Goal: Transaction & Acquisition: Purchase product/service

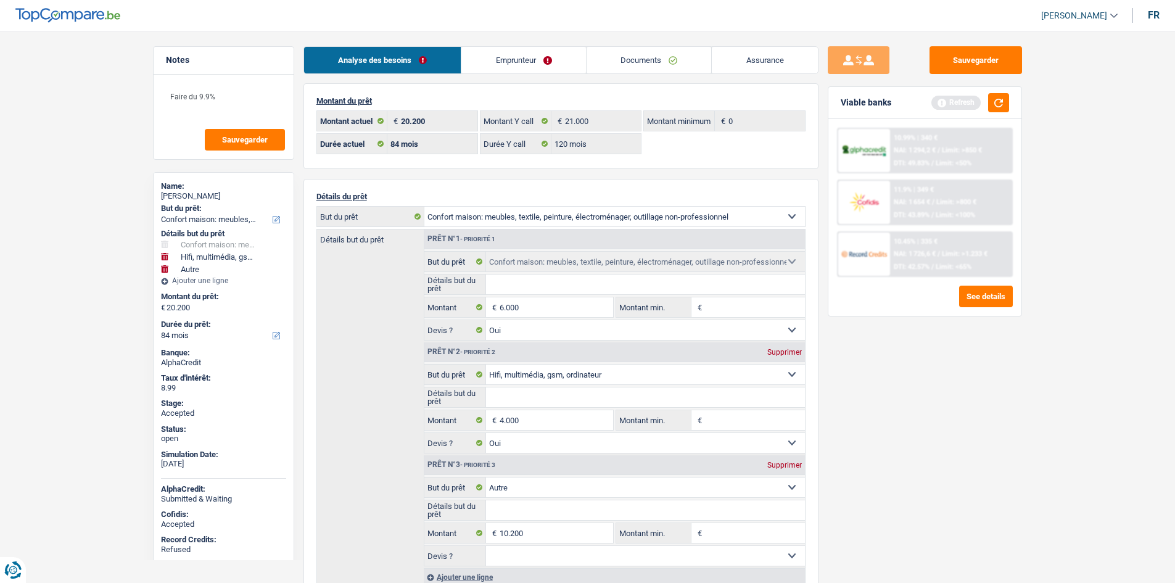
select select "household"
select select "tech"
select select "other"
select select "84"
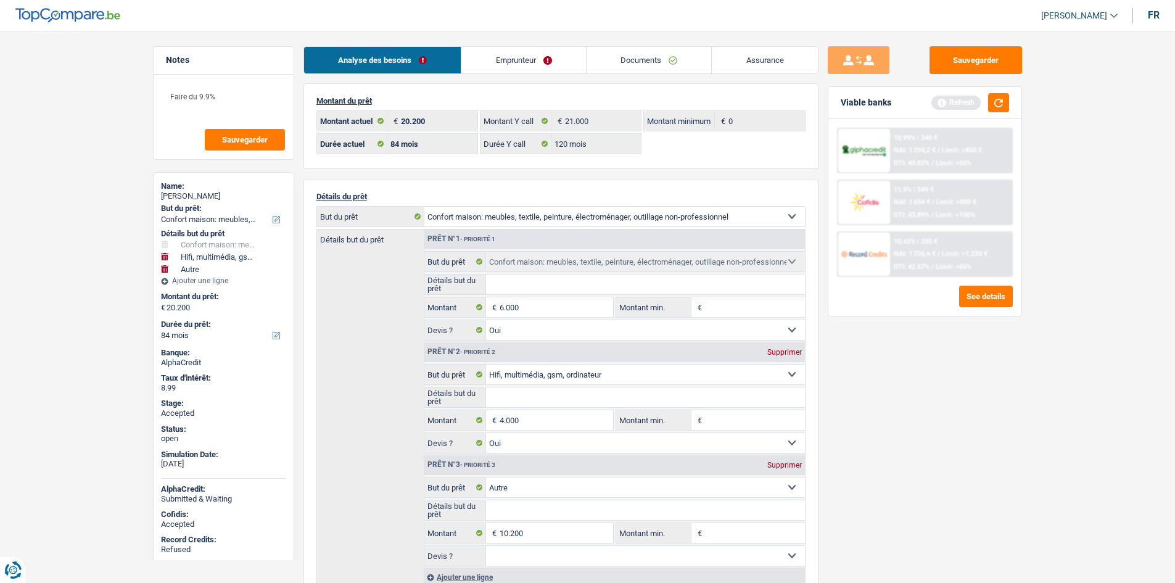
select select "84"
select select "120"
select select "household"
select select "yes"
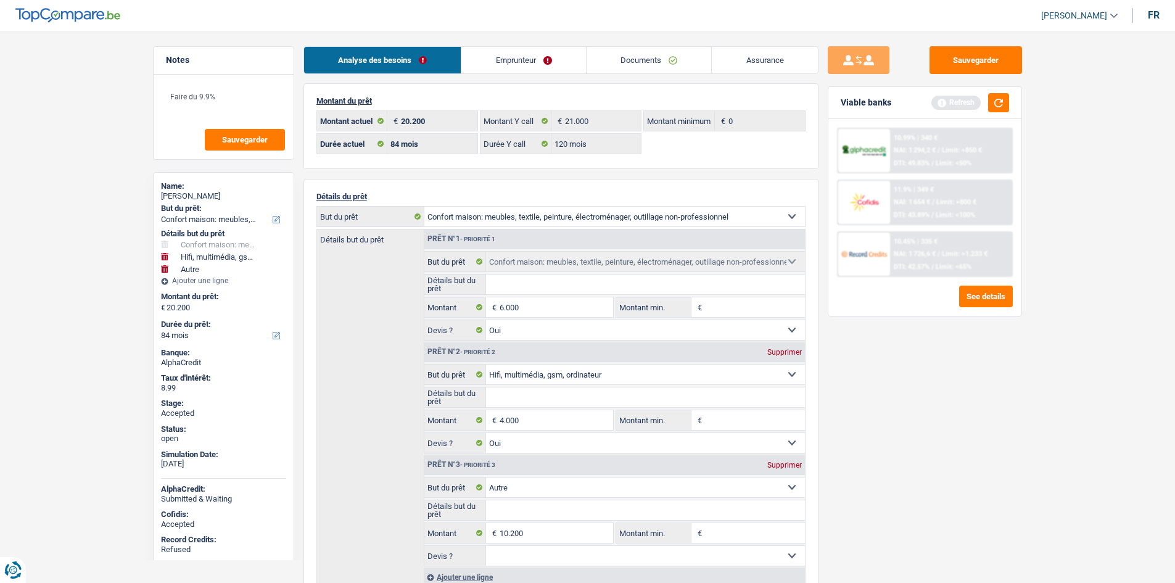
select select "tech"
select select "yes"
select select "other"
select select "84"
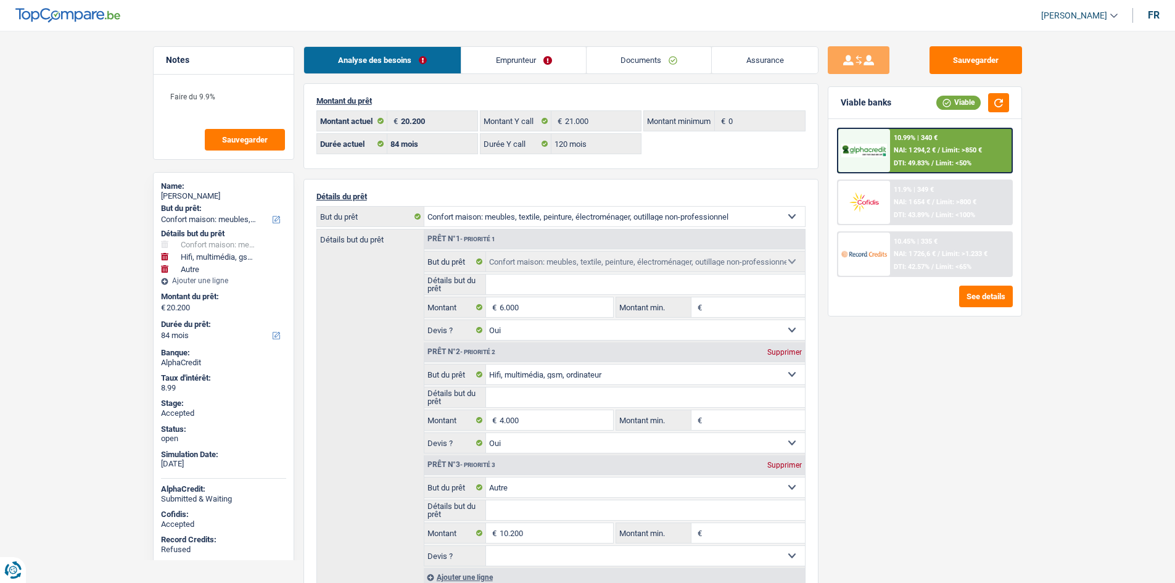
select select "household"
select select "tech"
select select "other"
select select "84"
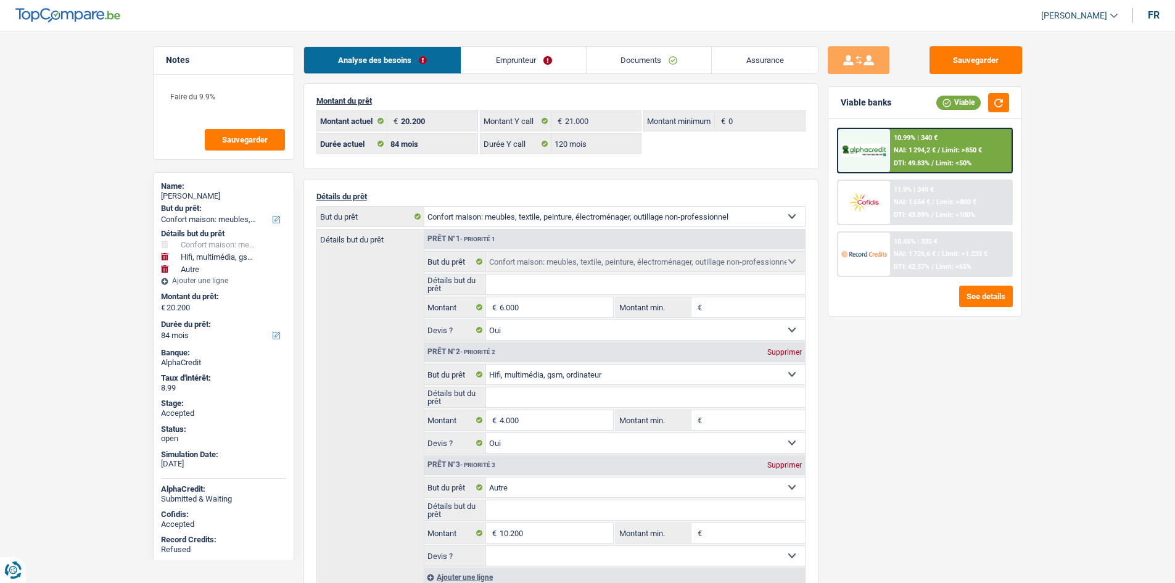
select select "84"
select select "120"
select select "household"
select select "yes"
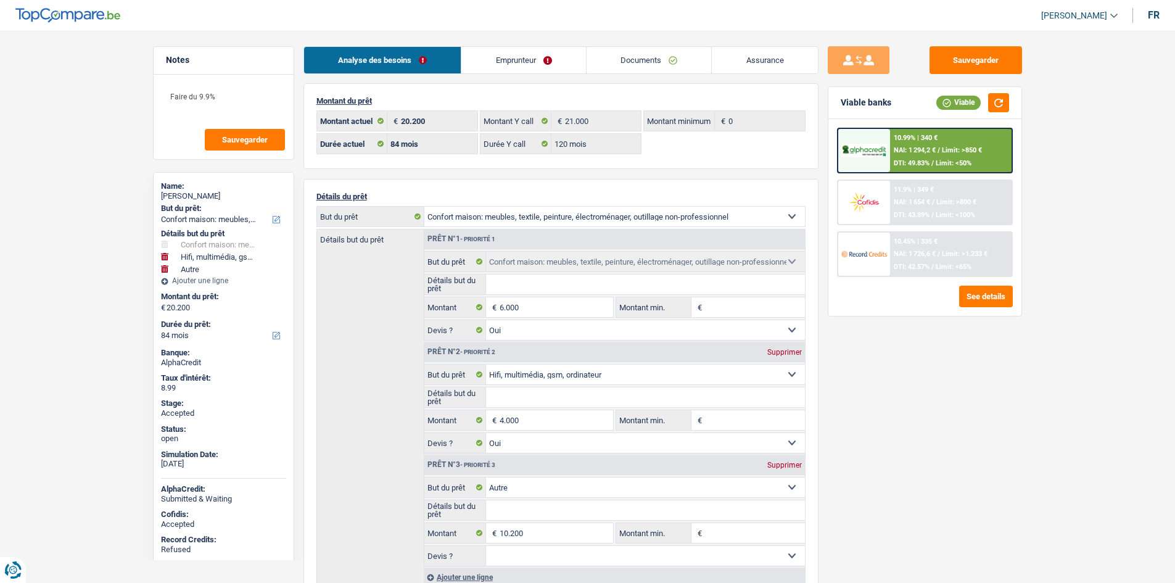
select select "tech"
select select "yes"
select select "other"
select select "84"
click at [544, 62] on link "Emprunteur" at bounding box center [524, 60] width 125 height 27
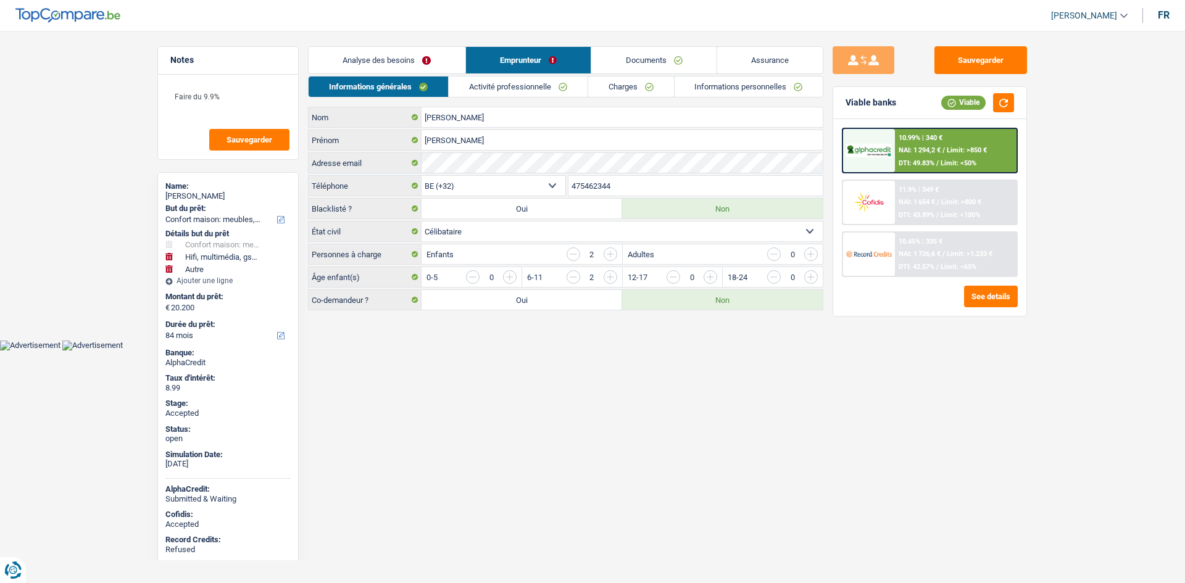
click at [619, 85] on link "Charges" at bounding box center [631, 87] width 86 height 20
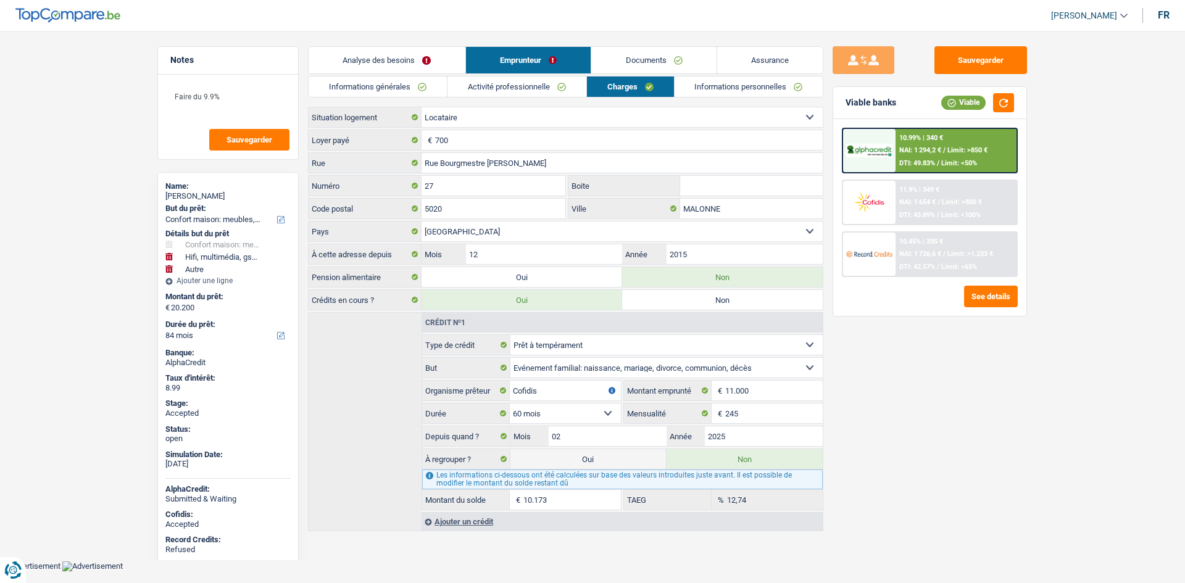
click at [184, 198] on div "Lise Abraham" at bounding box center [227, 196] width 125 height 10
copy div "Lise Abraham"
click at [400, 82] on link "Informations générales" at bounding box center [378, 87] width 138 height 20
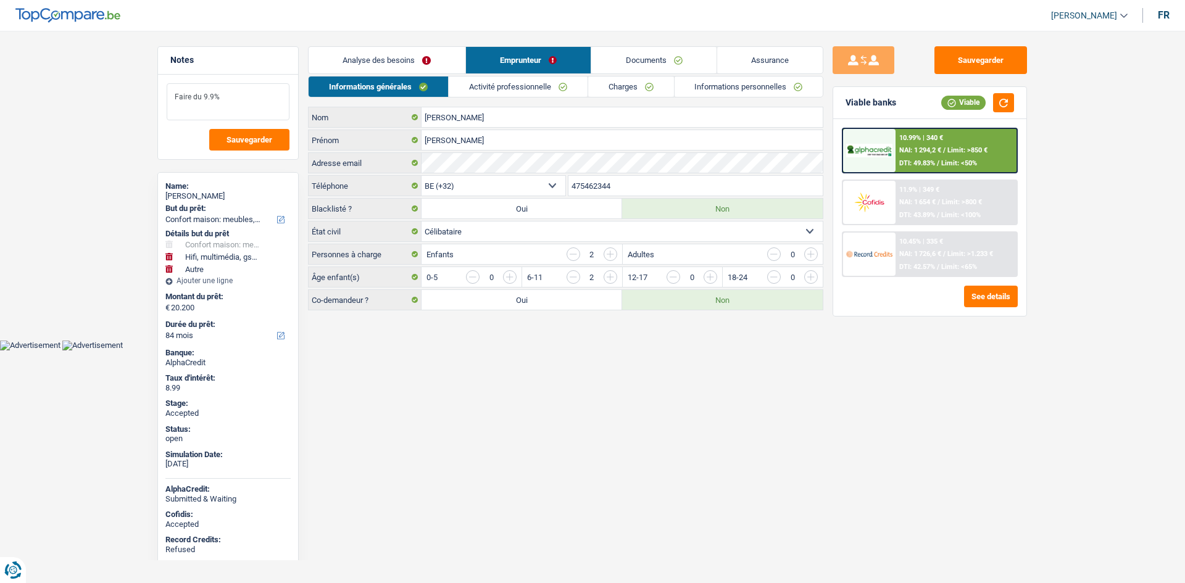
click at [245, 88] on textarea "Faire du 9.9%" at bounding box center [228, 101] width 123 height 37
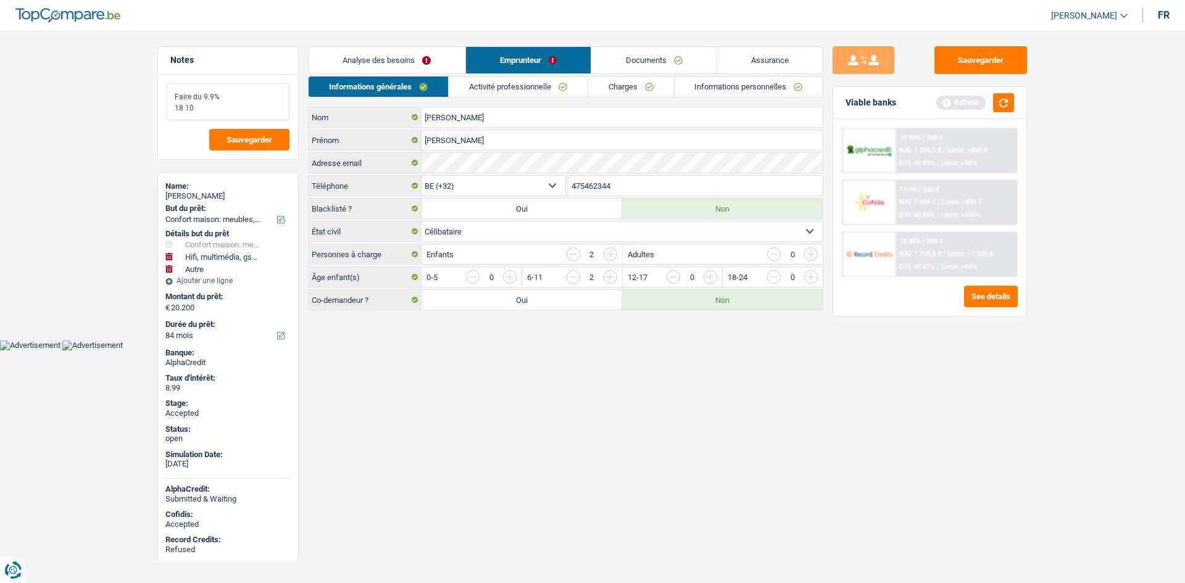
type textarea "Faire du 9.9% 18 10"
click at [624, 194] on input "475462344" at bounding box center [695, 186] width 255 height 20
click at [500, 93] on link "Activité professionnelle" at bounding box center [518, 87] width 139 height 20
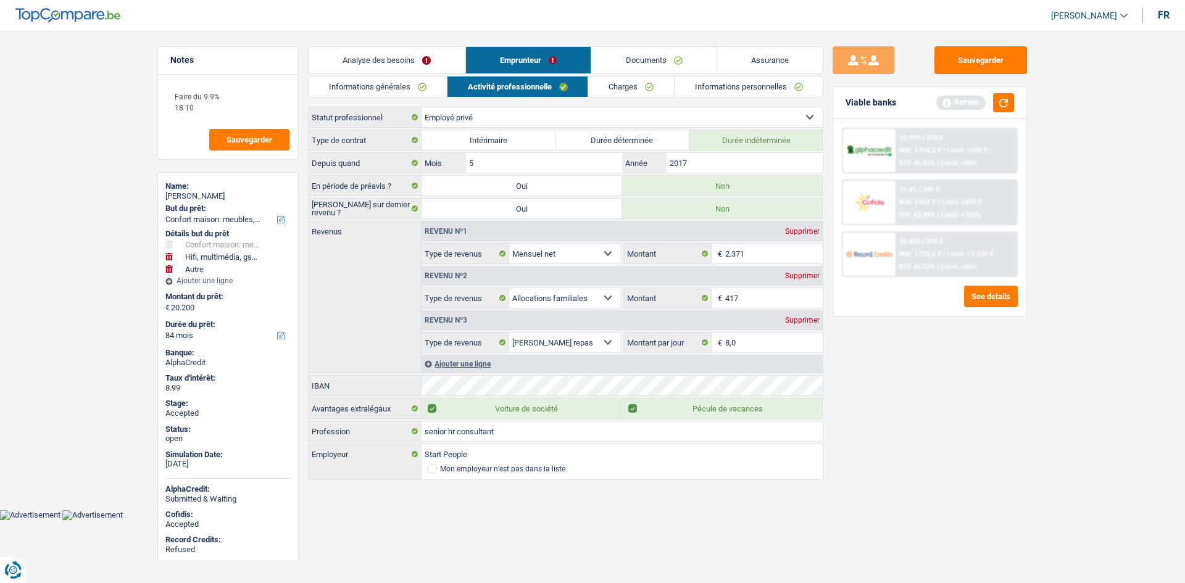
click at [986, 412] on div "Sauvegarder Viable banks Refresh 10.99% | 340 € NAI: 1 294,2 € / Limit: >850 € …" at bounding box center [929, 303] width 213 height 514
click at [631, 87] on link "Charges" at bounding box center [631, 87] width 86 height 20
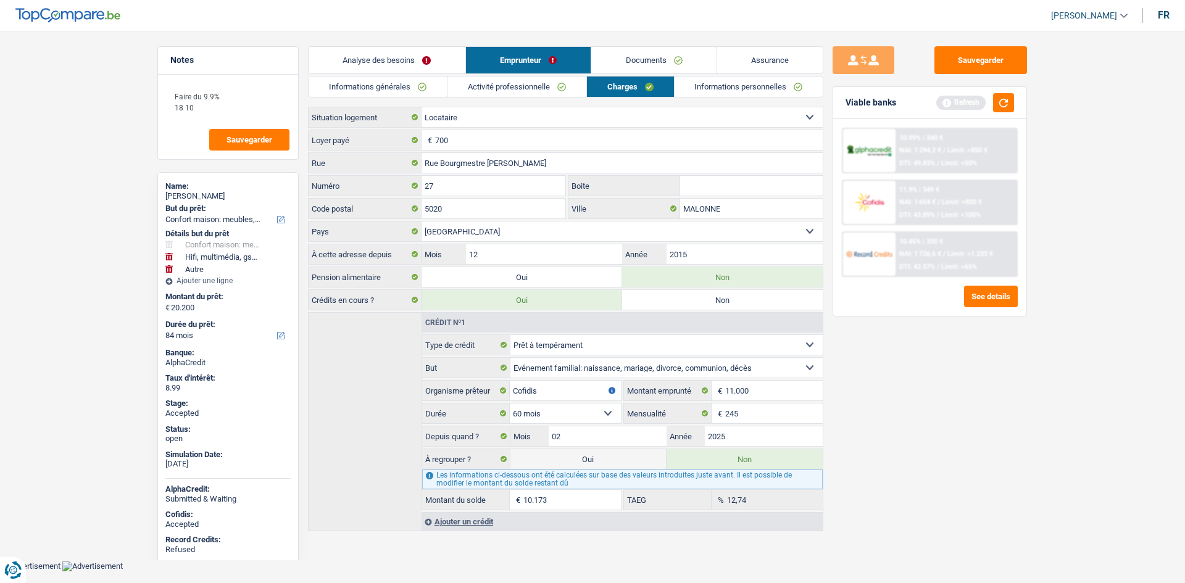
click at [697, 86] on link "Informations personnelles" at bounding box center [748, 87] width 149 height 20
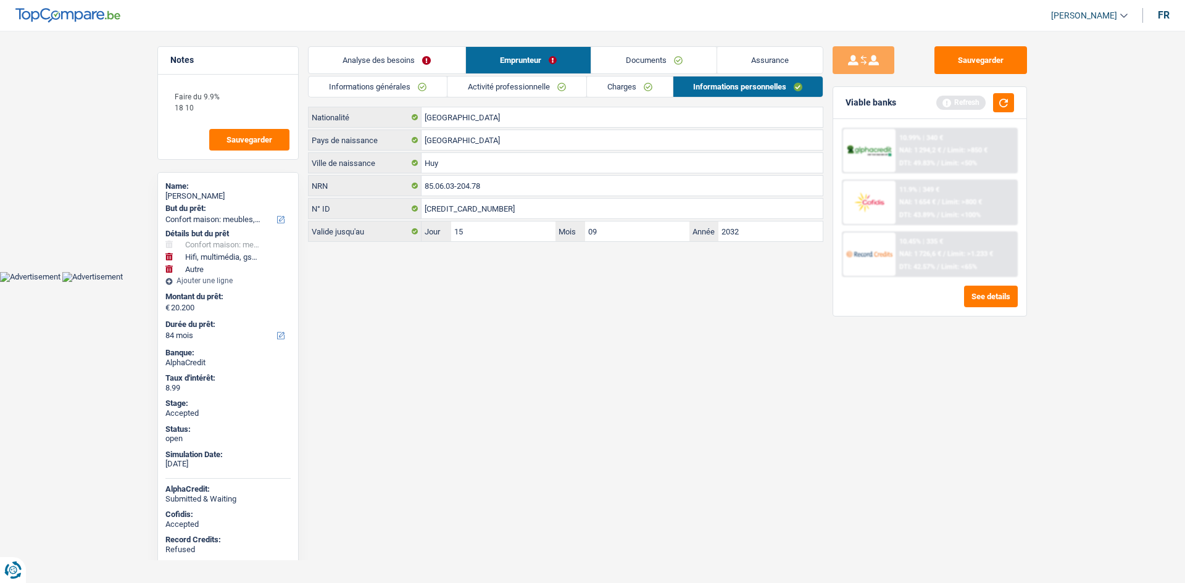
click at [605, 282] on html "Vous avez le contrôle de vos données Nous utilisons des cookies, tout comme nos…" at bounding box center [592, 141] width 1185 height 282
click at [757, 53] on link "Assurance" at bounding box center [770, 60] width 106 height 27
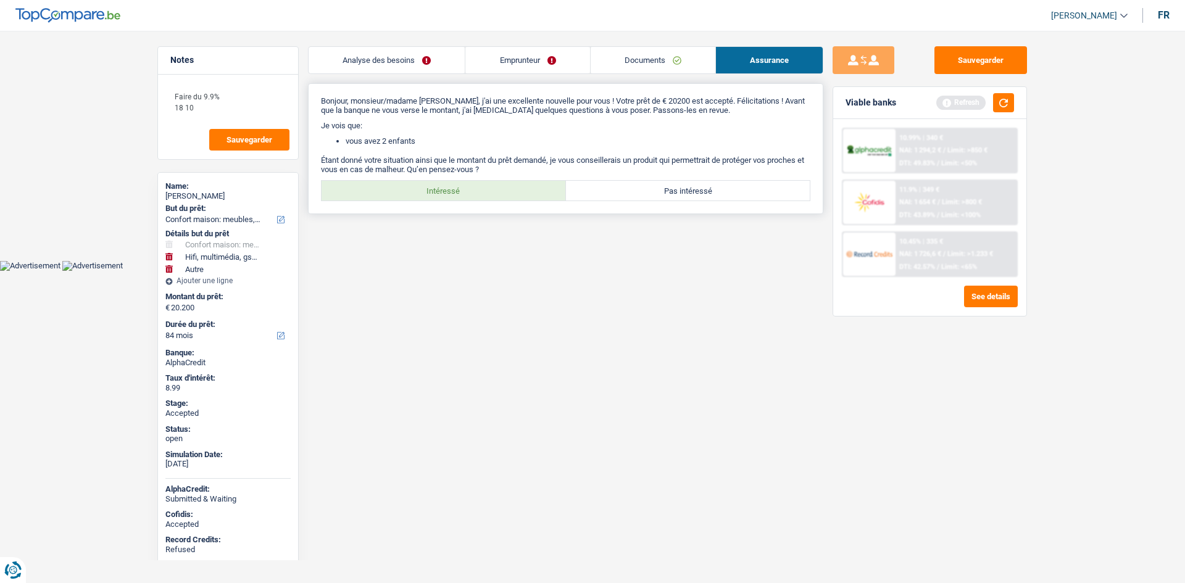
click at [465, 193] on label "Intéressé" at bounding box center [443, 191] width 244 height 20
click at [465, 193] on input "Intéressé" at bounding box center [443, 191] width 244 height 20
radio input "true"
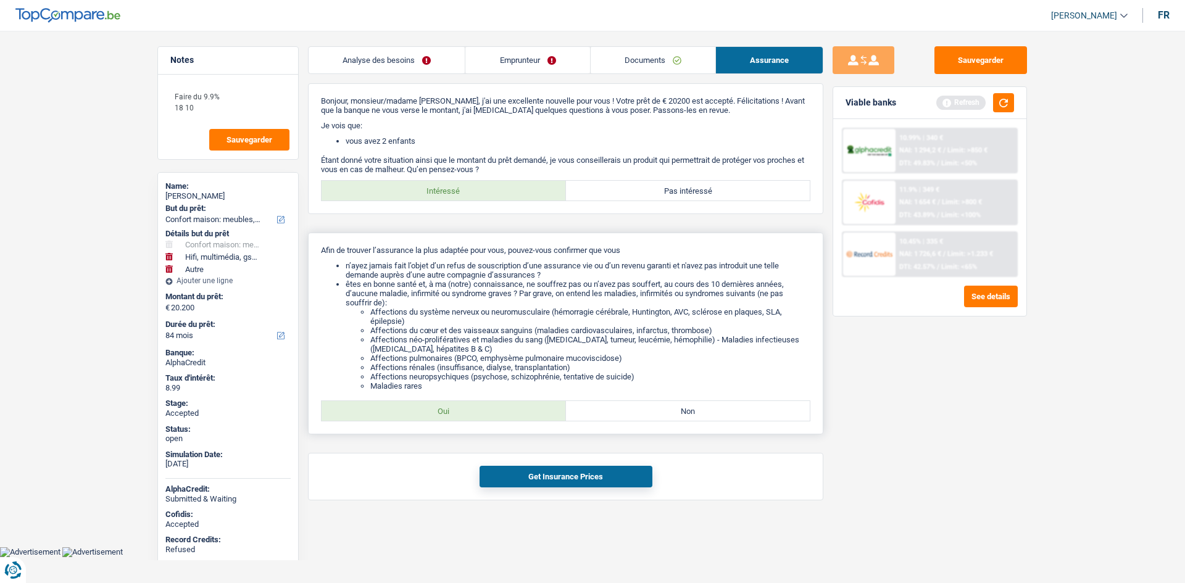
click at [506, 405] on label "Oui" at bounding box center [443, 411] width 244 height 20
click at [506, 405] on input "Oui" at bounding box center [443, 411] width 244 height 20
radio input "true"
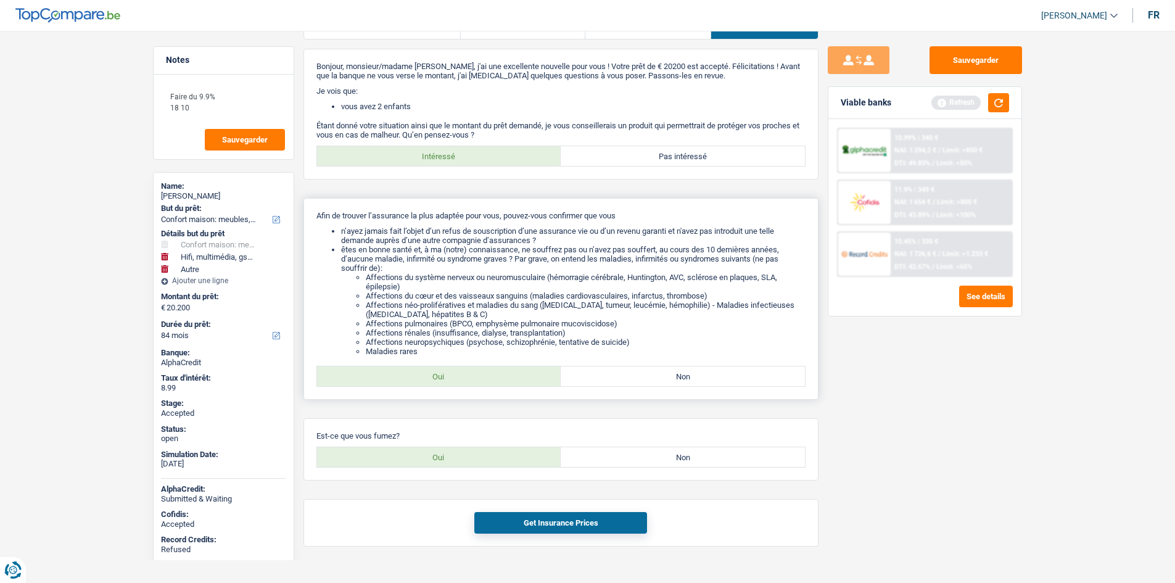
scroll to position [54, 0]
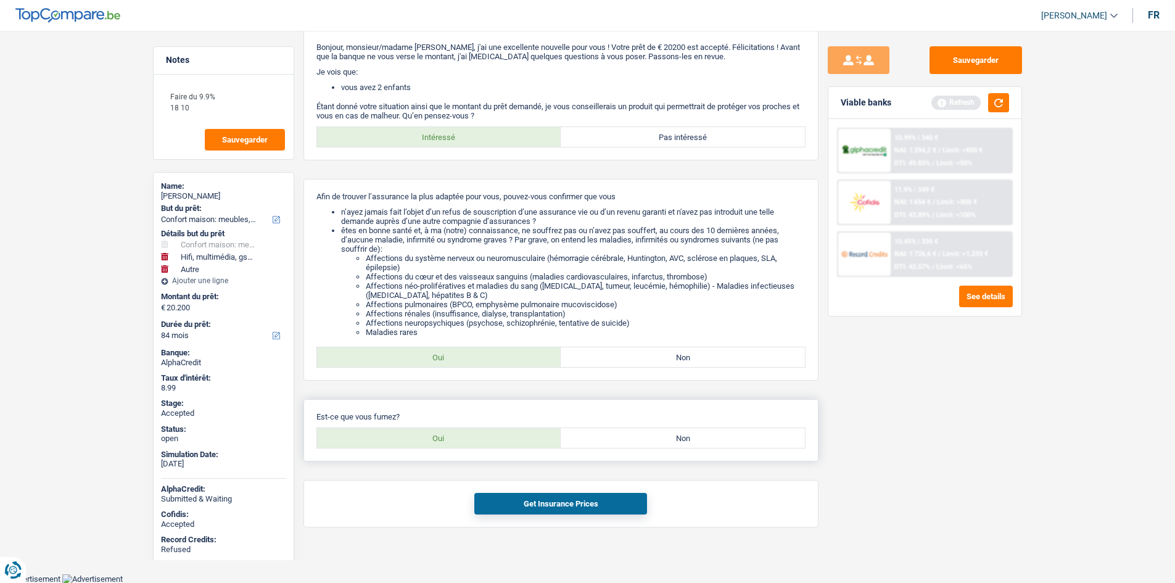
click at [676, 450] on div "Est-ce que vous fumez? Oui Non Tous les champs sont obligatoires. Veuillez séle…" at bounding box center [561, 430] width 515 height 62
click at [679, 442] on label "Non" at bounding box center [683, 438] width 244 height 20
click at [679, 442] on input "Non" at bounding box center [683, 438] width 244 height 20
radio input "true"
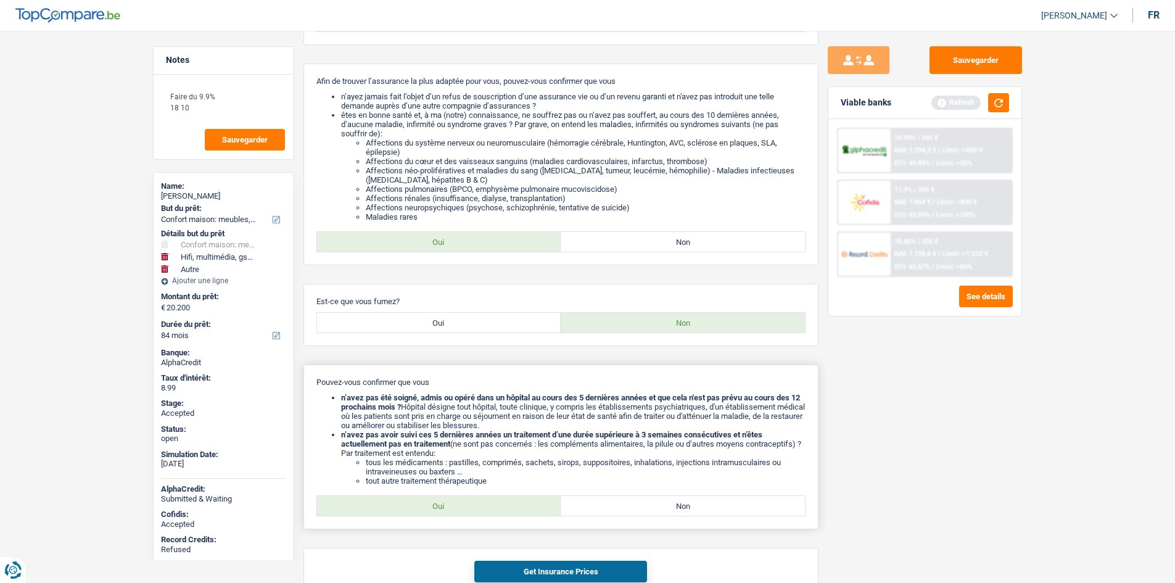
scroll to position [237, 0]
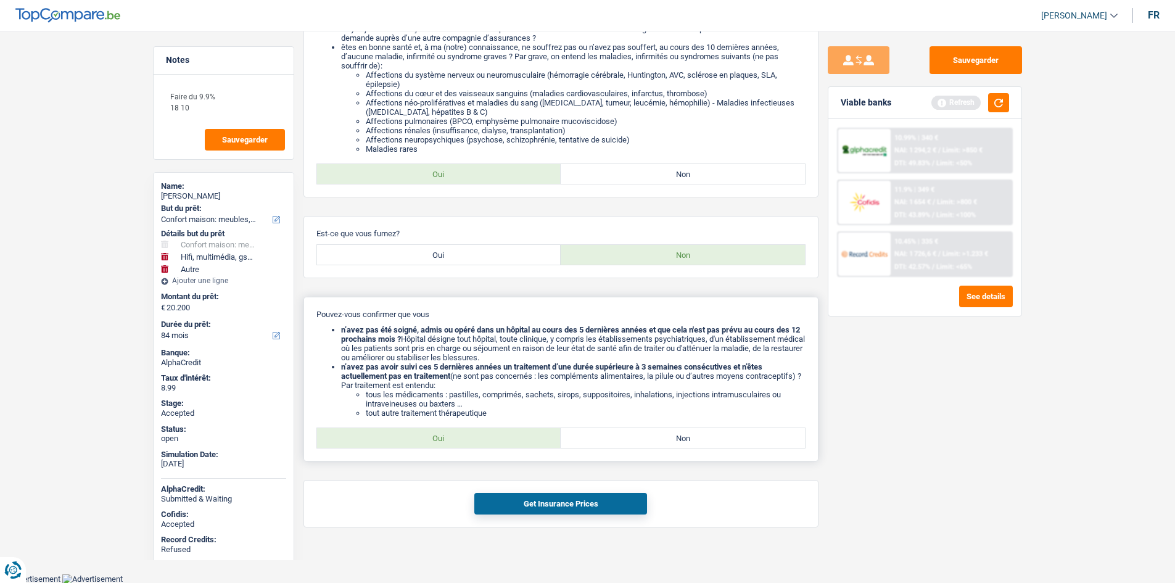
click at [500, 442] on label "Oui" at bounding box center [439, 438] width 244 height 20
click at [500, 442] on input "Oui" at bounding box center [439, 438] width 244 height 20
radio input "true"
click at [967, 267] on span "Limit: <65%" at bounding box center [954, 267] width 36 height 8
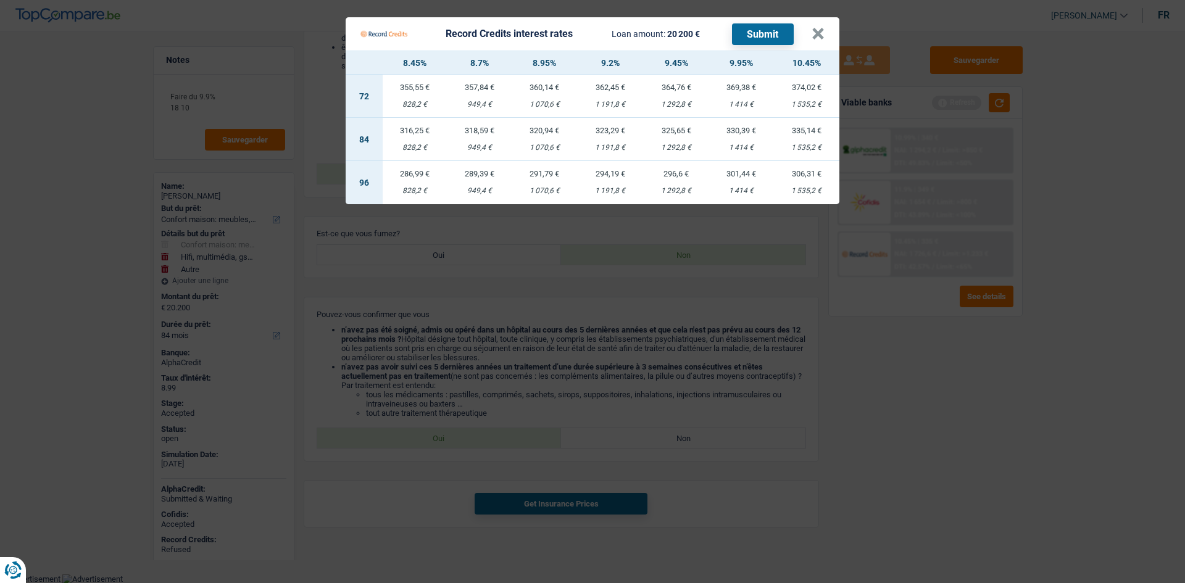
click at [752, 191] on div "1 414 €" at bounding box center [741, 191] width 64 height 8
select select "96"
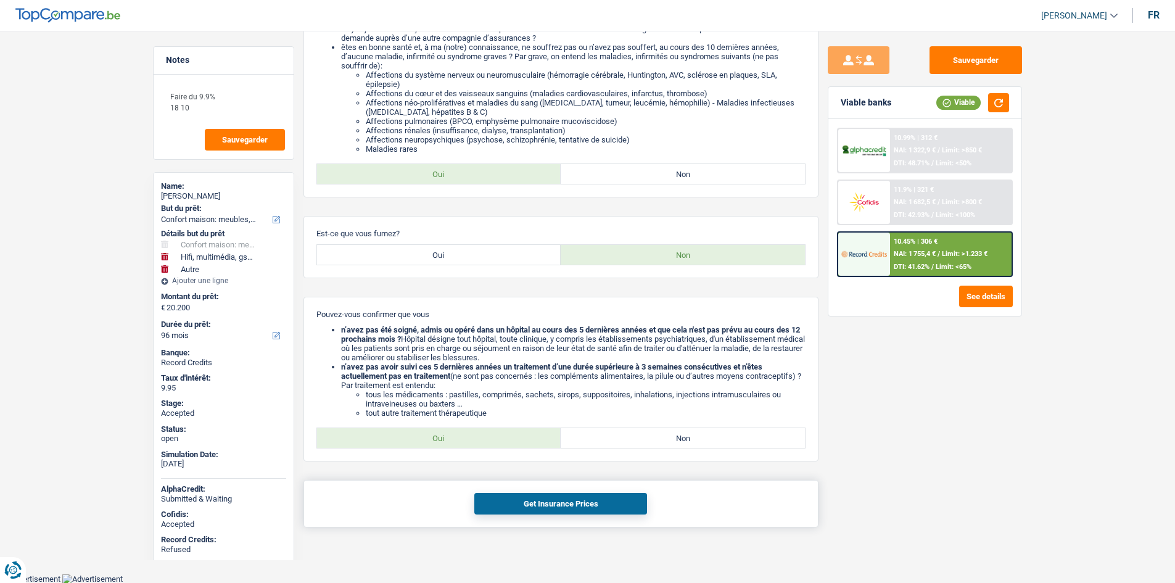
click at [616, 512] on button "Get Insurance Prices" at bounding box center [560, 504] width 173 height 22
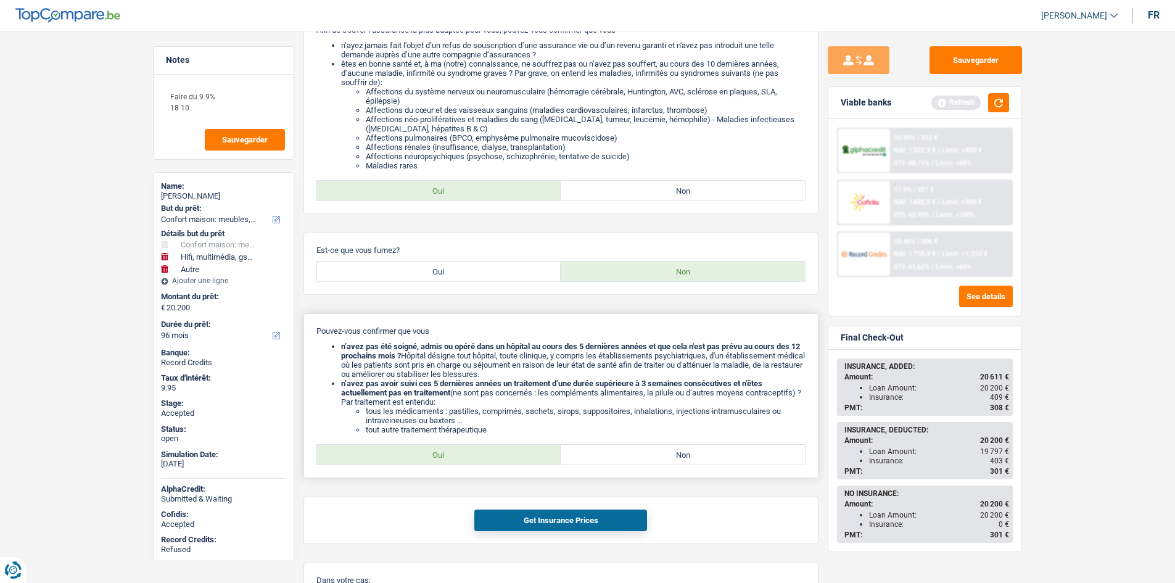
scroll to position [415, 0]
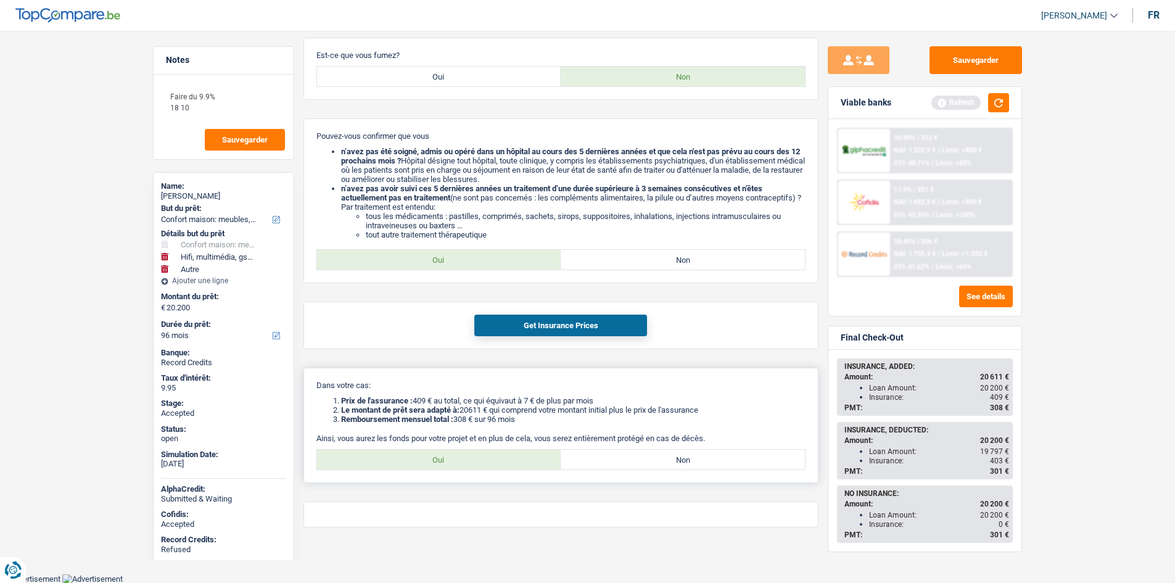
click at [516, 460] on label "Oui" at bounding box center [439, 460] width 244 height 20
click at [516, 460] on input "Oui" at bounding box center [439, 460] width 244 height 20
radio input "true"
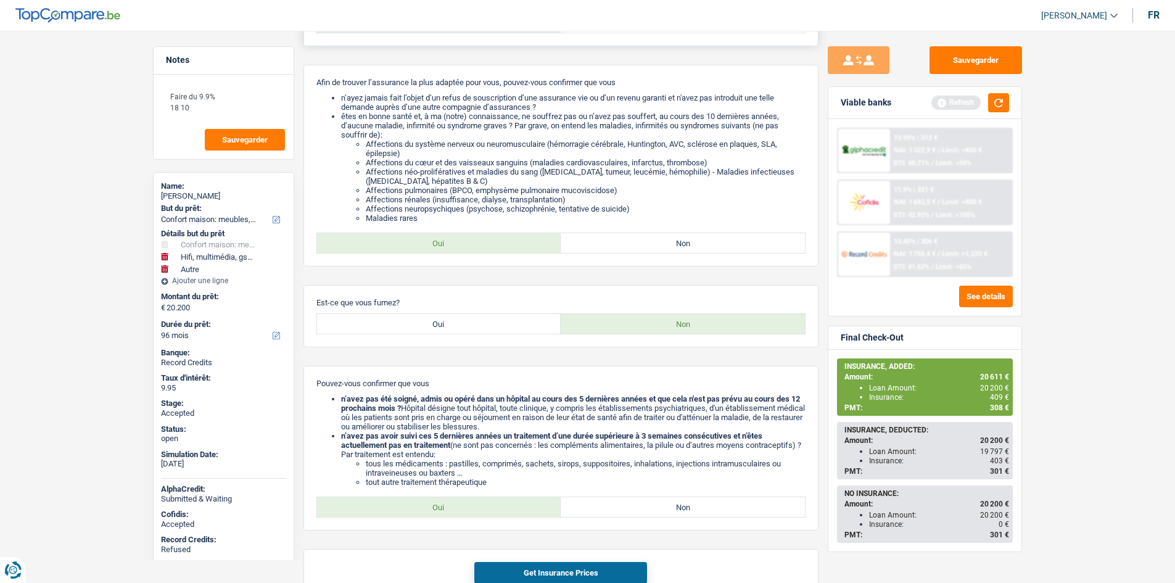
scroll to position [0, 0]
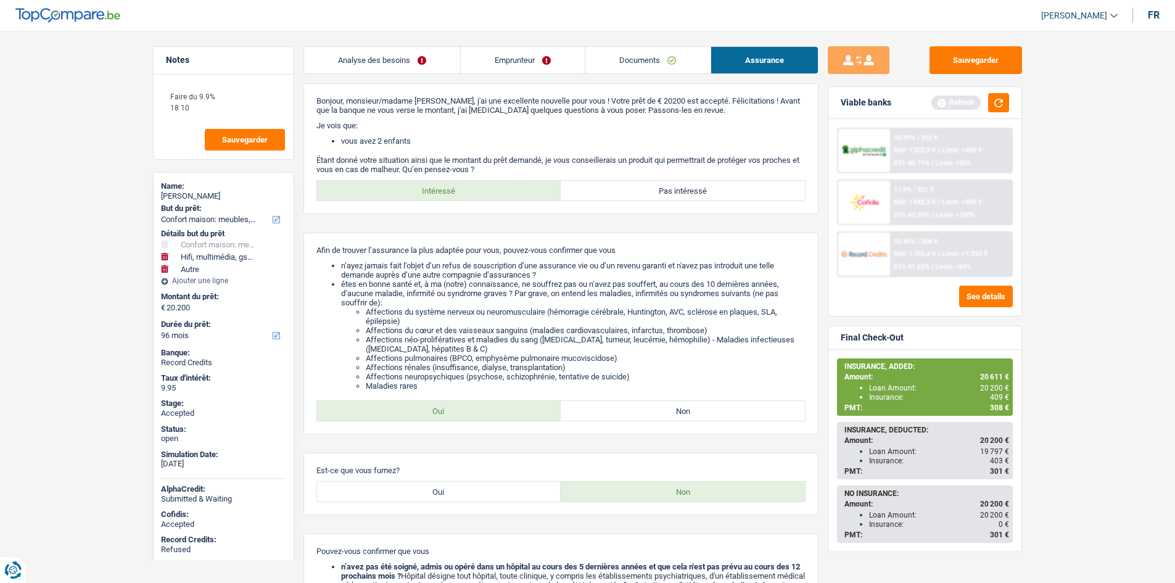
click at [399, 60] on link "Analyse des besoins" at bounding box center [382, 60] width 156 height 27
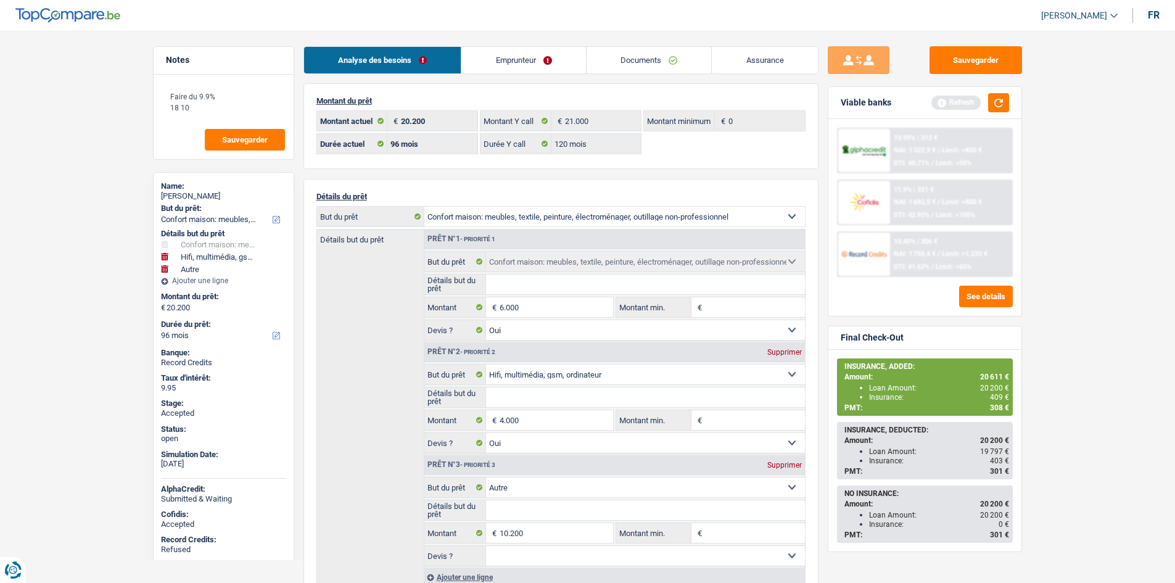
click at [1061, 347] on main "Notes Faire du 9.9% 18 10 Sauvegarder Name: Lise Abraham But du prêt: Confort m…" at bounding box center [587, 502] width 1175 height 967
click at [997, 101] on button "button" at bounding box center [998, 102] width 21 height 19
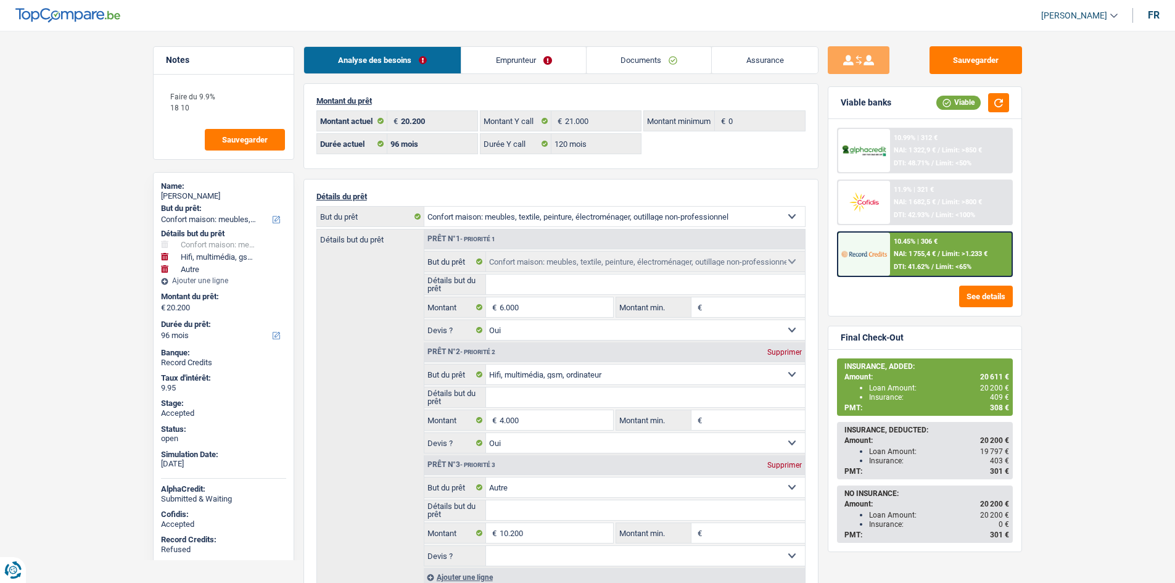
click at [559, 56] on link "Emprunteur" at bounding box center [524, 60] width 125 height 27
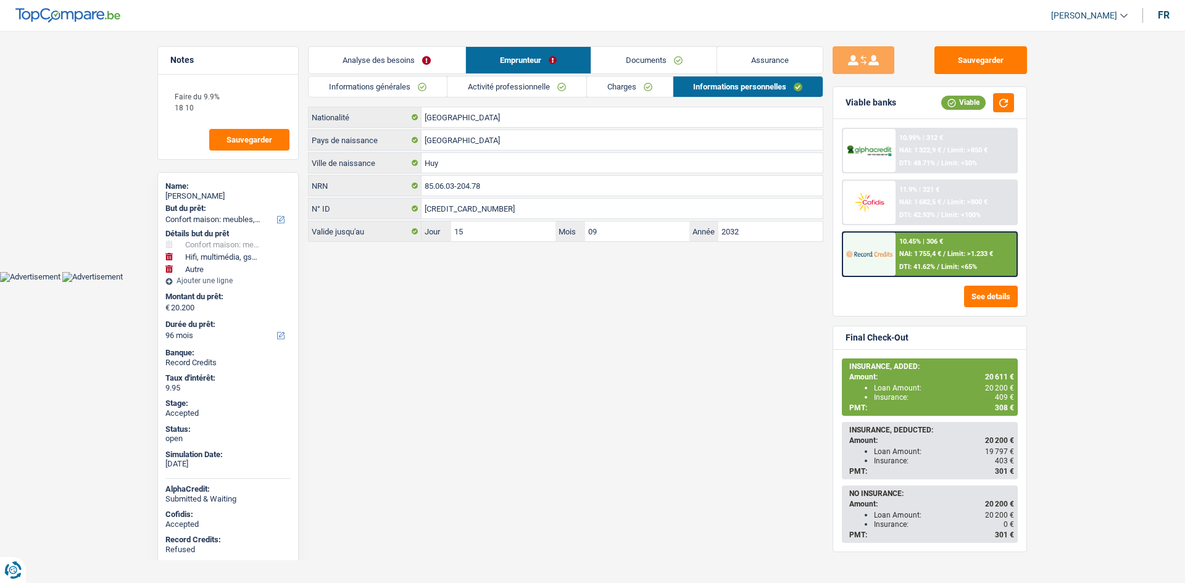
click at [621, 83] on link "Charges" at bounding box center [630, 87] width 86 height 20
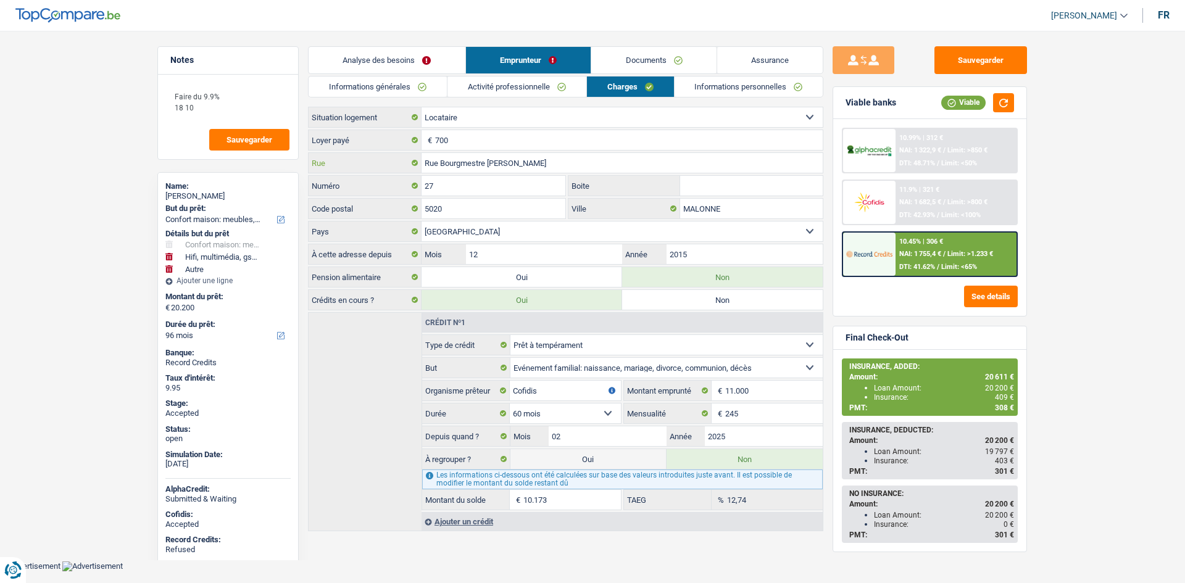
click at [588, 154] on input "Rue Bourgmestre Fernand Collon" at bounding box center [621, 163] width 401 height 20
click at [521, 181] on input "27" at bounding box center [493, 186] width 144 height 20
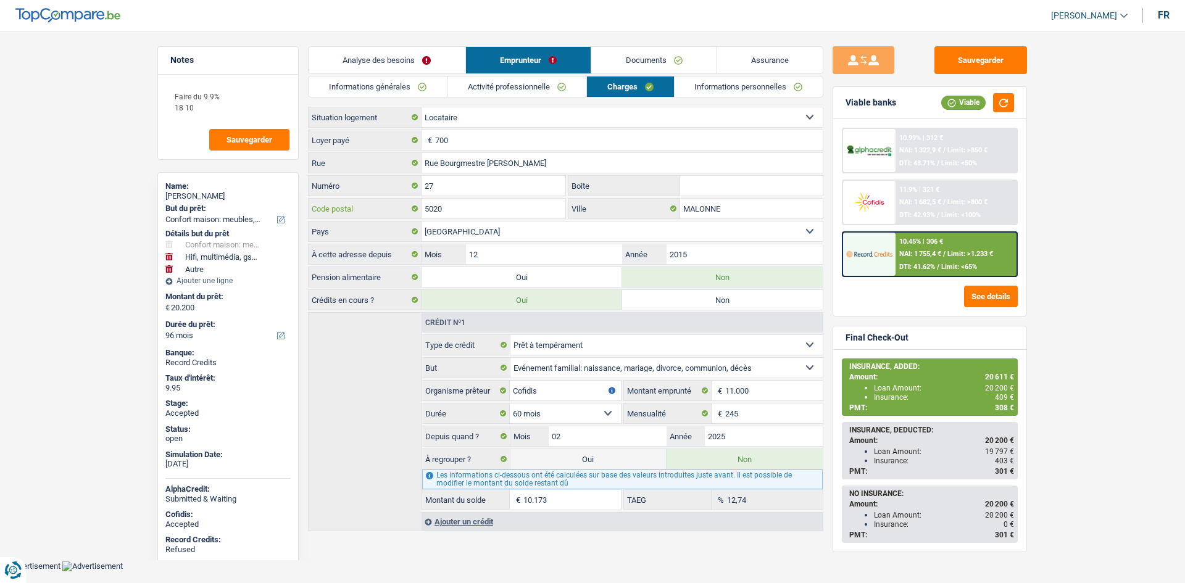
click at [499, 201] on input "5020" at bounding box center [493, 209] width 144 height 20
click at [737, 212] on input "MALONNE" at bounding box center [751, 209] width 143 height 20
click link "Informations personnelles"
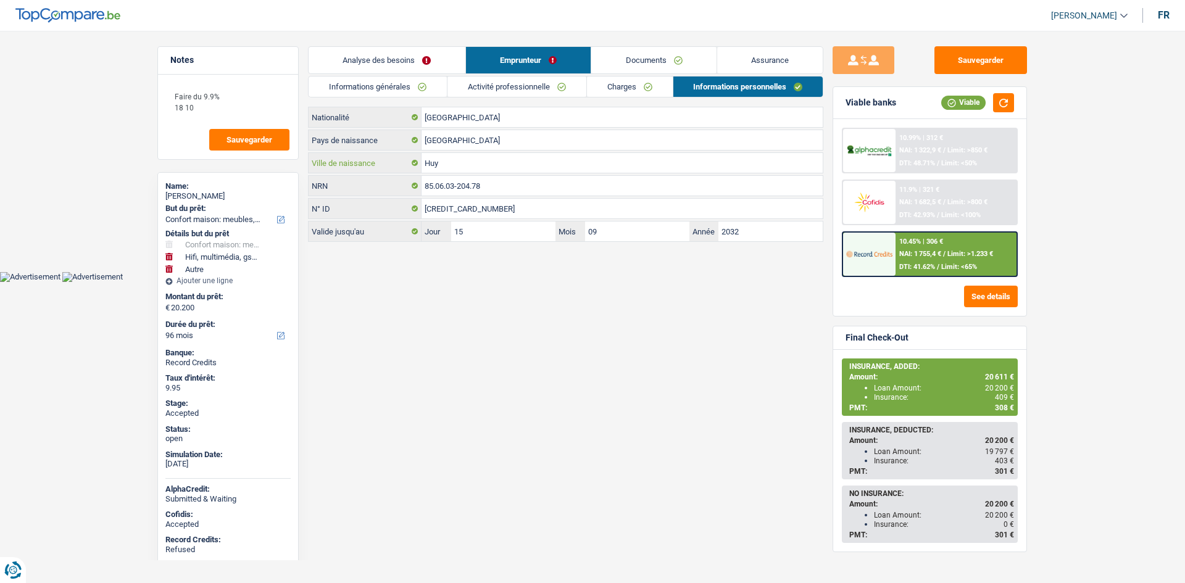
click input "Huy"
click span "409 €"
copy span "409"
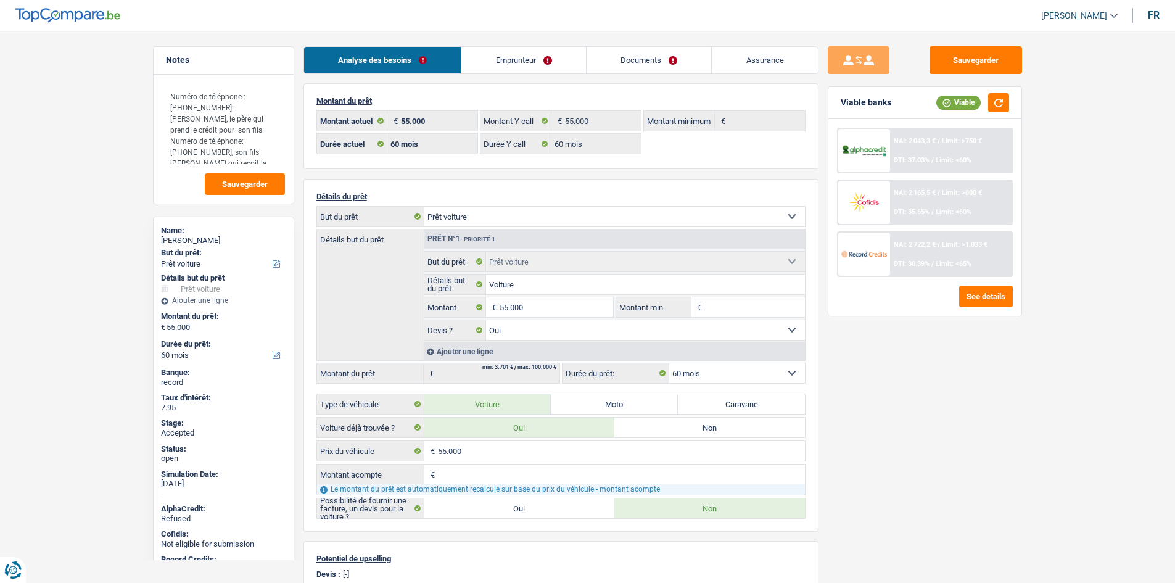
select select "car"
select select "60"
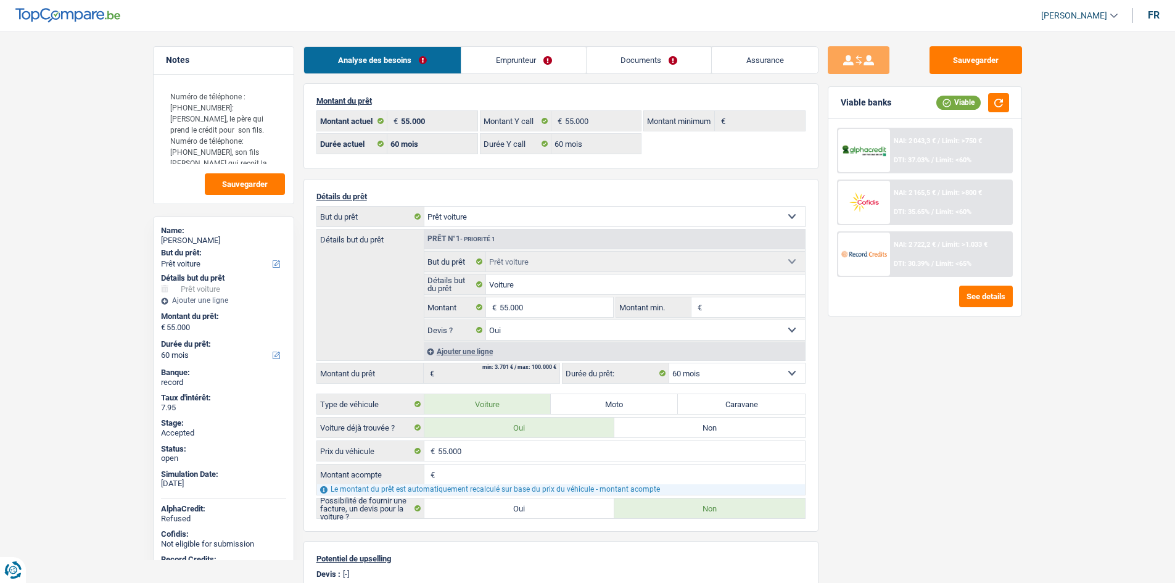
select select "car"
select select "yes"
select select "60"
click at [534, 286] on input "Voiture" at bounding box center [645, 285] width 319 height 20
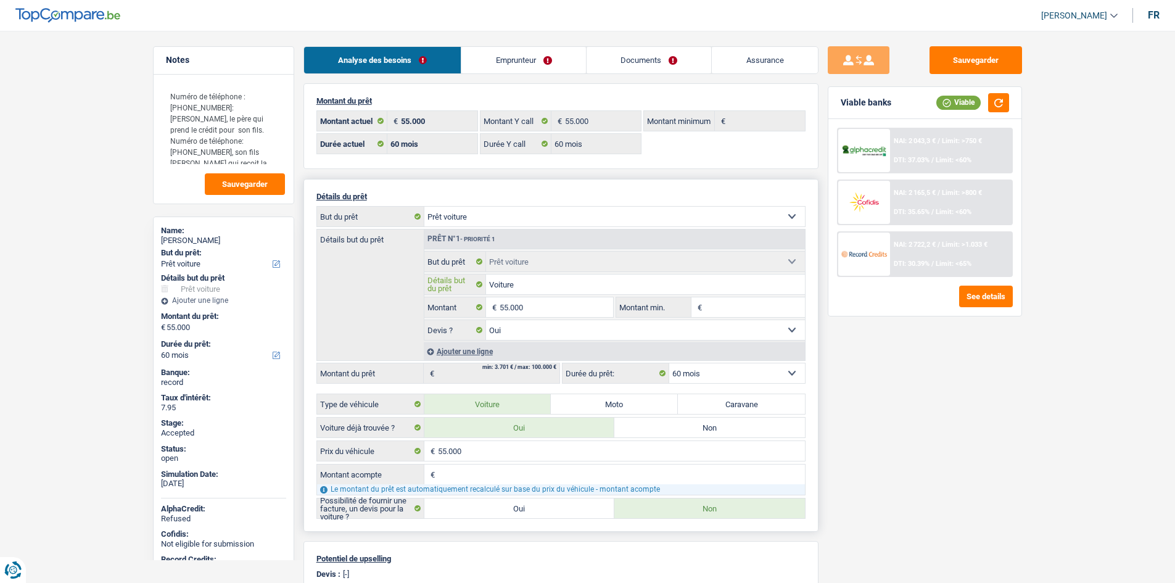
click at [534, 286] on input "Voiture" at bounding box center [645, 285] width 319 height 20
drag, startPoint x: 524, startPoint y: 212, endPoint x: 526, endPoint y: 225, distance: 13.2
click at [524, 212] on select "Confort maison: meubles, textile, peinture, électroménager, outillage non-profe…" at bounding box center [615, 217] width 381 height 20
select select "household"
click at [425, 207] on select "Confort maison: meubles, textile, peinture, électroménager, outillage non-profe…" at bounding box center [615, 217] width 381 height 20
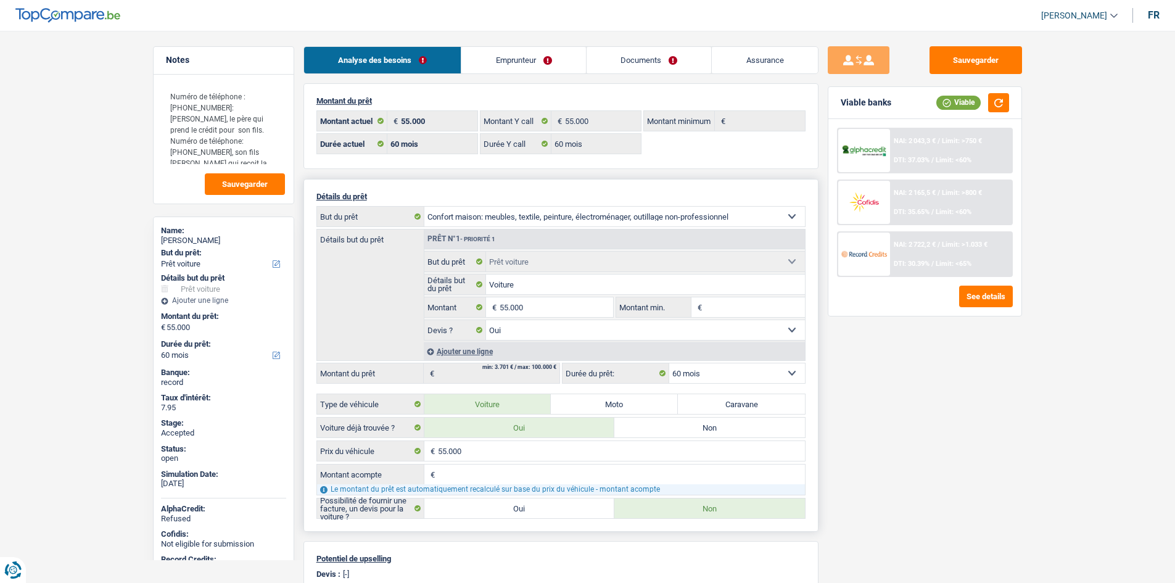
select select "household"
select select "144"
select select "household"
select select
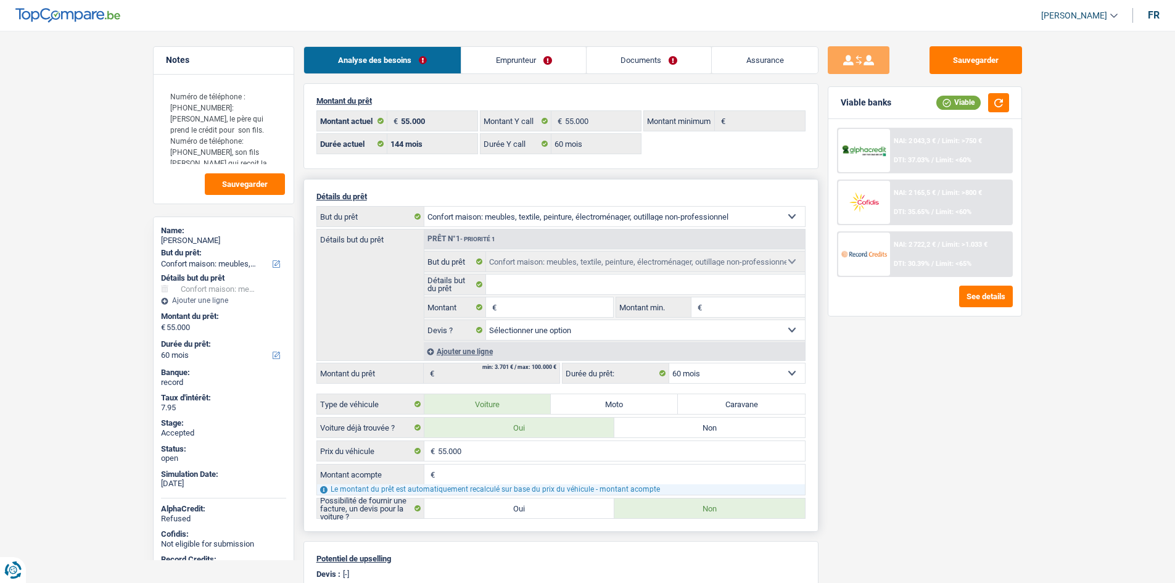
select select "144"
select select "car"
select select "yes"
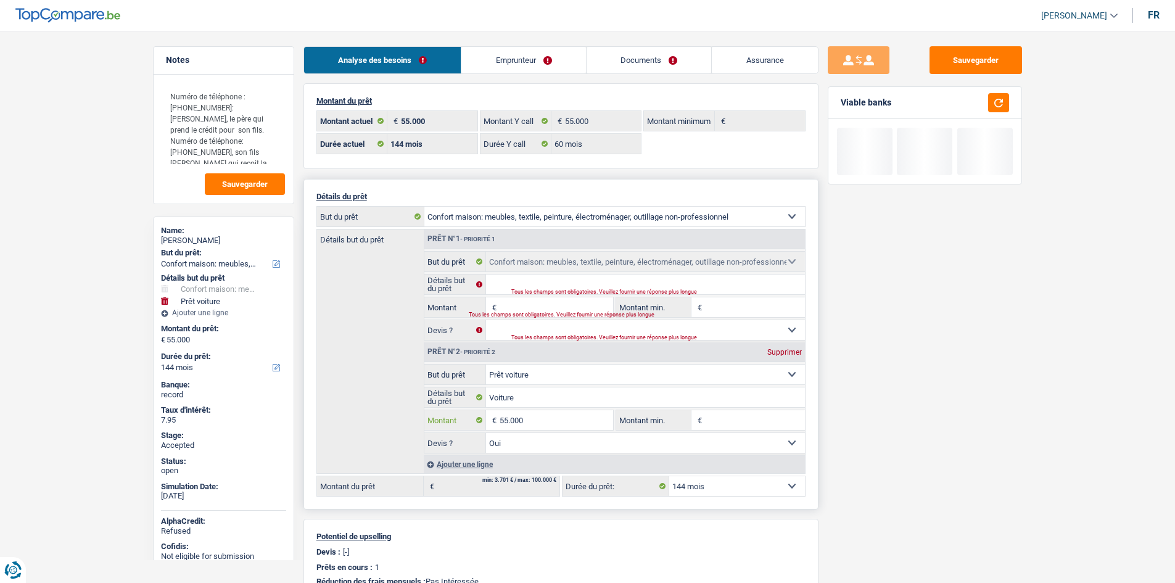
click at [543, 412] on input "55.000" at bounding box center [556, 420] width 113 height 20
type input "25.000"
select select "120"
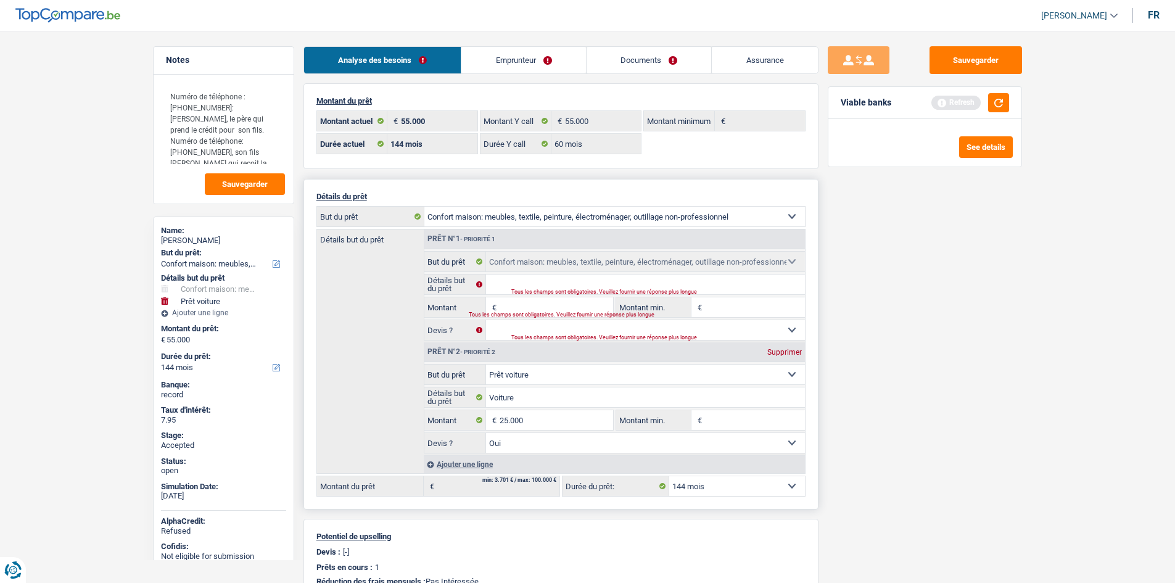
type input "25.000"
select select "120"
type input "25.000"
select select "120"
click at [634, 213] on select "Confort maison: meubles, textile, peinture, électroménager, outillage non-profe…" at bounding box center [615, 217] width 381 height 20
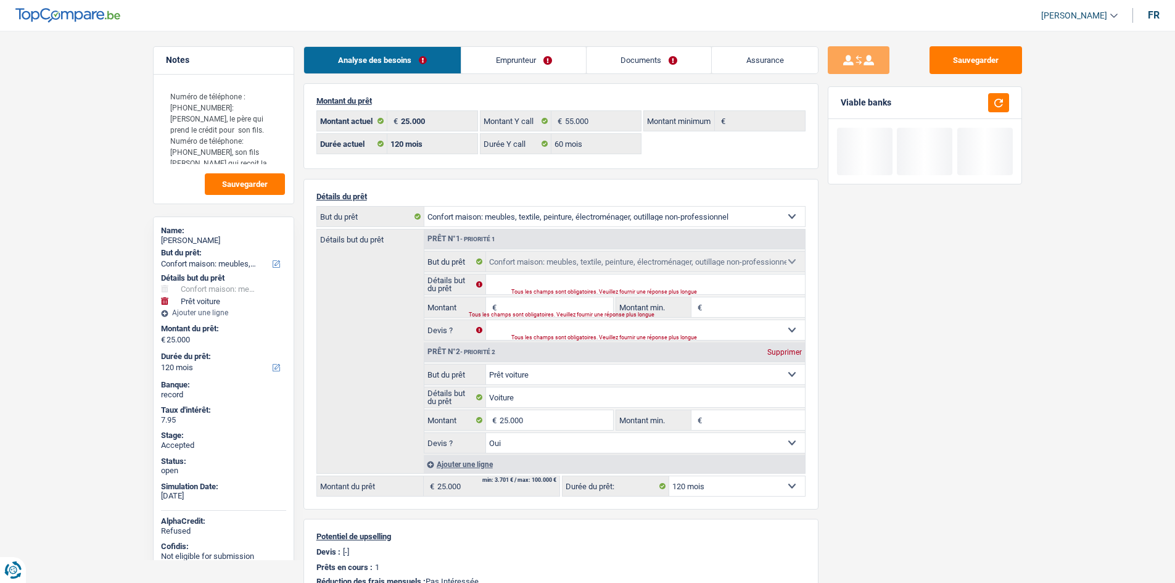
click at [890, 276] on div "Sauvegarder Viable banks" at bounding box center [925, 303] width 213 height 514
click at [573, 365] on select "Confort maison: meubles, textile, peinture, électroménager, outillage non-profe…" at bounding box center [645, 375] width 319 height 20
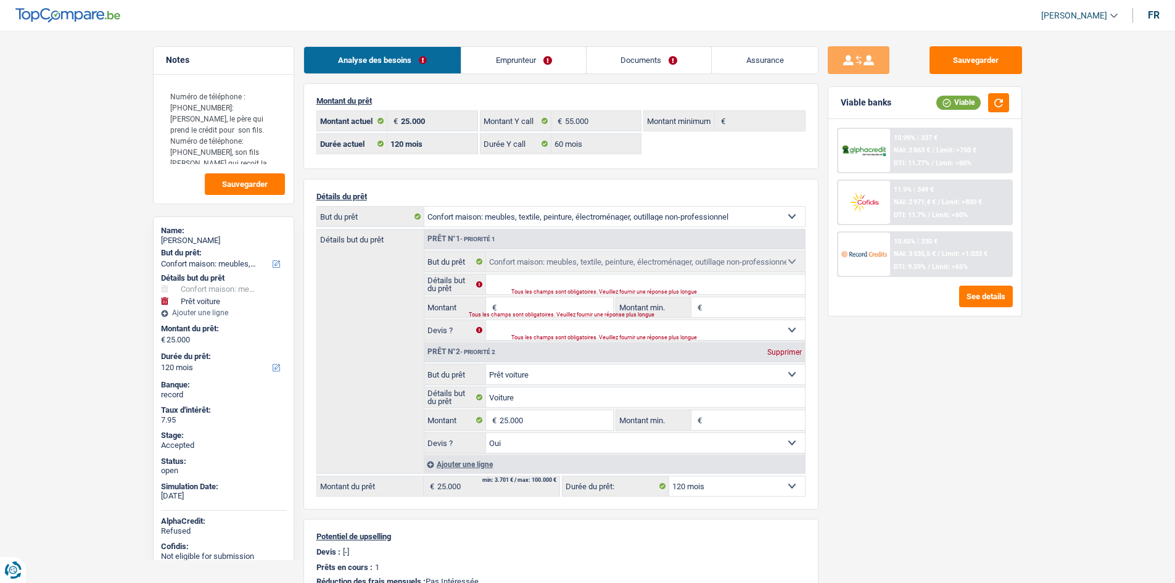
select select "household"
click at [486, 365] on select "Confort maison: meubles, textile, peinture, électroménager, outillage non-profe…" at bounding box center [645, 375] width 319 height 20
type input "0"
select select "household"
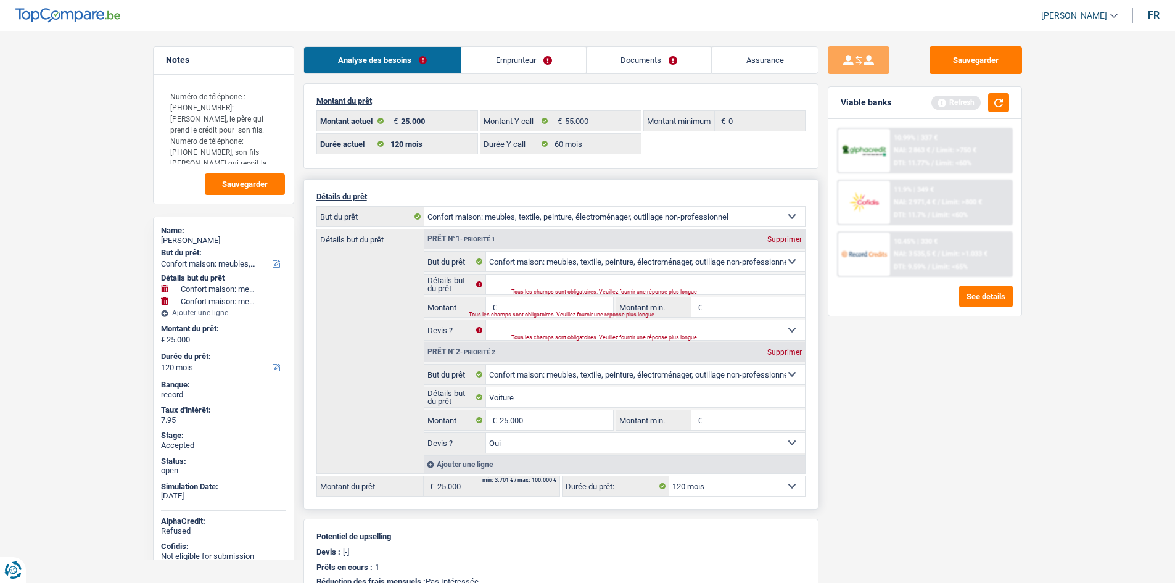
click at [792, 240] on div "Supprimer" at bounding box center [784, 239] width 41 height 7
type input "Voiture"
type input "25.000"
select select "yes"
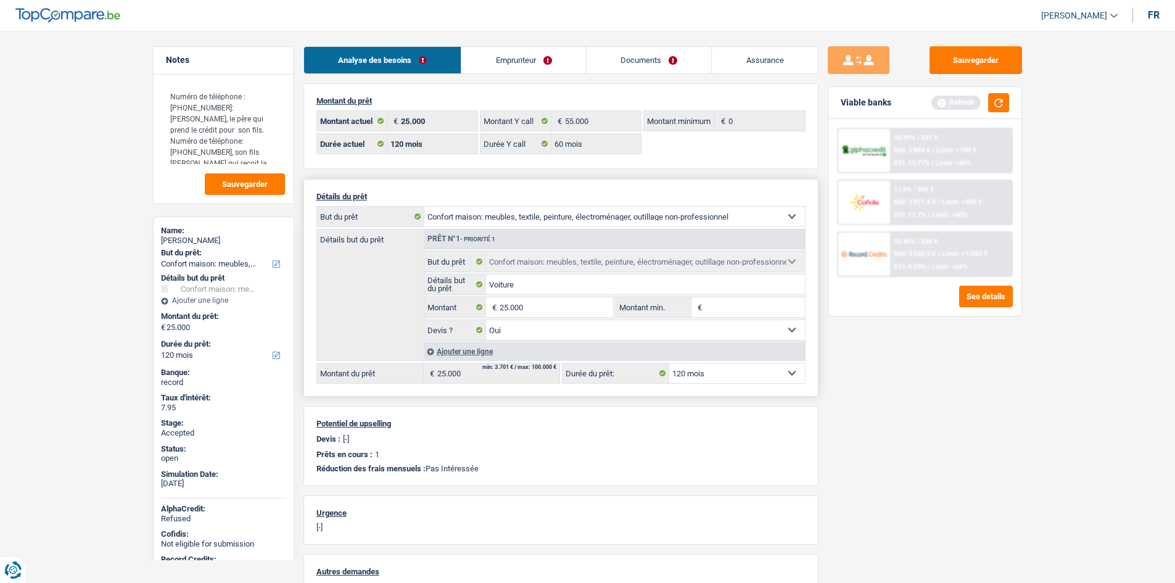
click at [923, 397] on div "Sauvegarder Viable banks Refresh 10.99% | 337 € NAI: 2 863 € / Limit: >750 € DT…" at bounding box center [925, 303] width 213 height 514
click at [753, 380] on select "12 mois 18 mois 24 mois 30 mois 36 mois 42 mois 48 mois 60 mois 72 mois 84 mois…" at bounding box center [737, 373] width 136 height 20
select select "84"
click at [669, 363] on select "12 mois 18 mois 24 mois 30 mois 36 mois 42 mois 48 mois 60 mois 72 mois 84 mois…" at bounding box center [737, 373] width 136 height 20
select select "84"
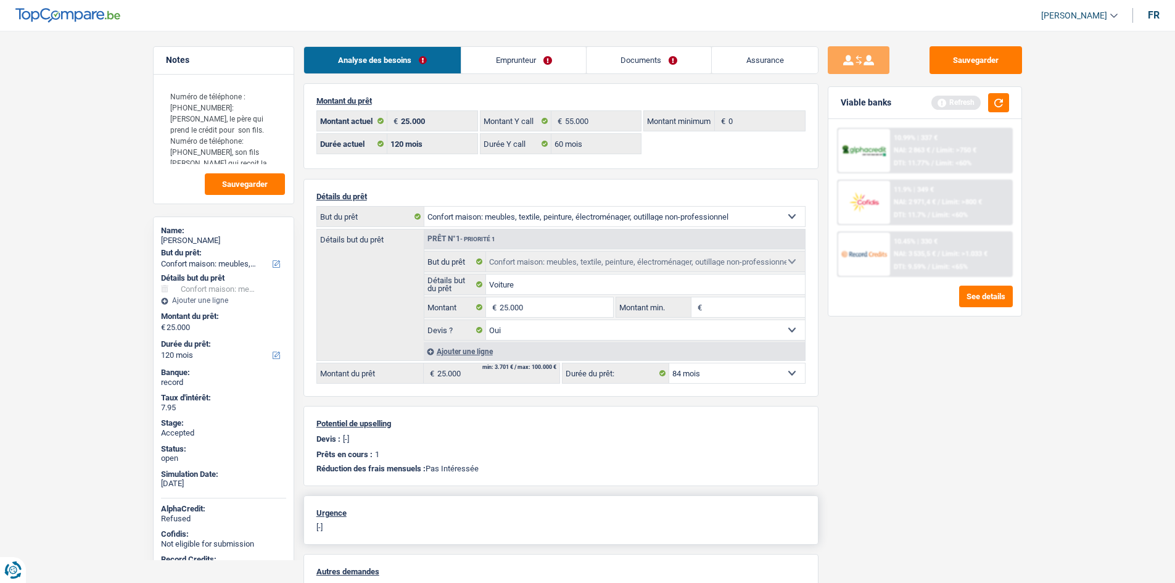
select select "84"
click at [1002, 106] on button "button" at bounding box center [998, 102] width 21 height 19
click at [949, 260] on div "10.45% | 415 € NAI: 3 450,8 € / Limit: >1.033 € DTI: 11.76% / Limit: <65%" at bounding box center [951, 254] width 122 height 43
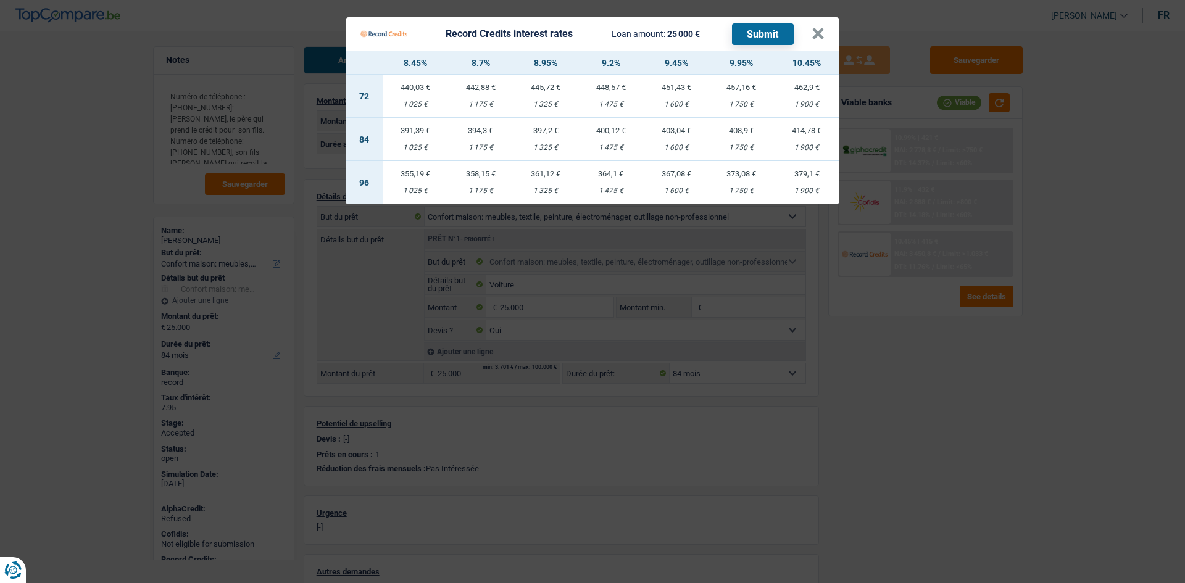
click at [929, 437] on Credits "Record Credits interest rates Loan amount: 25 000 € Submit × 8.45% 8.7% 8.95% 9…" at bounding box center [592, 291] width 1185 height 583
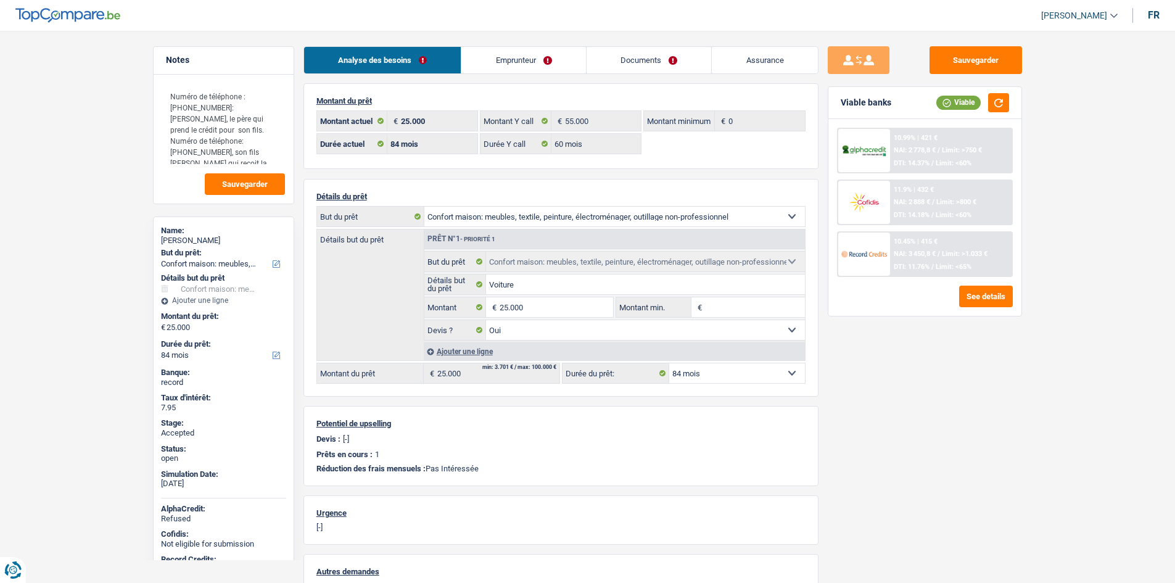
click at [935, 258] on span "NAI: 3 450,8 €" at bounding box center [915, 254] width 42 height 8
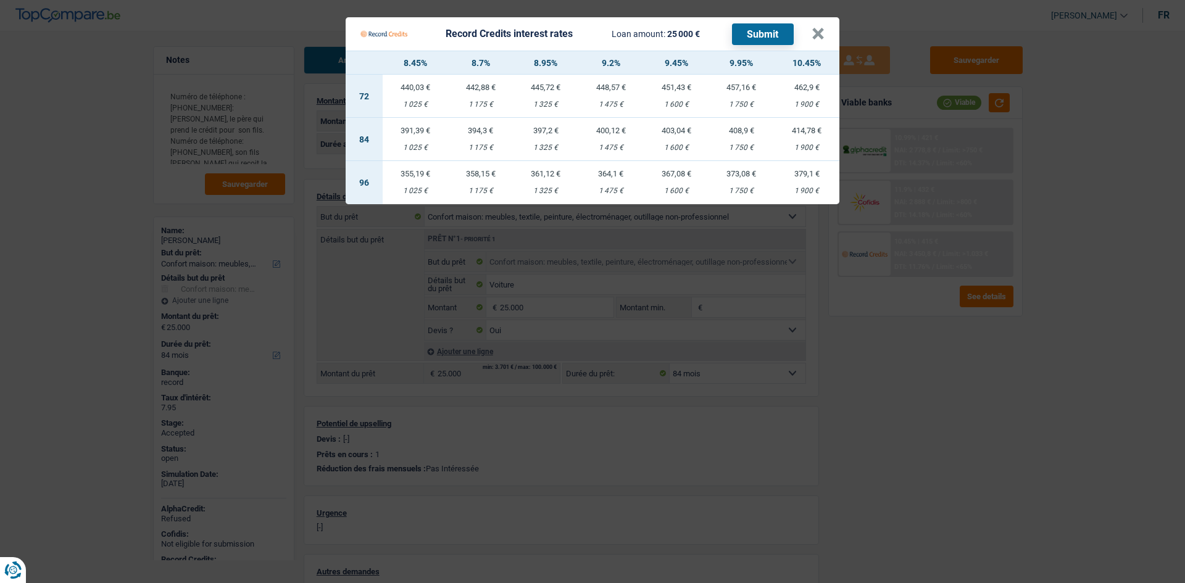
click at [689, 230] on Credits "Record Credits interest rates Loan amount: 25 000 € Submit × 8.45% 8.7% 8.95% 9…" at bounding box center [592, 291] width 1185 height 583
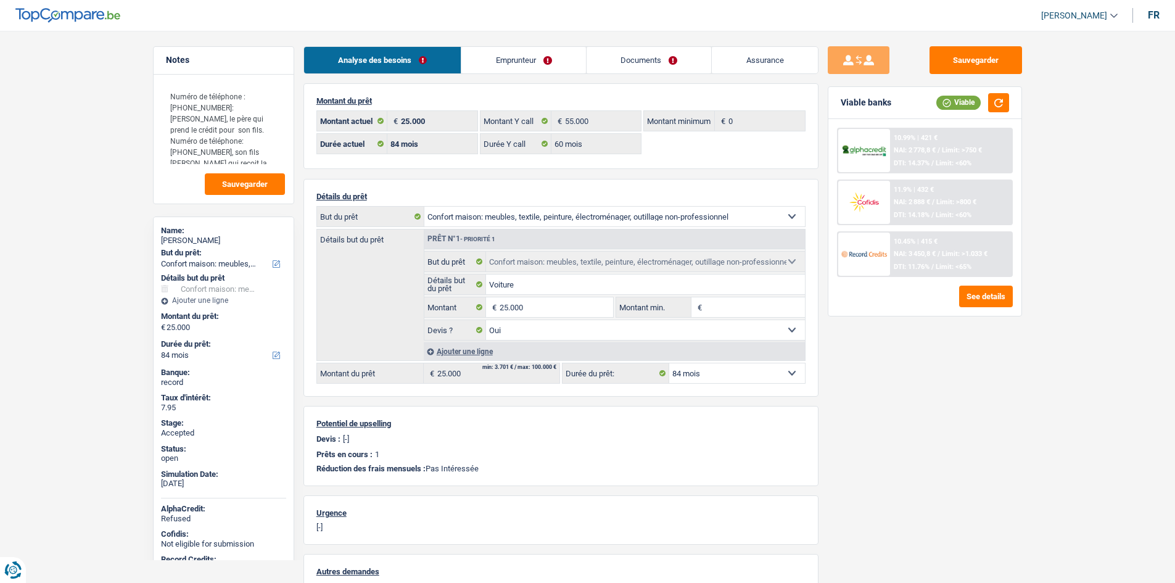
click at [546, 62] on link "Emprunteur" at bounding box center [524, 60] width 125 height 27
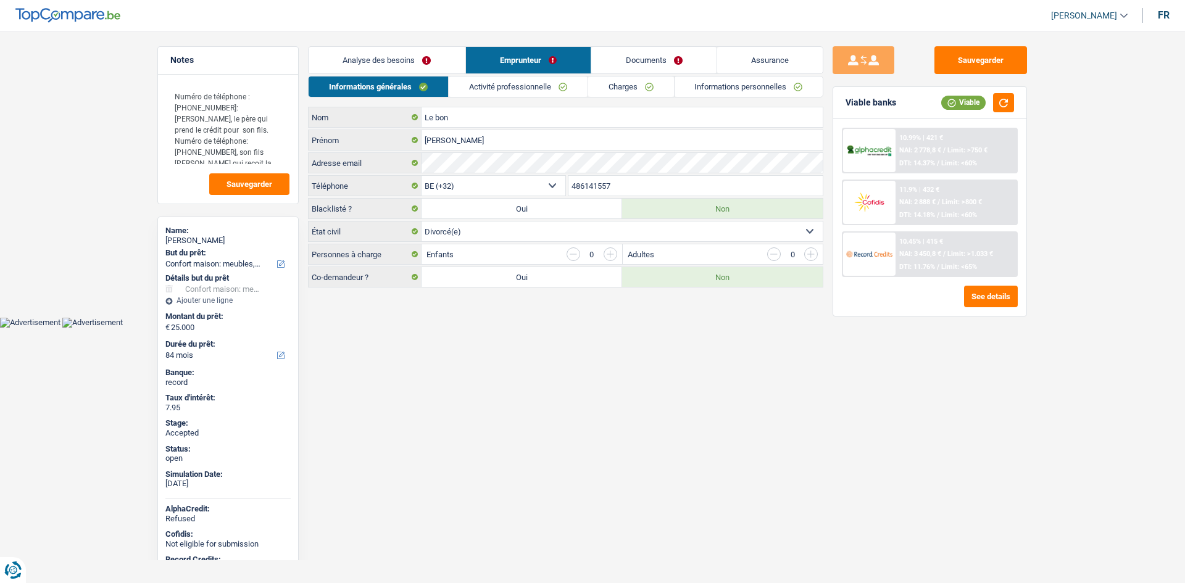
click at [627, 95] on link "Charges" at bounding box center [631, 87] width 86 height 20
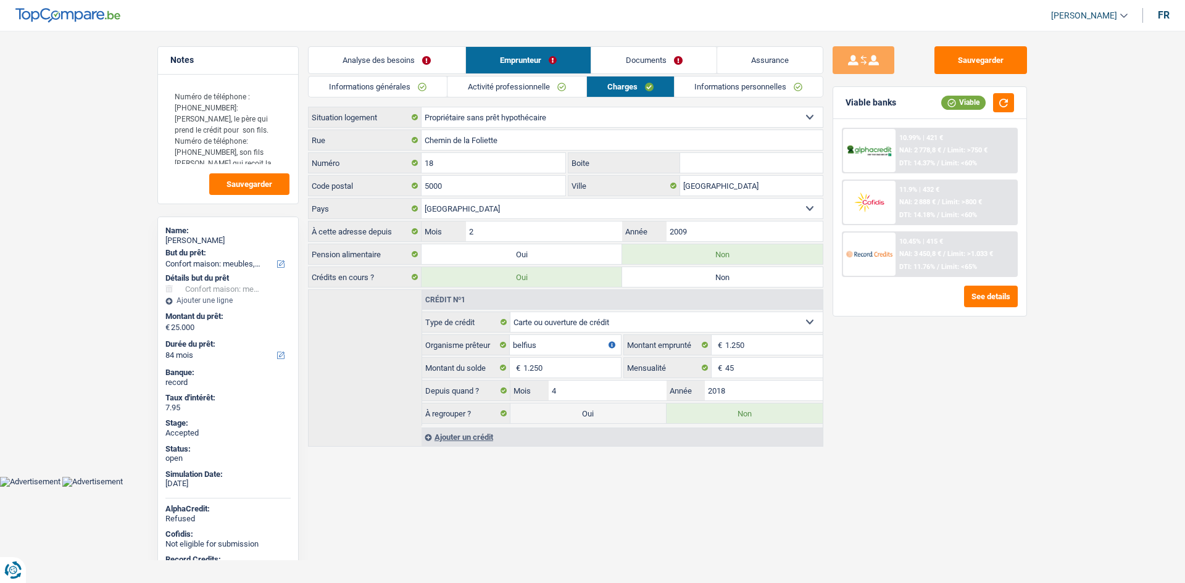
click at [709, 87] on link "Informations personnelles" at bounding box center [748, 87] width 149 height 20
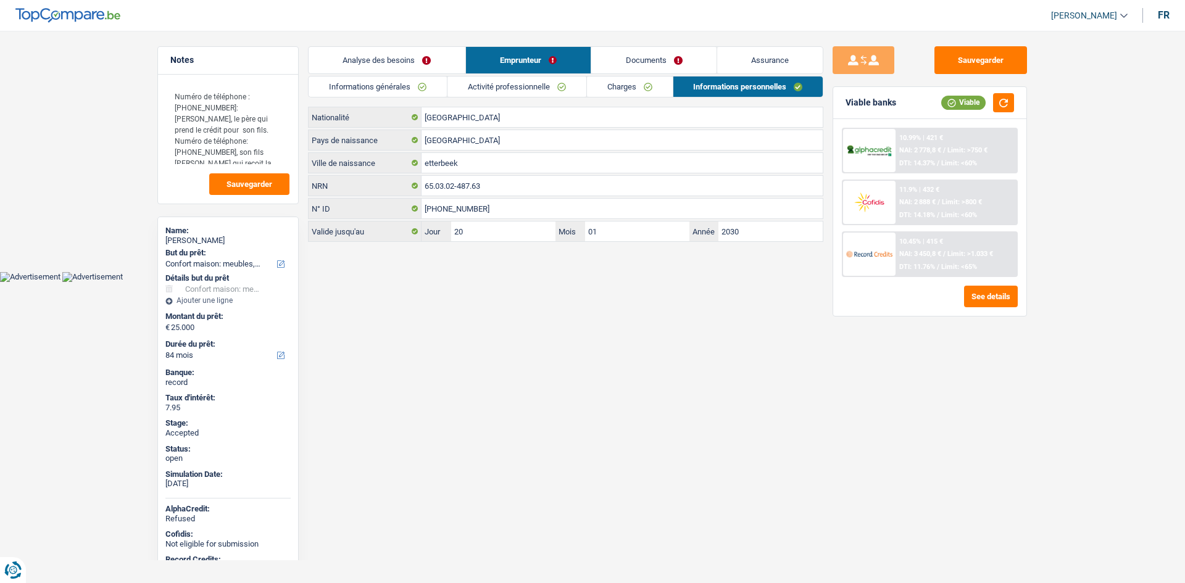
click at [538, 78] on link "Activité professionnelle" at bounding box center [516, 87] width 139 height 20
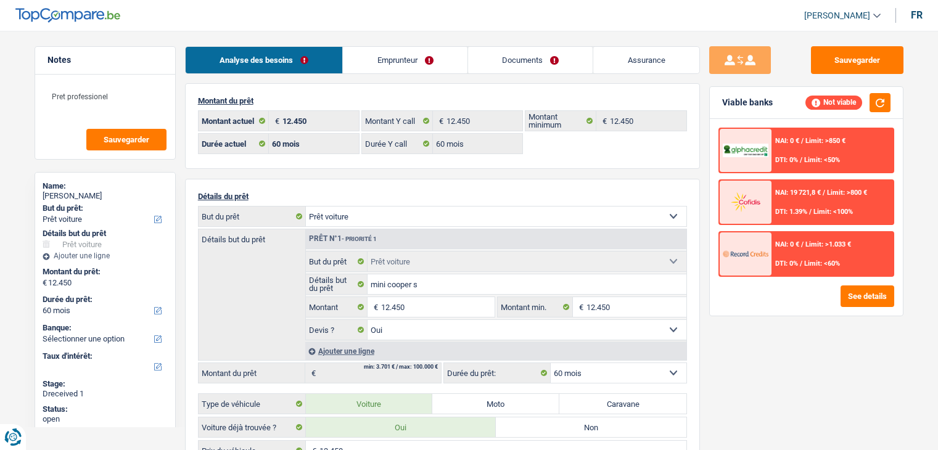
select select "car"
select select "60"
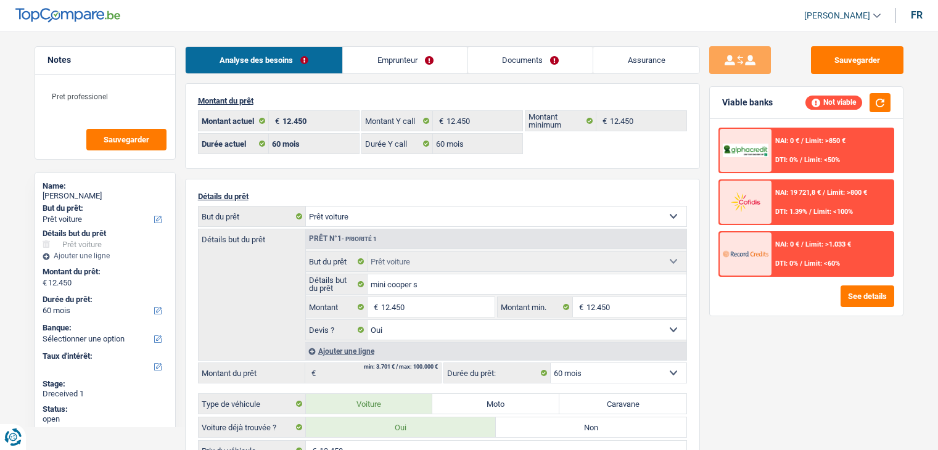
select select "car"
select select "yes"
select select "60"
select select "32"
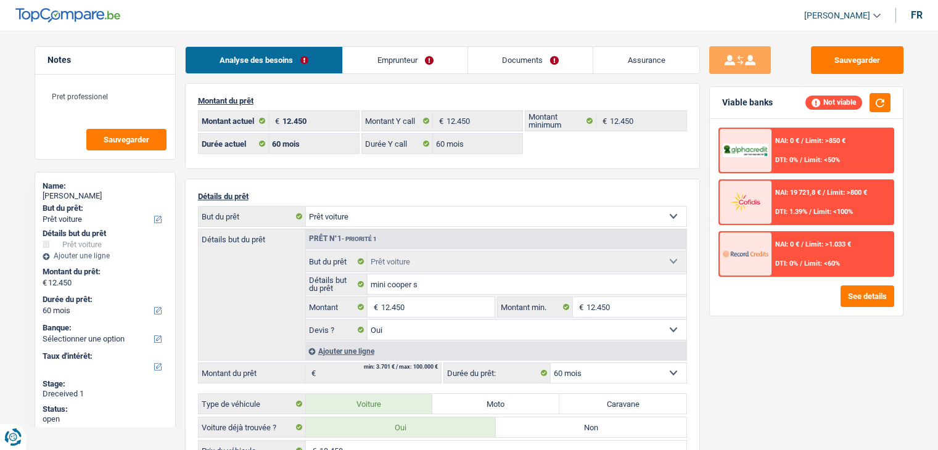
select select "married"
click at [390, 52] on link "Emprunteur" at bounding box center [405, 60] width 125 height 27
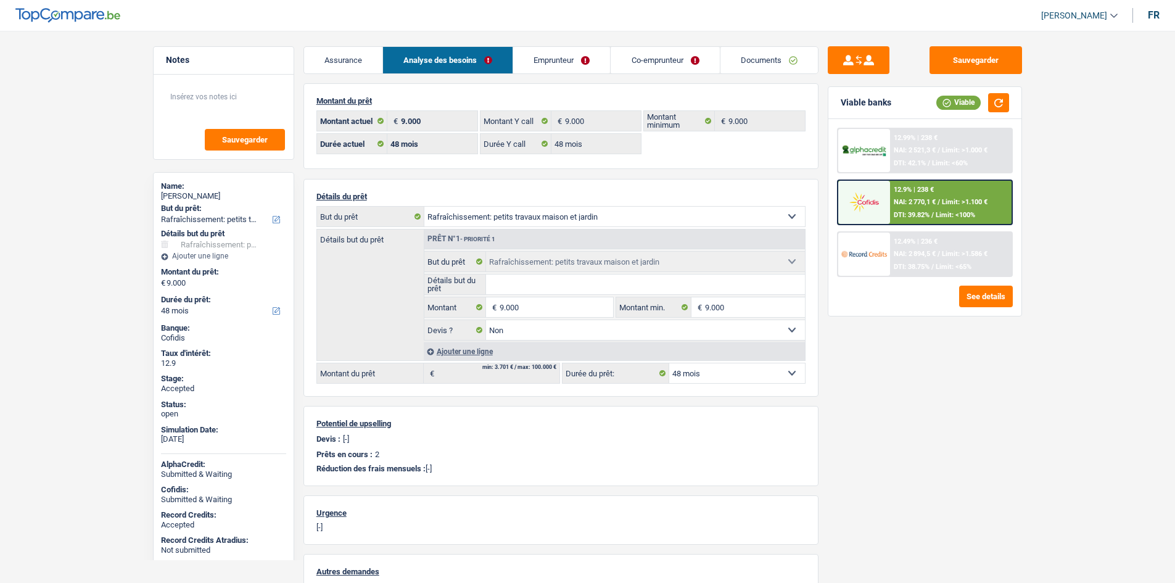
select select "houseOrGarden"
select select "48"
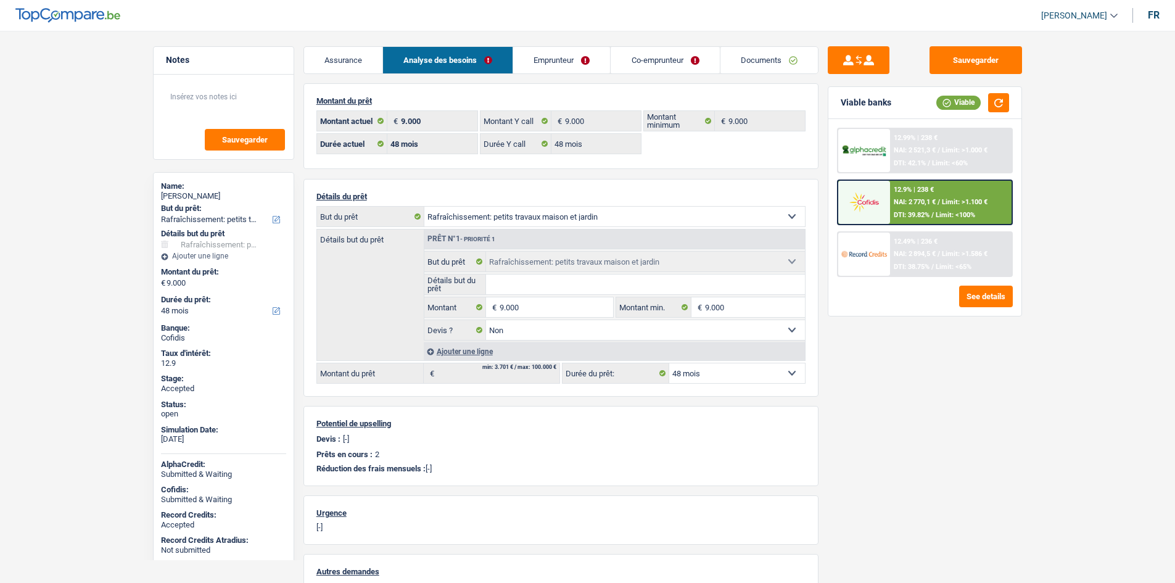
select select "houseOrGarden"
select select "false"
select select "48"
select select "houseOrGarden"
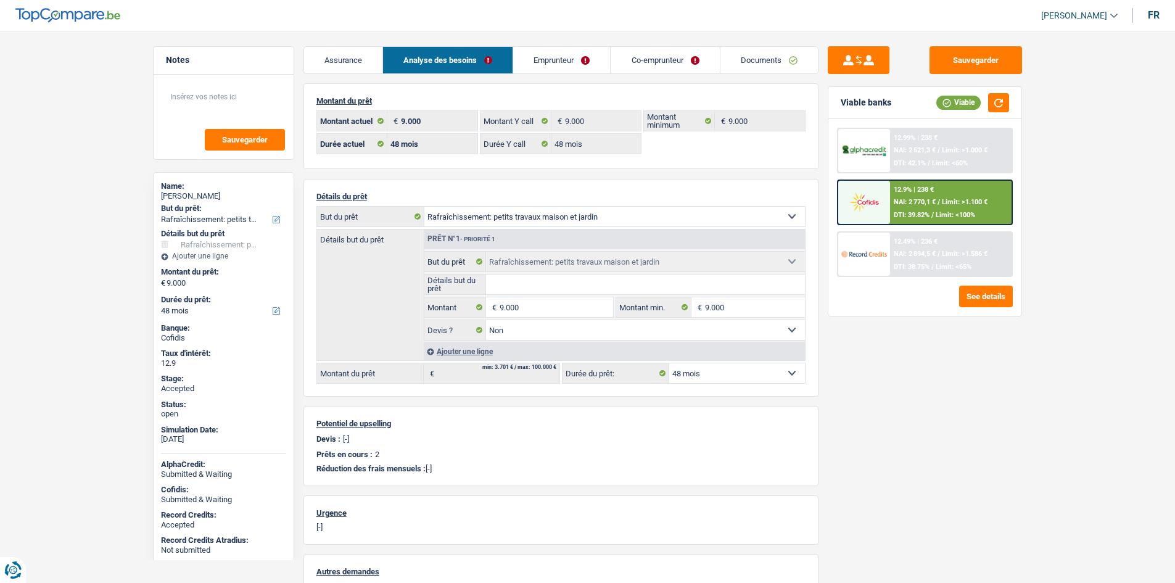
select select "houseOrGarden"
select select "48"
select select "houseOrGarden"
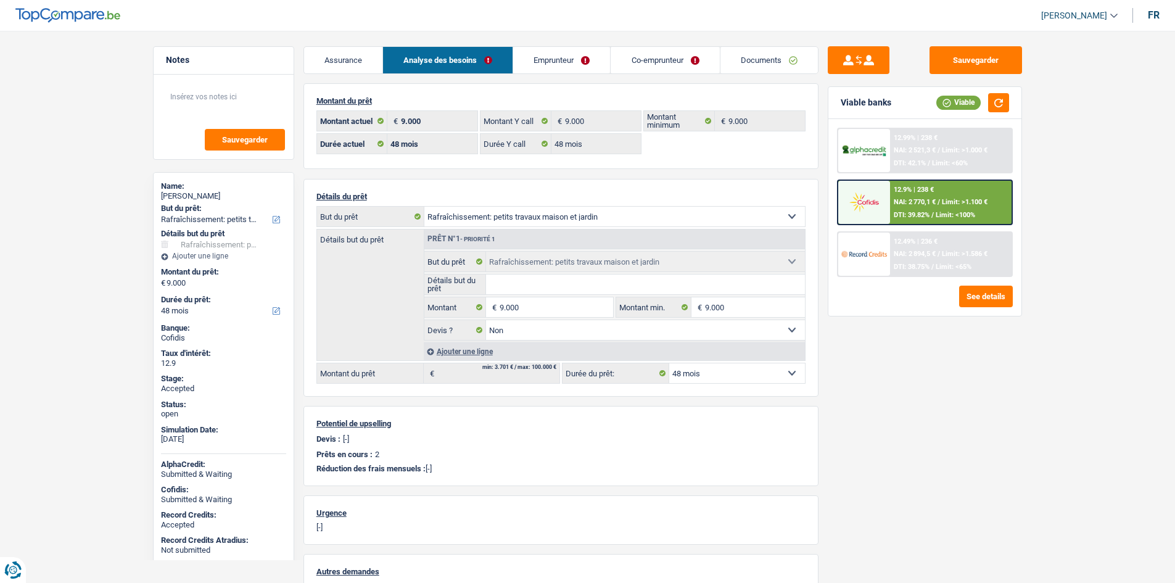
select select "houseOrGarden"
select select "false"
select select "48"
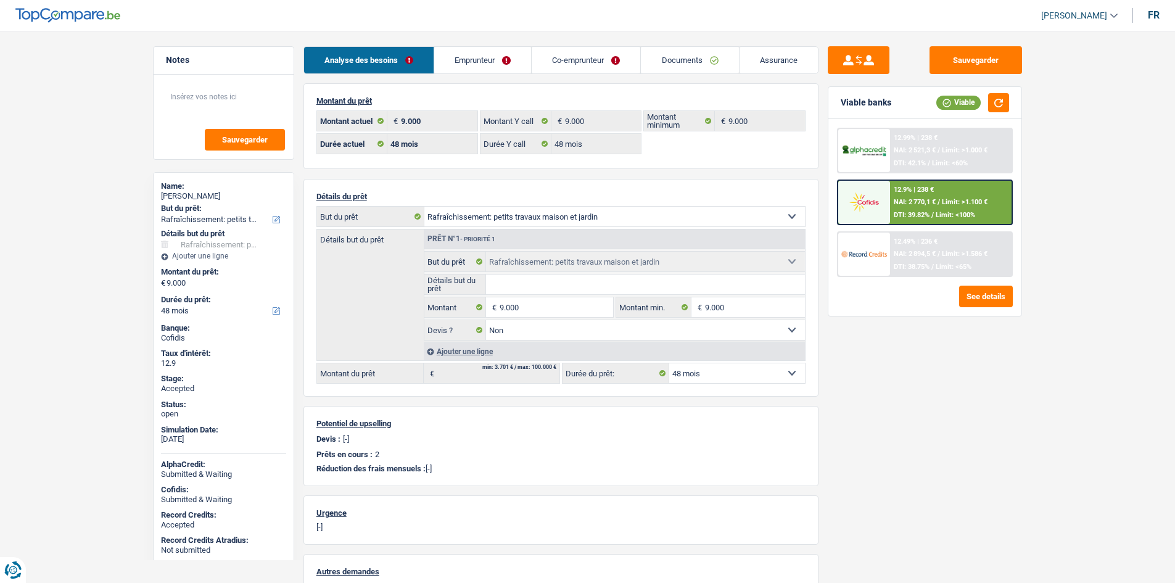
click at [513, 54] on link "Emprunteur" at bounding box center [482, 60] width 97 height 27
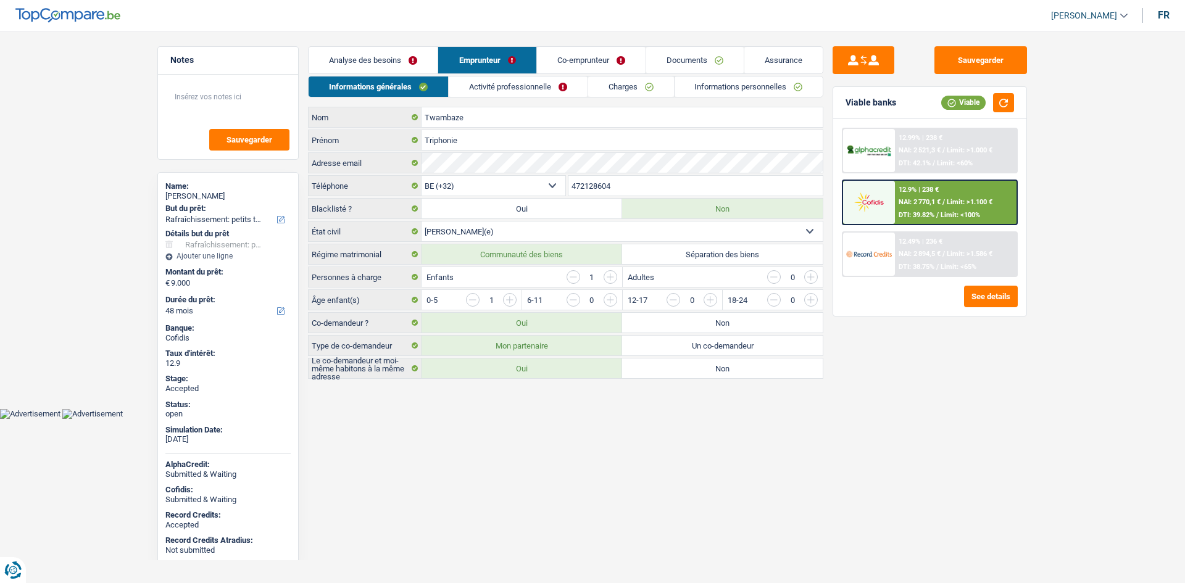
click at [613, 89] on link "Charges" at bounding box center [631, 87] width 86 height 20
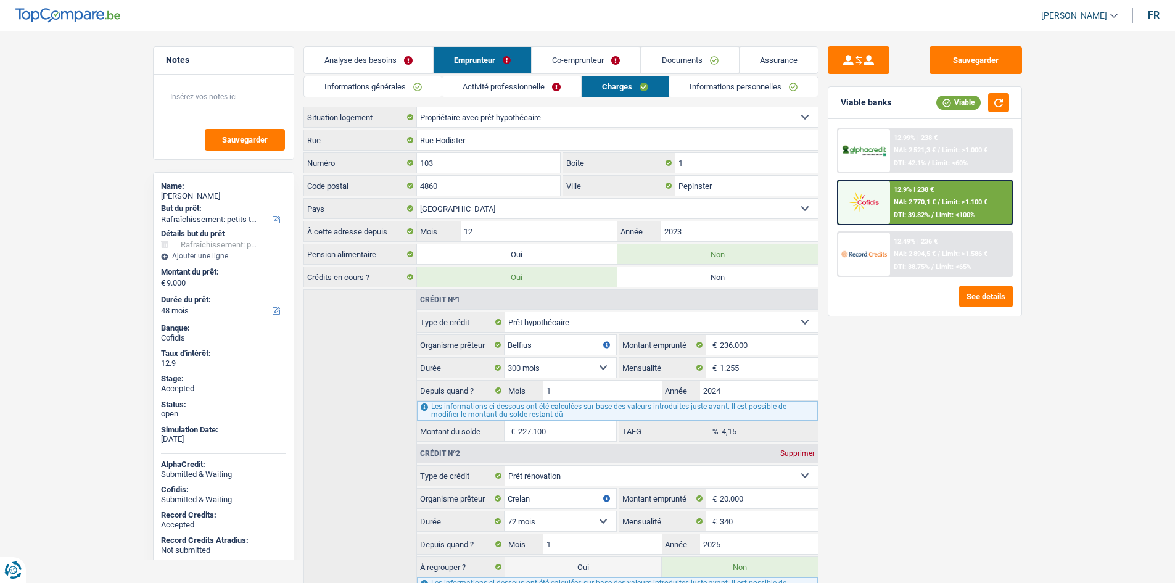
click at [942, 381] on div "Sauvegarder Viable banks Viable 12.99% | 238 € NAI: 2 521,3 € / Limit: >1.000 €…" at bounding box center [925, 303] width 213 height 514
click at [921, 360] on div "Sauvegarder Viable banks Viable 12.99% | 238 € NAI: 2 521,3 € / Limit: >1.000 €…" at bounding box center [925, 303] width 213 height 514
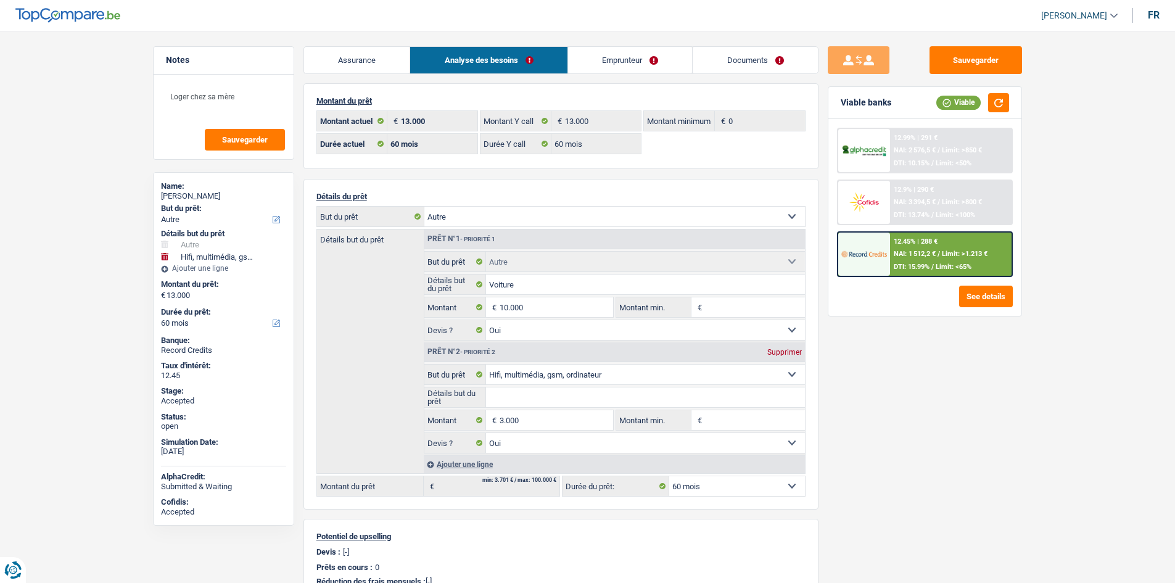
select select "other"
select select "tech"
select select "60"
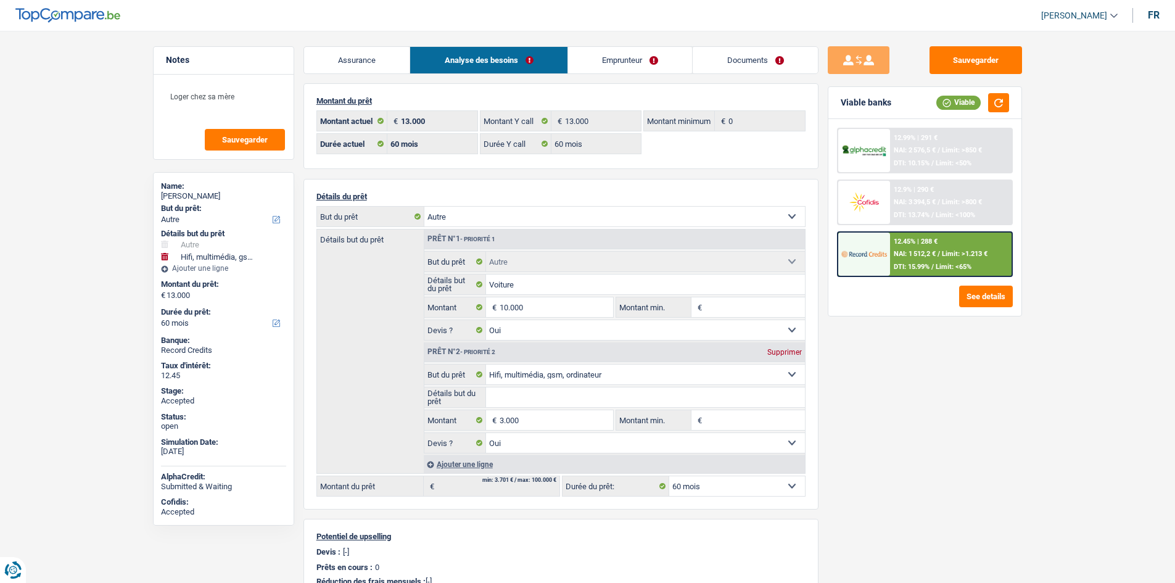
select select "60"
select select "other"
select select "yes"
select select "tech"
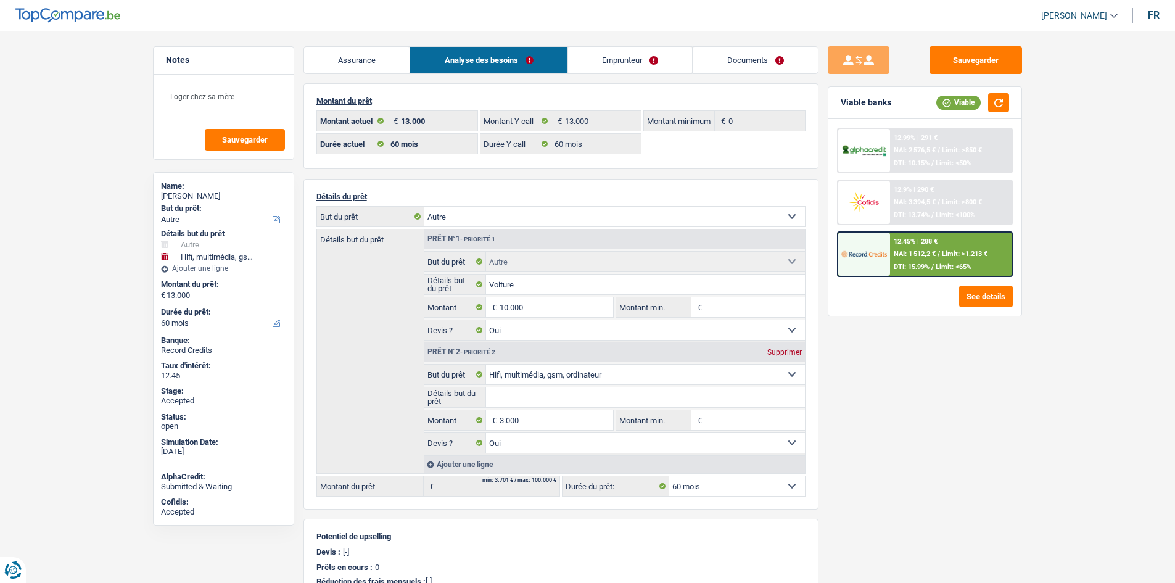
select select "yes"
select select "60"
select select "liveWithParents"
select select "BE"
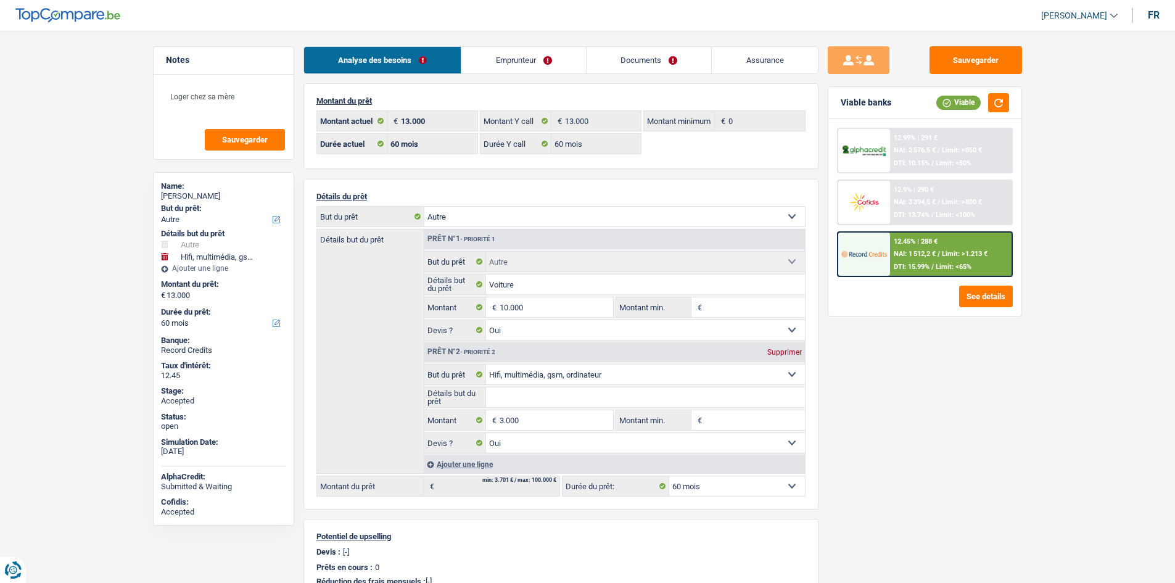
click at [521, 68] on link "Emprunteur" at bounding box center [524, 60] width 125 height 27
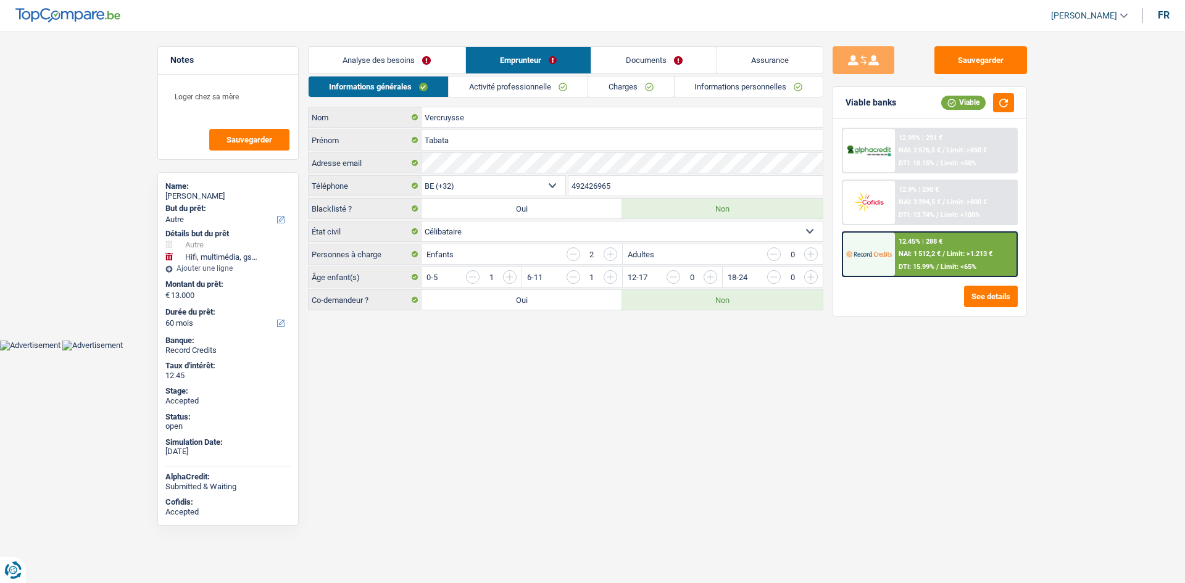
click at [512, 94] on link "Activité professionnelle" at bounding box center [518, 87] width 139 height 20
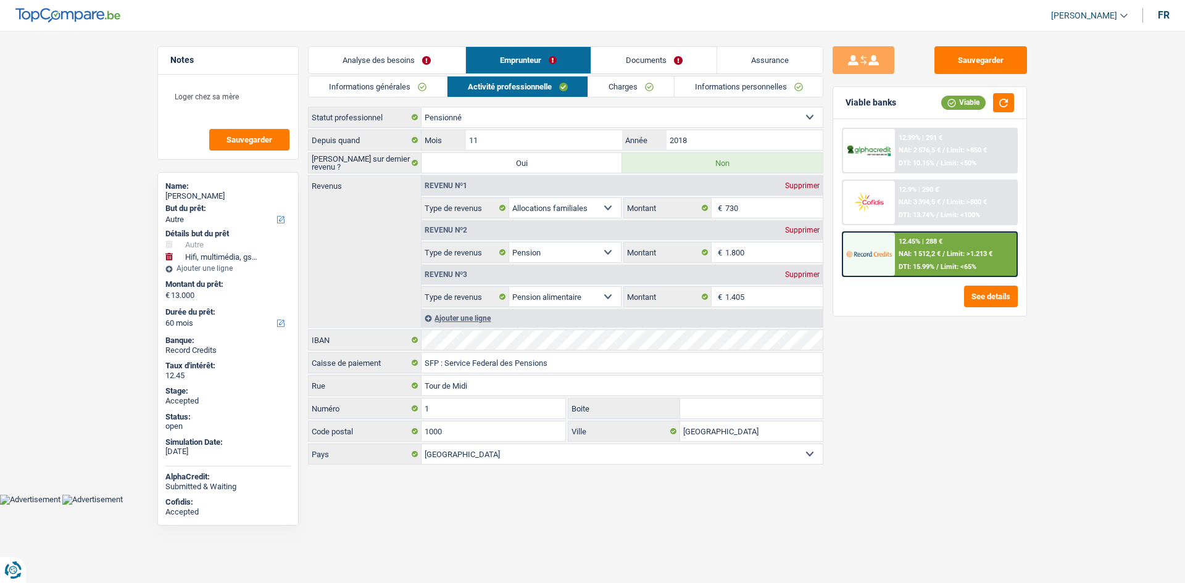
click at [639, 96] on link "Charges" at bounding box center [631, 87] width 86 height 20
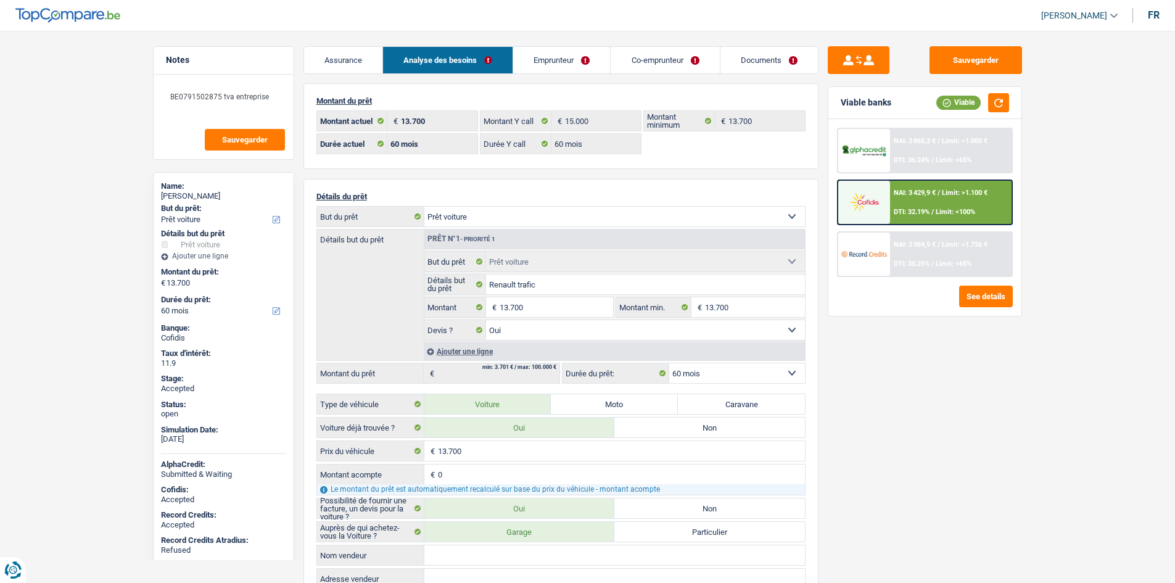
select select "car"
select select "60"
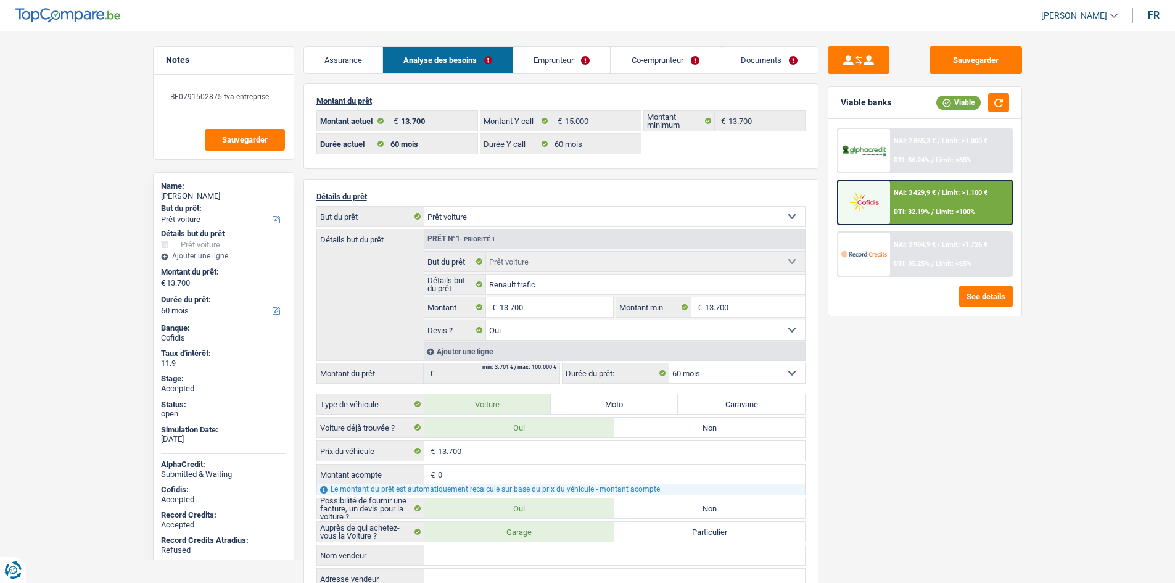
select select "car"
select select "yes"
select select "60"
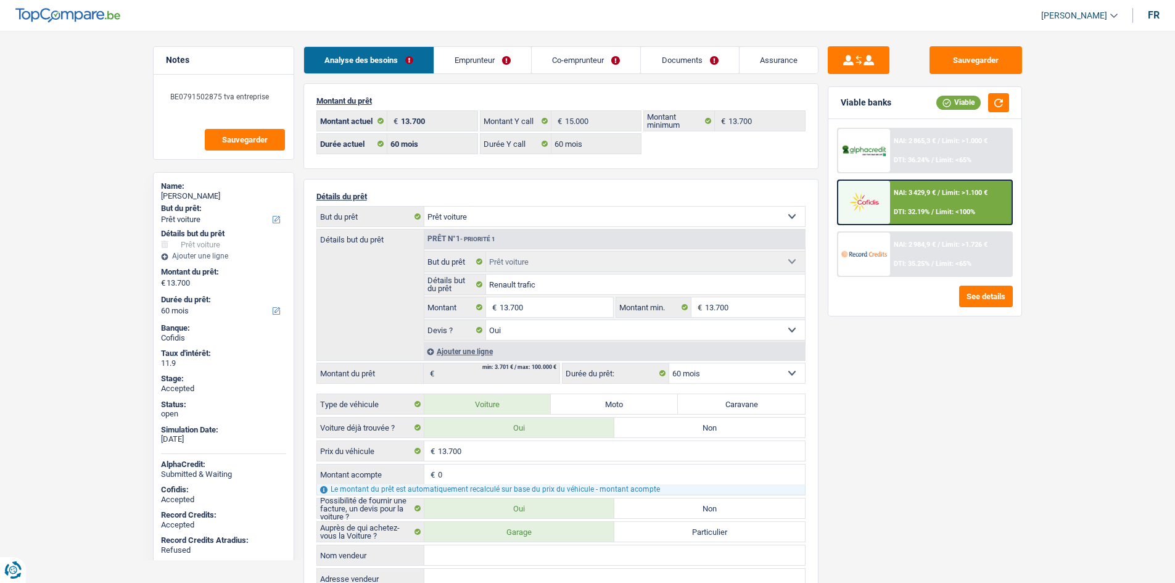
click at [489, 70] on link "Emprunteur" at bounding box center [482, 60] width 97 height 27
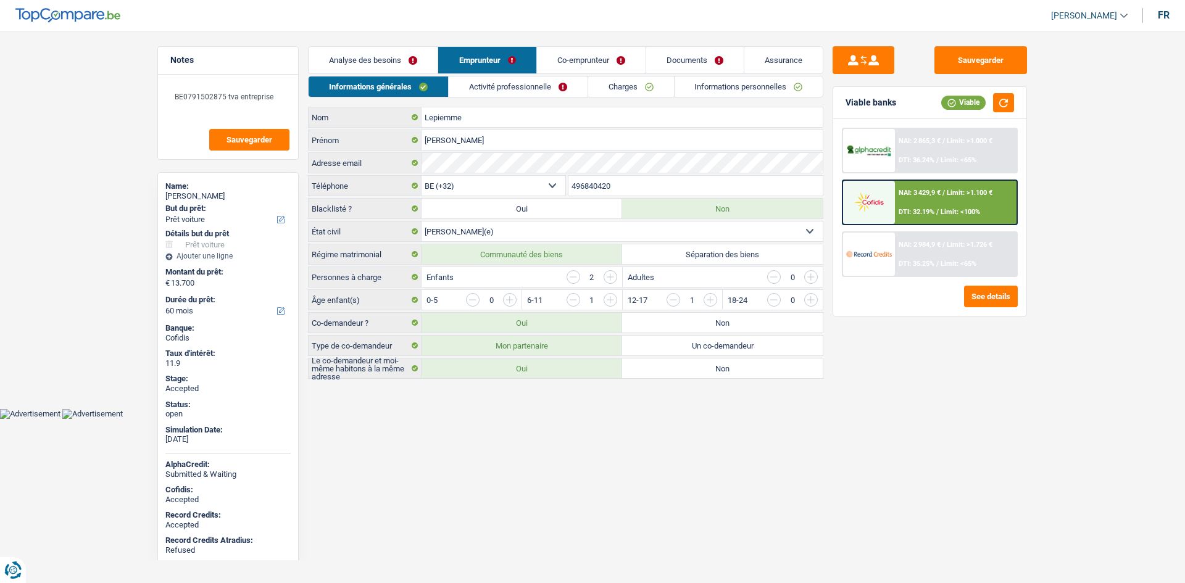
click at [604, 86] on link "Charges" at bounding box center [631, 87] width 86 height 20
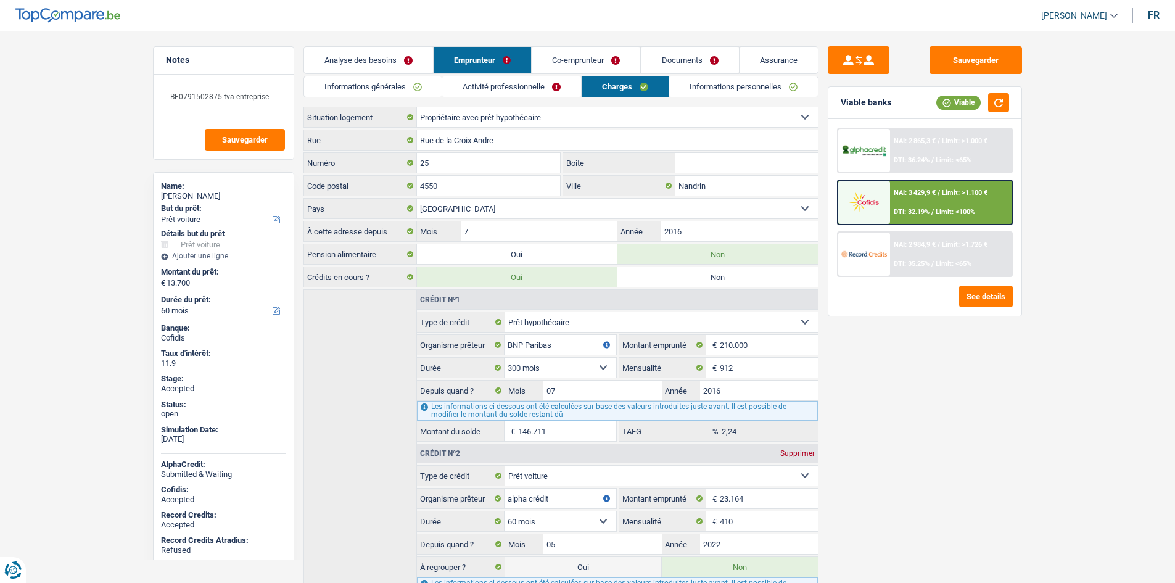
click at [210, 194] on div "Gaetan Lepiemme" at bounding box center [223, 196] width 125 height 10
copy div "Gaetan Lepiemme"
click at [411, 85] on link "Informations générales" at bounding box center [373, 87] width 138 height 20
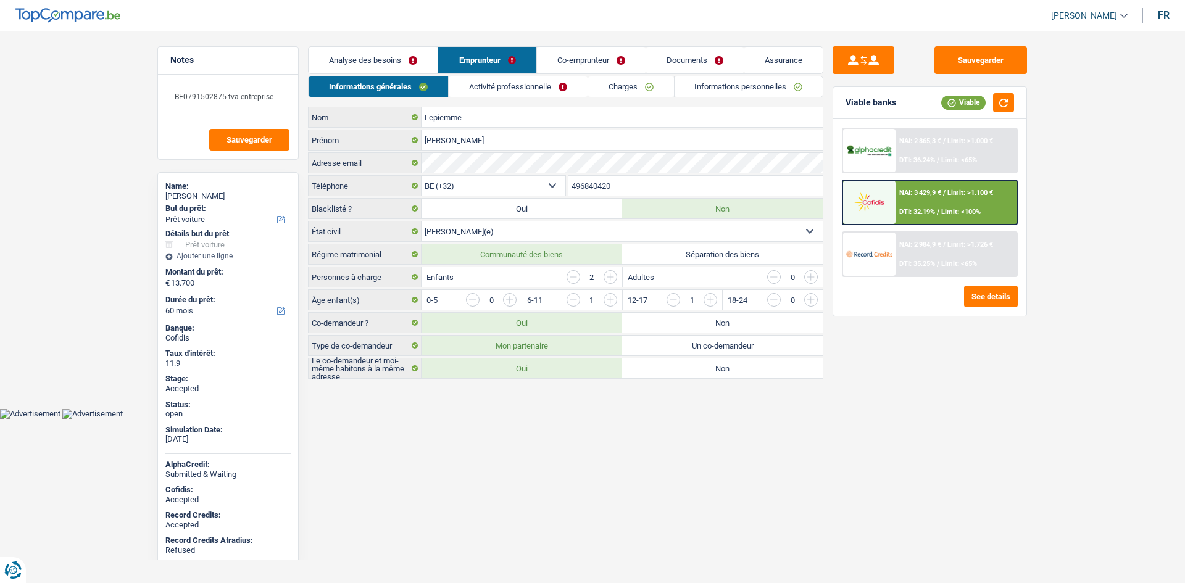
click at [622, 189] on input "496840420" at bounding box center [695, 186] width 255 height 20
drag, startPoint x: 550, startPoint y: 479, endPoint x: 489, endPoint y: 321, distance: 169.1
click at [550, 419] on html "Vous avez le contrôle de vos données Nous utilisons des cookies, tout comme nos…" at bounding box center [592, 209] width 1185 height 419
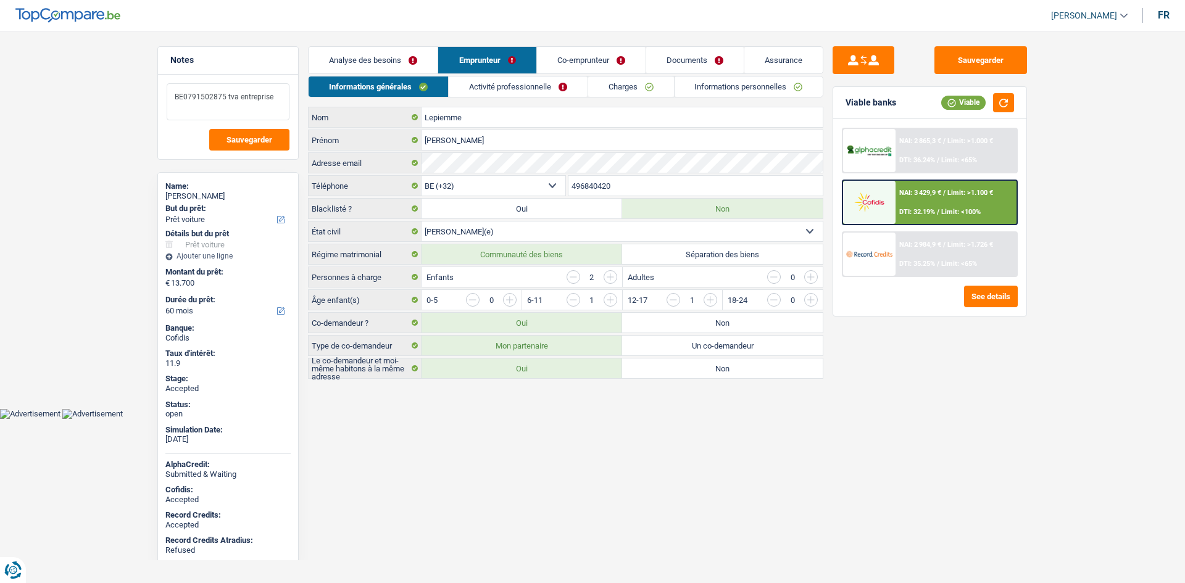
click at [284, 97] on textarea "BE0791502875 tva entreprise" at bounding box center [228, 101] width 123 height 37
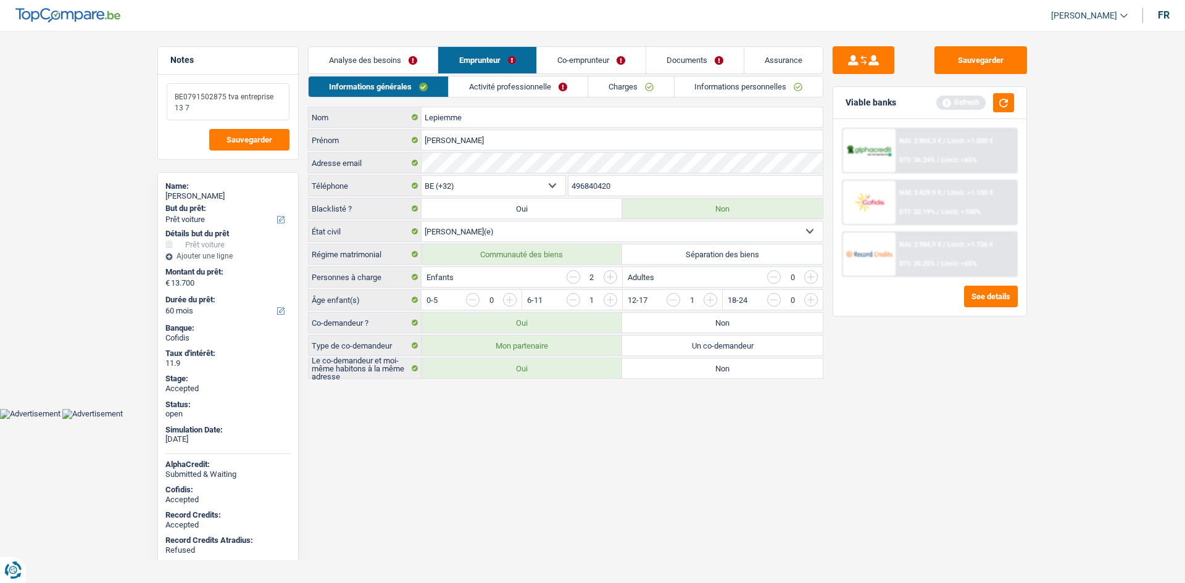
type textarea "BE0791502875 tva entreprise 13 7"
click at [544, 419] on html "Vous avez le contrôle de vos données Nous utilisons des cookies, tout comme nos…" at bounding box center [592, 209] width 1185 height 419
click at [482, 80] on link "Activité professionnelle" at bounding box center [518, 87] width 139 height 20
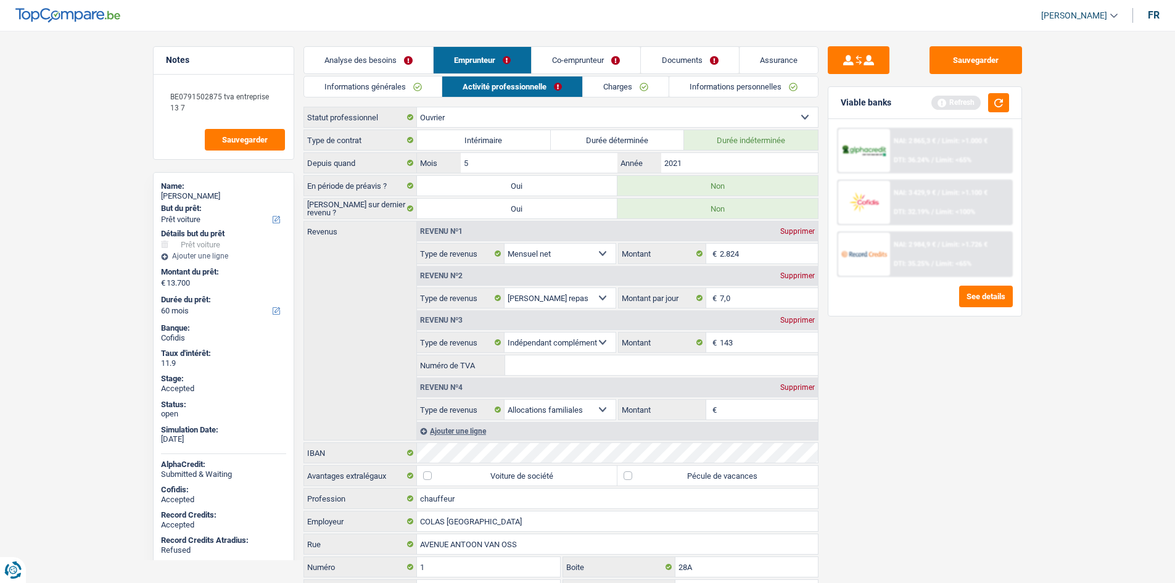
click at [594, 60] on link "Co-emprunteur" at bounding box center [586, 60] width 109 height 27
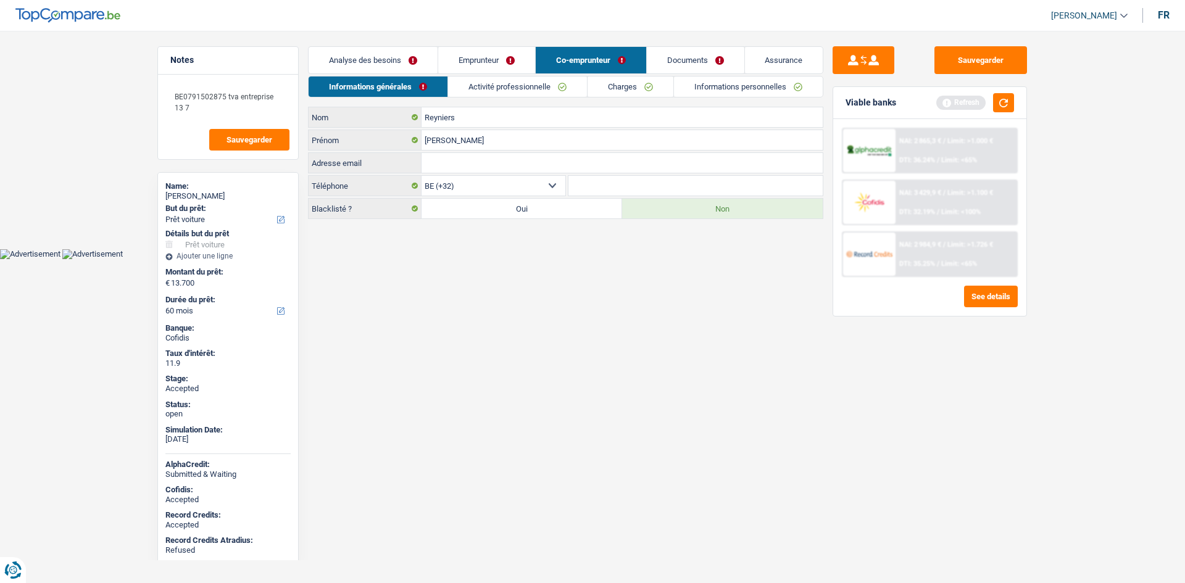
click at [553, 80] on link "Activité professionnelle" at bounding box center [517, 87] width 139 height 20
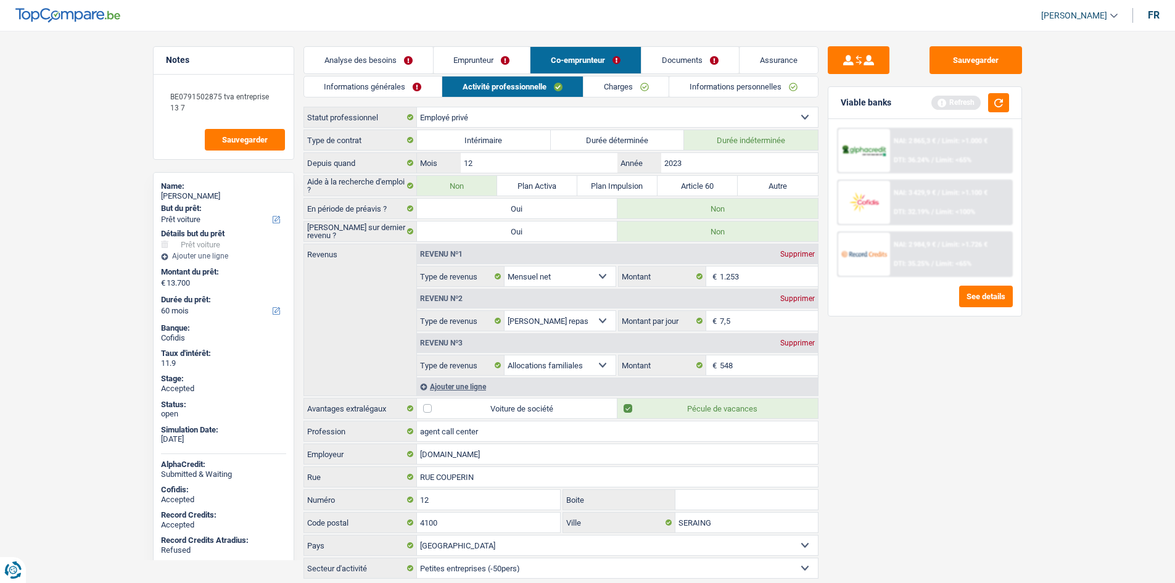
click at [487, 62] on link "Emprunteur" at bounding box center [482, 60] width 97 height 27
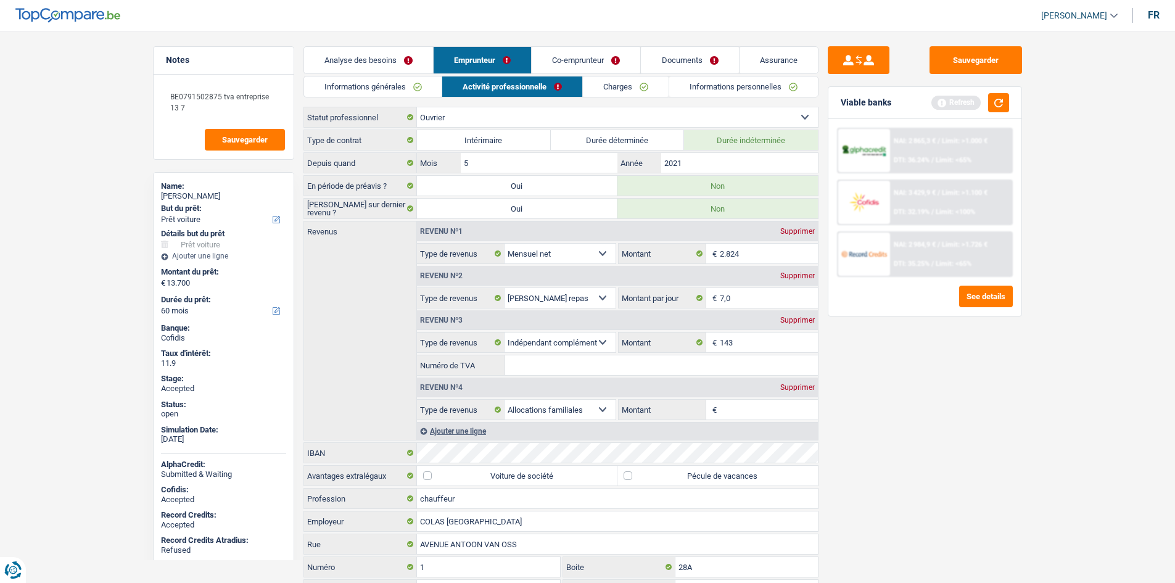
click at [612, 91] on link "Charges" at bounding box center [626, 87] width 86 height 20
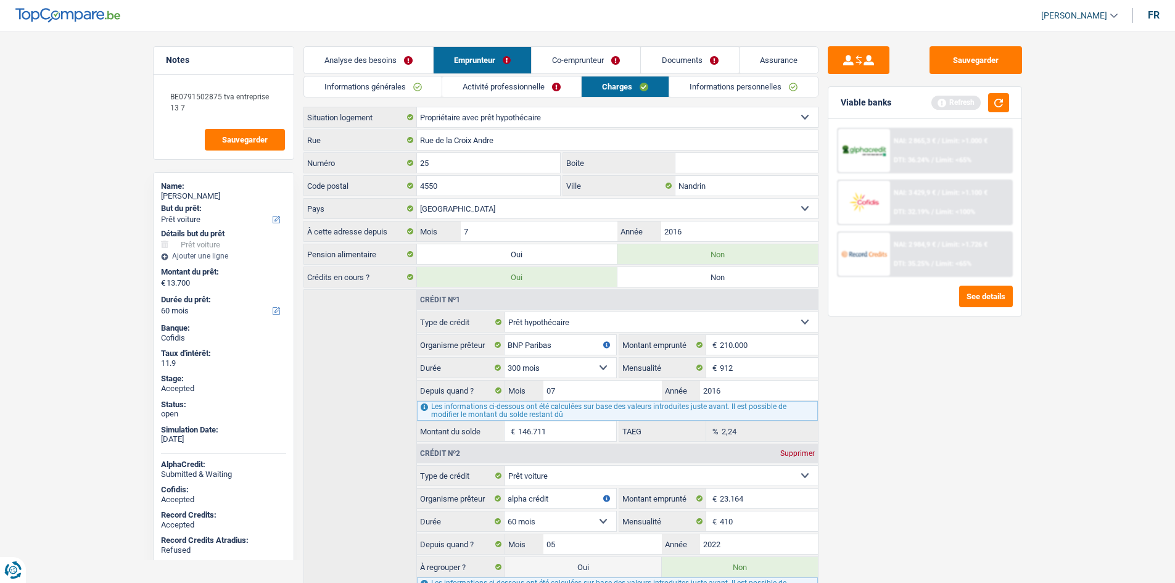
click at [727, 90] on link "Informations personnelles" at bounding box center [743, 87] width 149 height 20
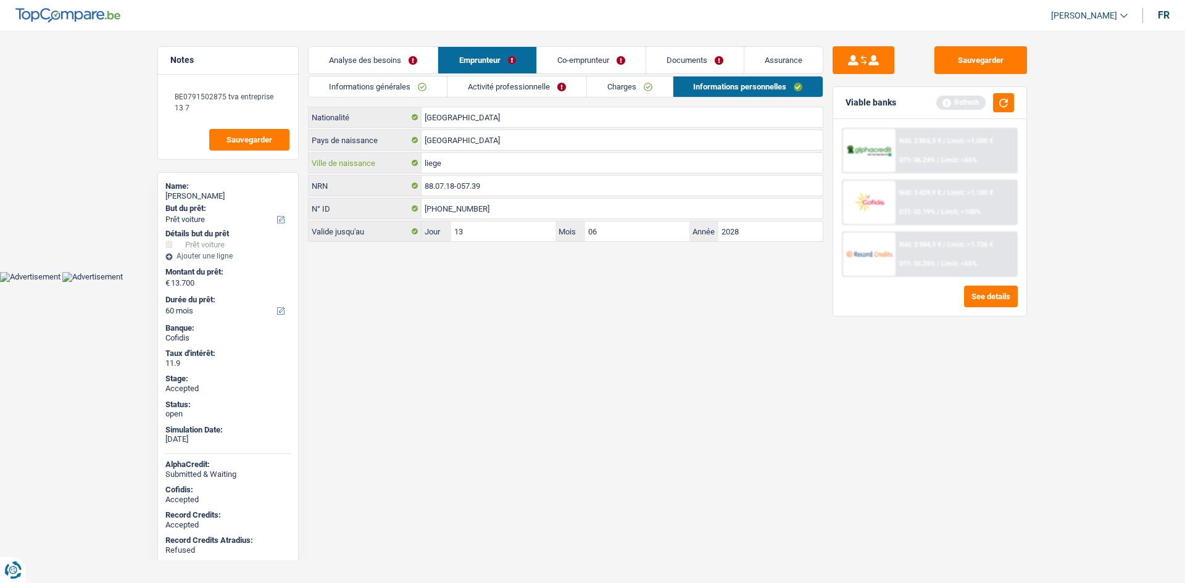
click at [466, 167] on input "liege" at bounding box center [621, 163] width 401 height 20
type input "Chenée"
click at [598, 58] on link "Co-emprunteur" at bounding box center [591, 60] width 109 height 27
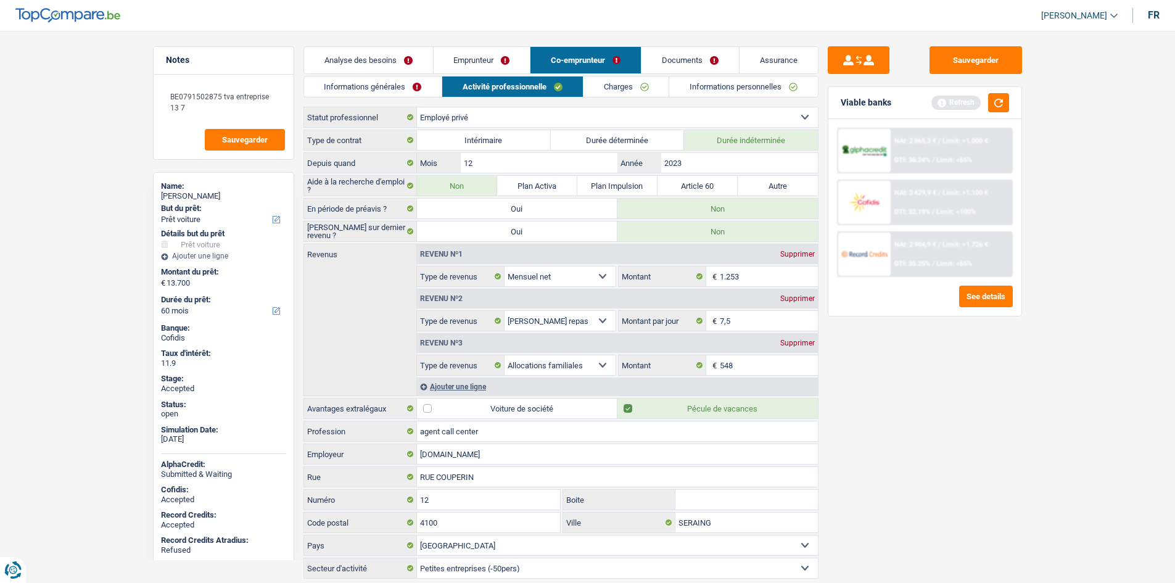
click at [624, 83] on link "Charges" at bounding box center [627, 87] width 86 height 20
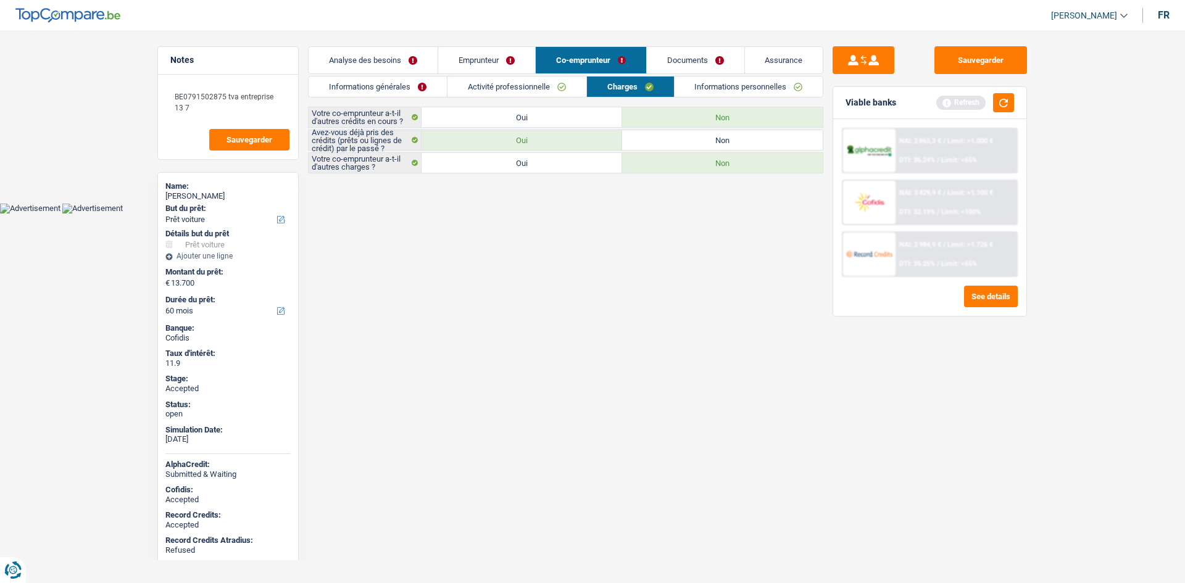
click at [698, 81] on link "Informations personnelles" at bounding box center [748, 87] width 149 height 20
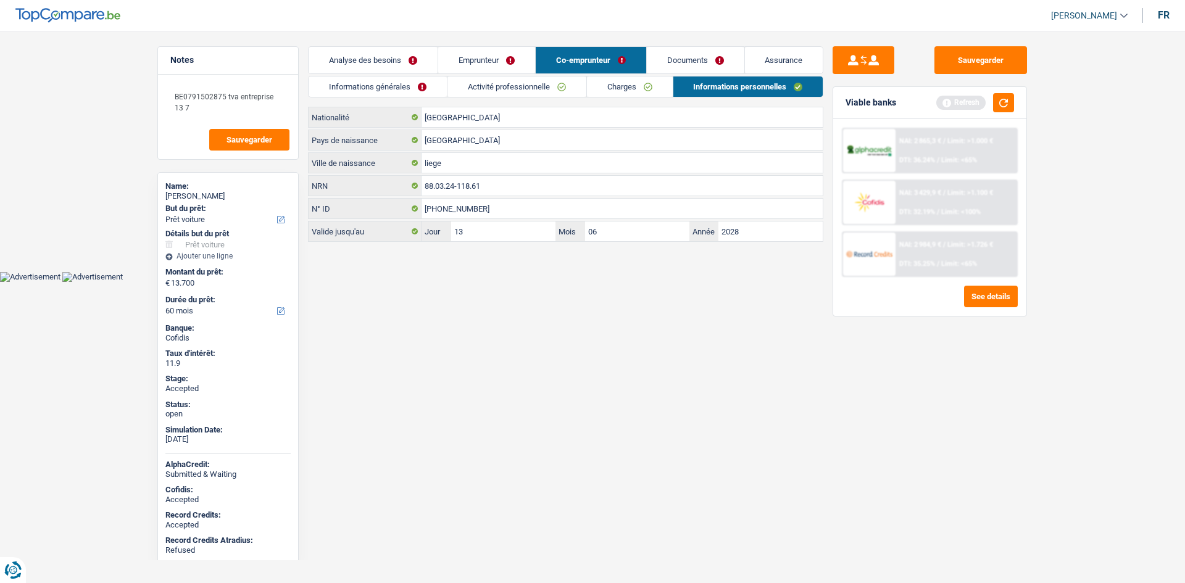
click at [515, 52] on link "Emprunteur" at bounding box center [486, 60] width 97 height 27
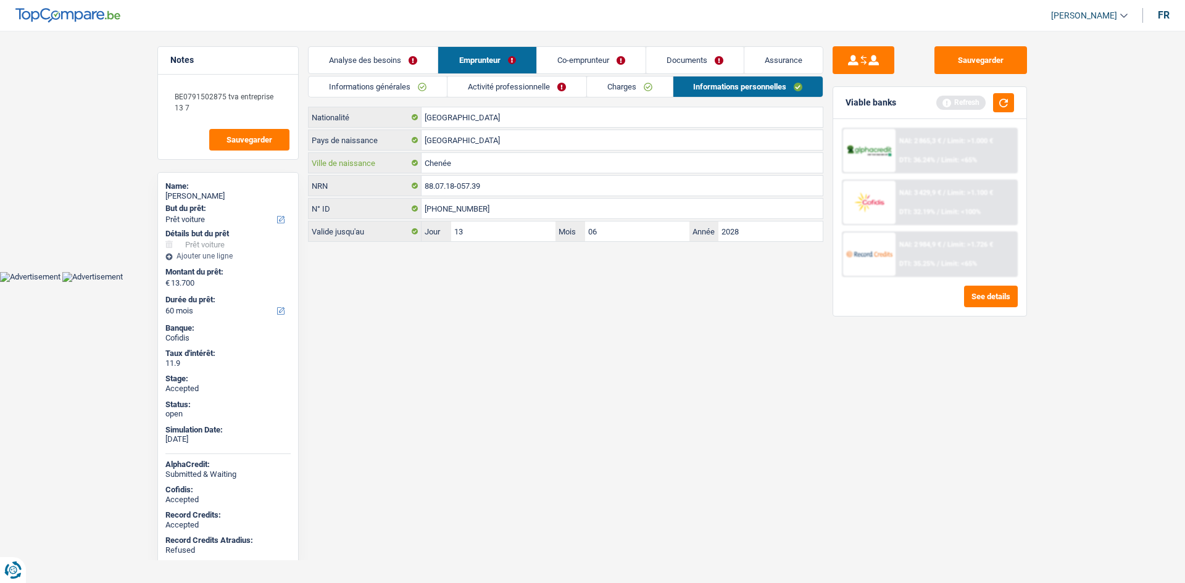
click at [526, 165] on input "Chenée" at bounding box center [621, 163] width 401 height 20
click at [622, 58] on link "Co-emprunteur" at bounding box center [591, 60] width 109 height 27
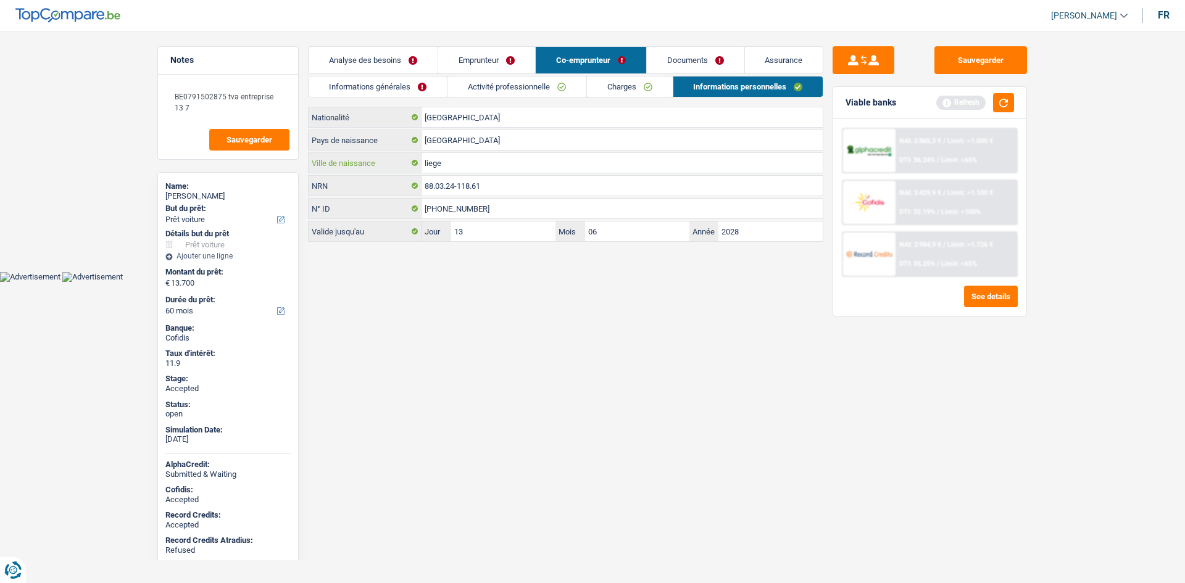
click at [508, 164] on input "liege" at bounding box center [621, 163] width 401 height 20
paste input "Chené"
type input "Chenée"
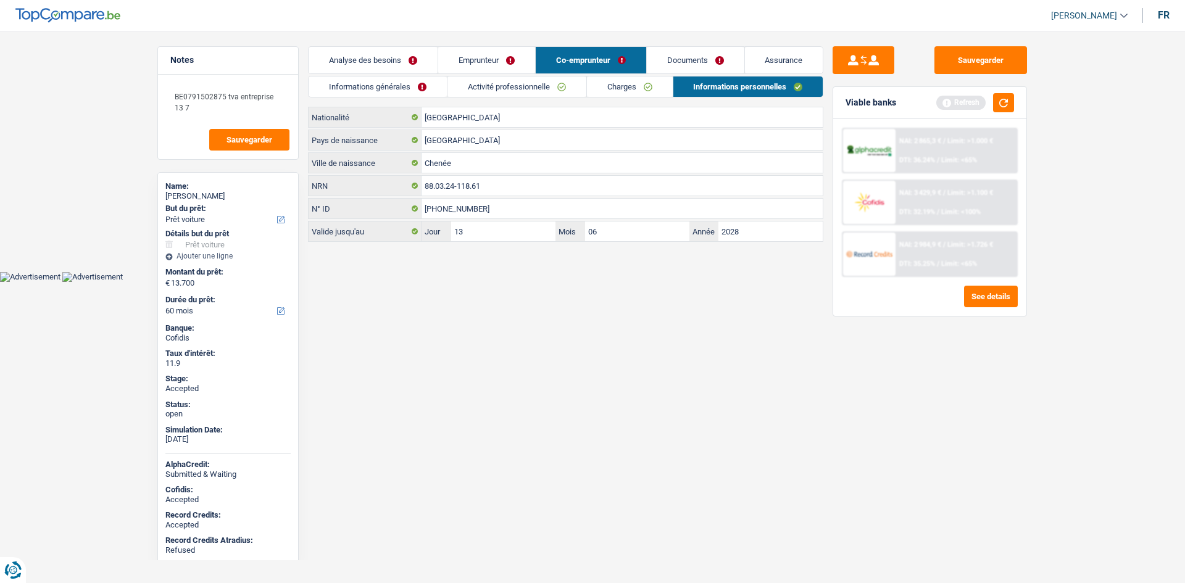
click at [762, 54] on link "Assurance" at bounding box center [784, 60] width 78 height 27
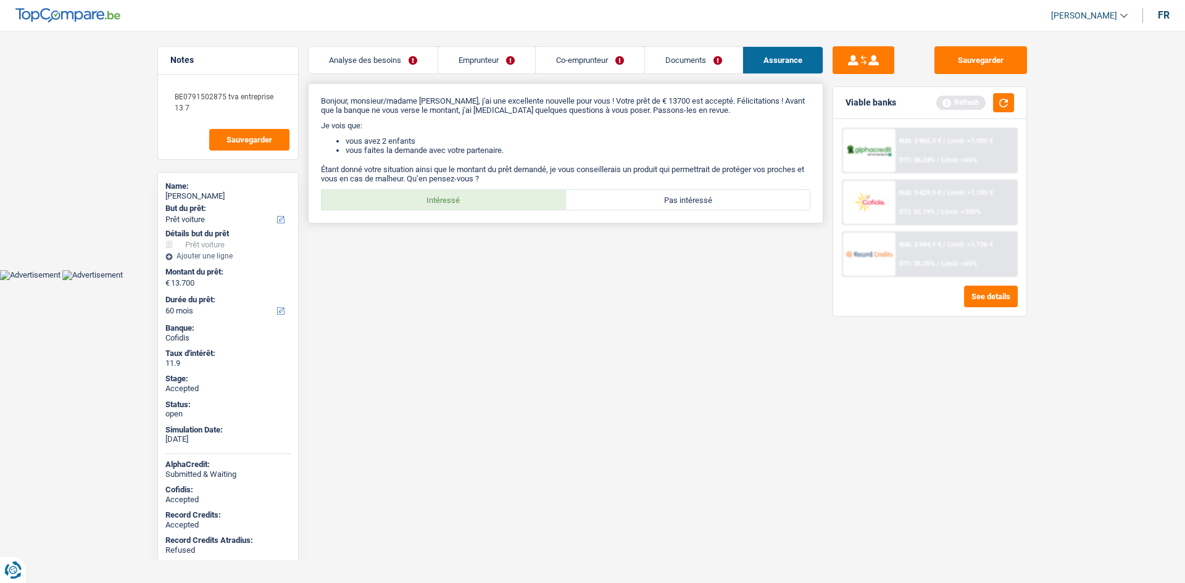
click at [443, 197] on label "Intéressé" at bounding box center [443, 200] width 244 height 20
click at [443, 197] on input "Intéressé" at bounding box center [443, 200] width 244 height 20
radio input "true"
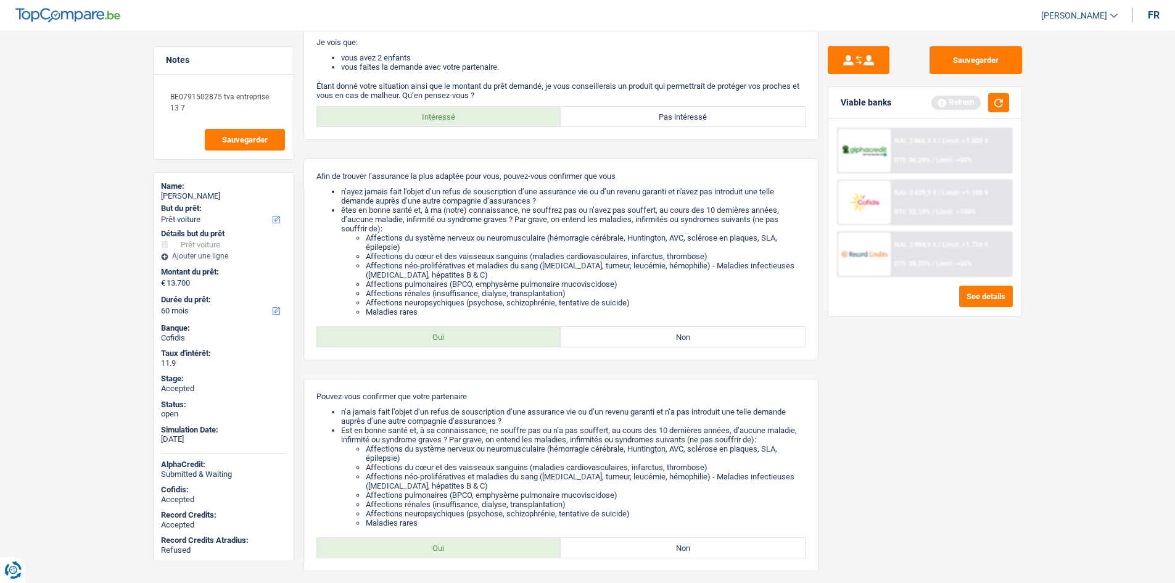
scroll to position [193, 0]
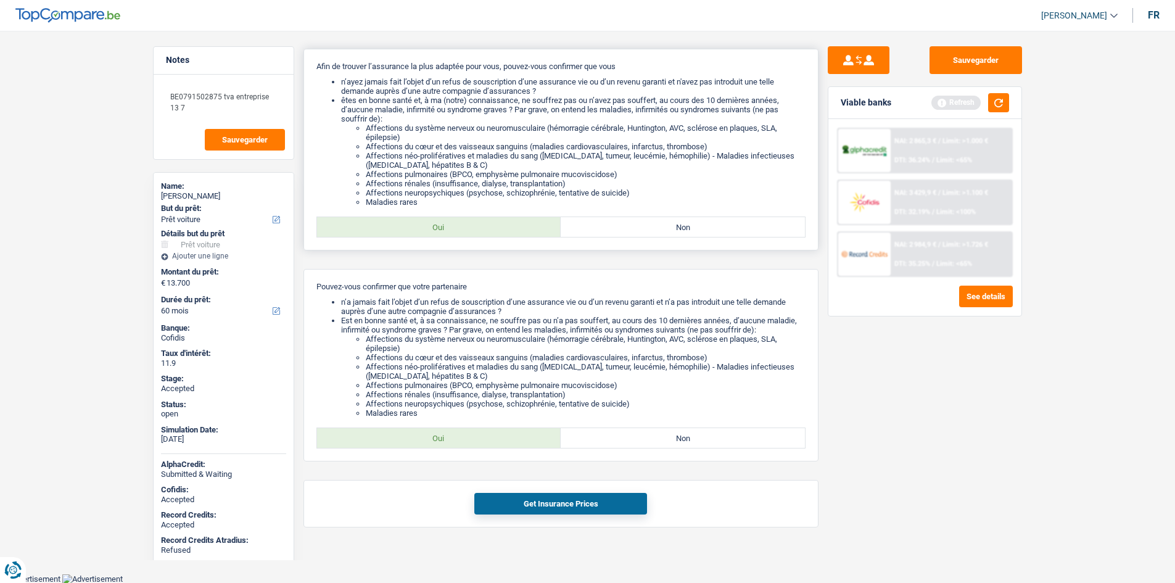
click at [486, 222] on label "Oui" at bounding box center [439, 227] width 244 height 20
click at [486, 222] on input "Oui" at bounding box center [439, 227] width 244 height 20
radio input "true"
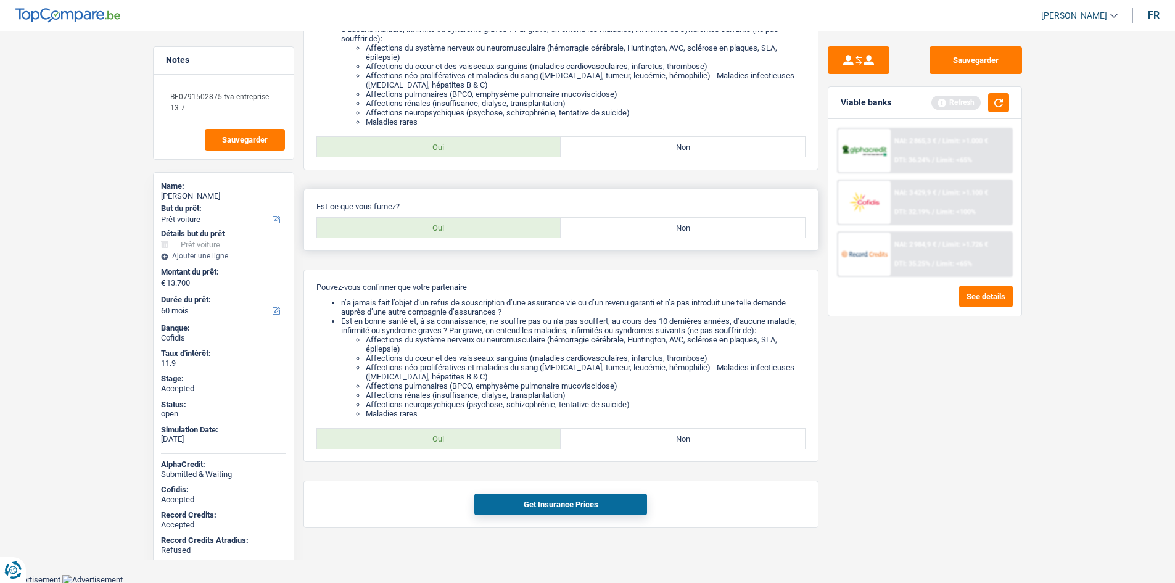
scroll to position [274, 0]
drag, startPoint x: 661, startPoint y: 228, endPoint x: 652, endPoint y: 246, distance: 20.4
click at [663, 229] on label "Non" at bounding box center [683, 227] width 244 height 20
click at [663, 229] on input "Non" at bounding box center [683, 227] width 244 height 20
radio input "true"
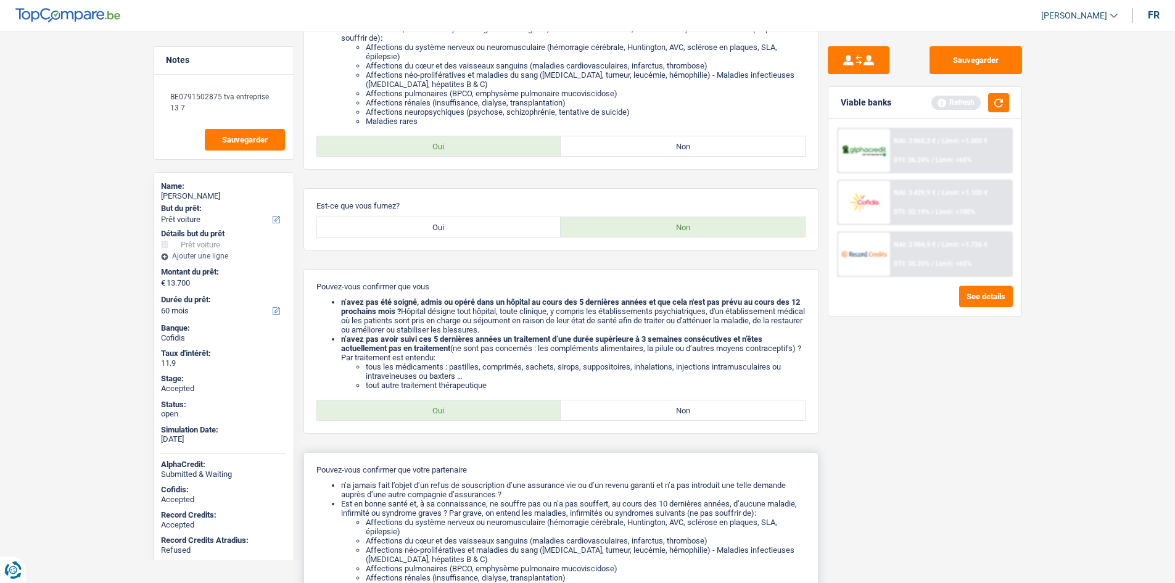
scroll to position [457, 0]
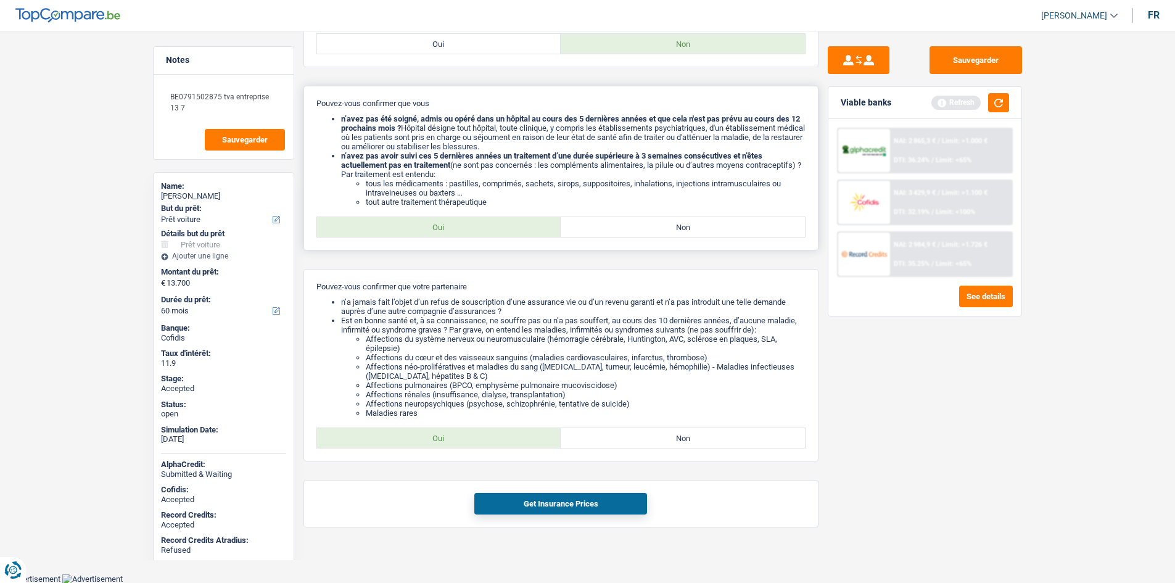
click at [482, 228] on label "Oui" at bounding box center [439, 227] width 244 height 20
click at [482, 228] on input "Oui" at bounding box center [439, 227] width 244 height 20
radio input "true"
drag, startPoint x: 503, startPoint y: 441, endPoint x: 514, endPoint y: 448, distance: 12.5
click at [503, 443] on label "Oui" at bounding box center [439, 438] width 244 height 20
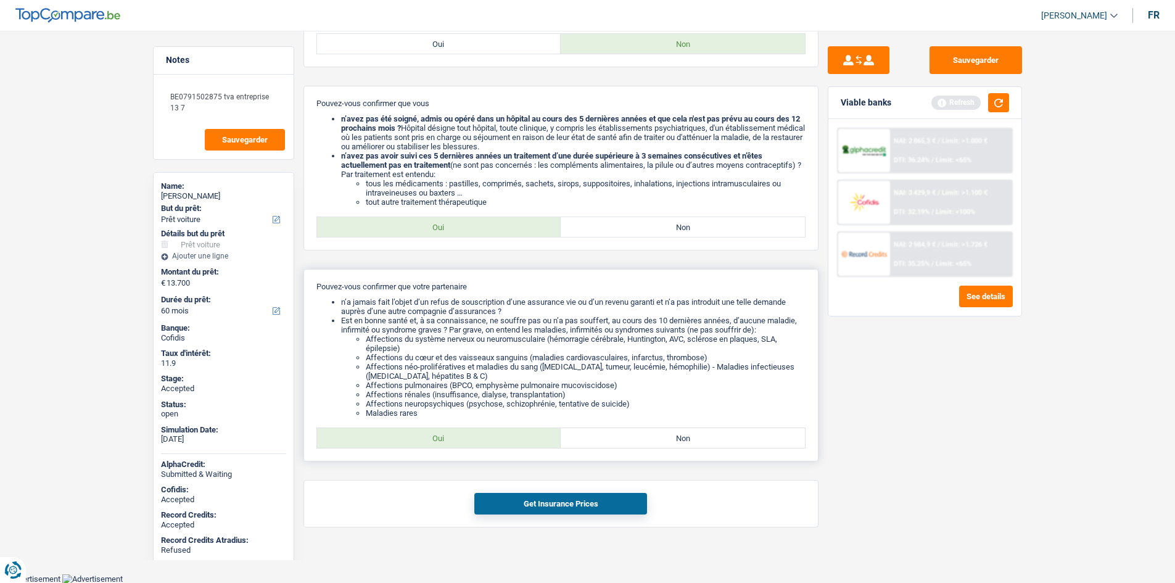
click at [503, 443] on input "Oui" at bounding box center [439, 438] width 244 height 20
radio input "true"
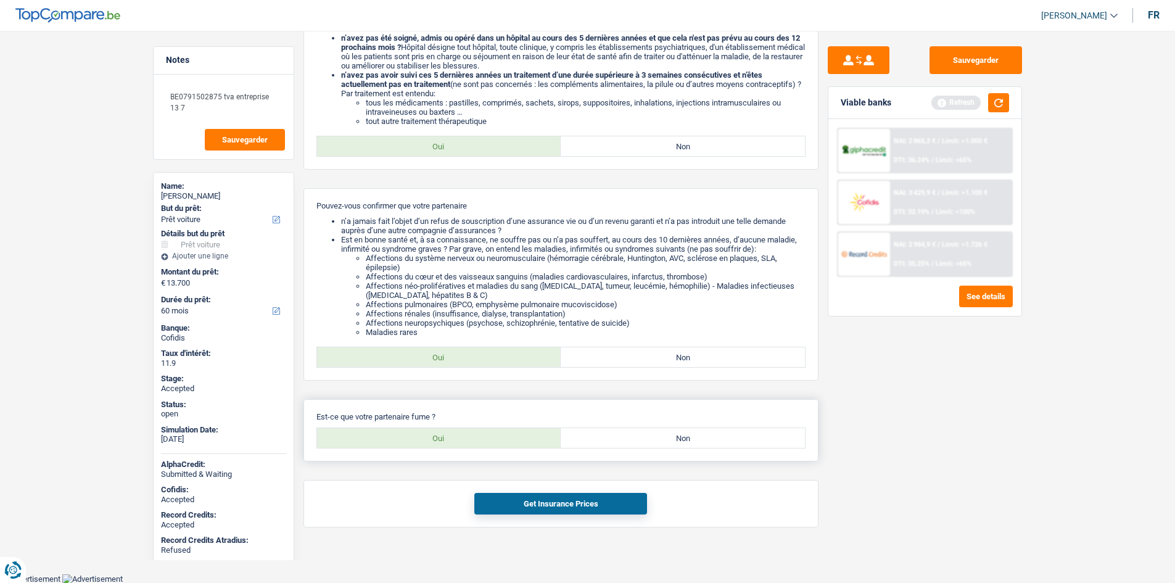
click at [668, 441] on label "Non" at bounding box center [683, 438] width 244 height 20
click at [668, 441] on input "Non" at bounding box center [683, 438] width 244 height 20
radio input "true"
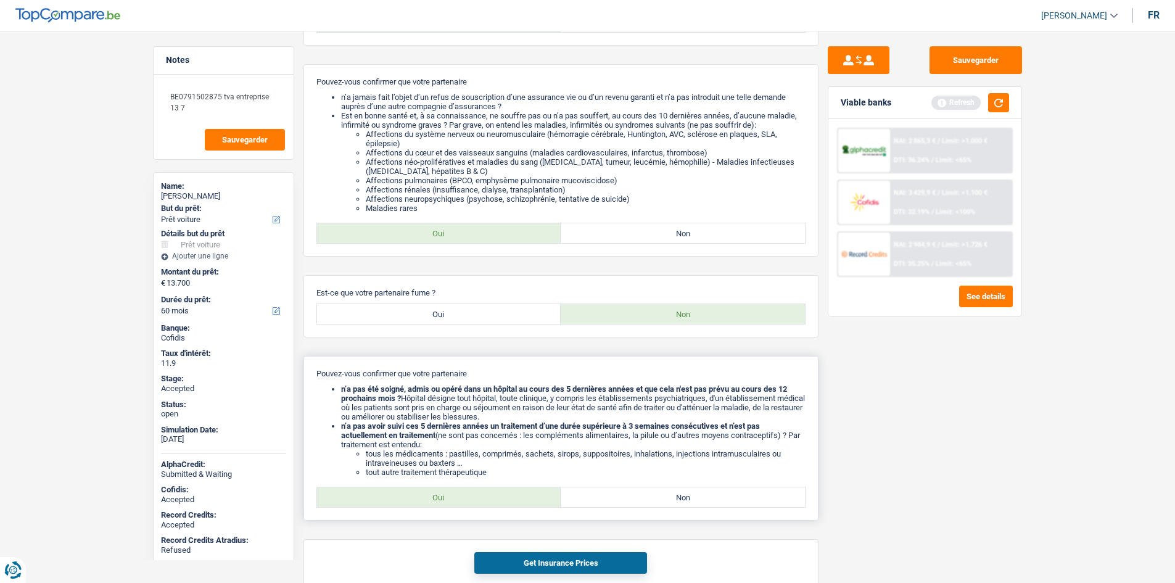
scroll to position [721, 0]
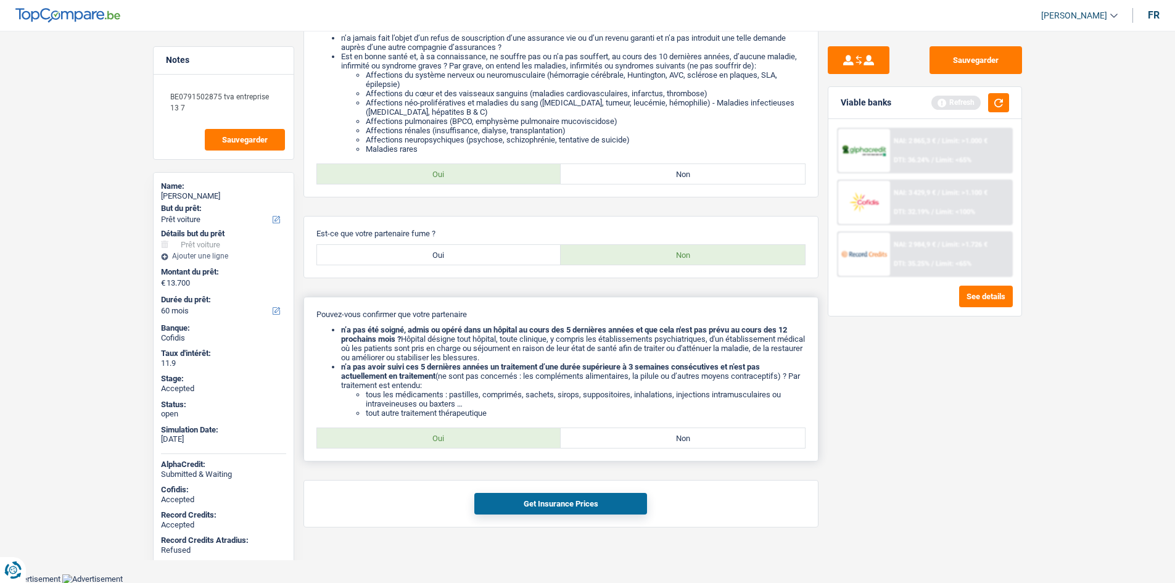
click at [483, 444] on label "Oui" at bounding box center [439, 438] width 244 height 20
click at [483, 444] on input "Oui" at bounding box center [439, 438] width 244 height 20
radio input "true"
click at [560, 503] on button "Get Insurance Prices" at bounding box center [560, 504] width 173 height 22
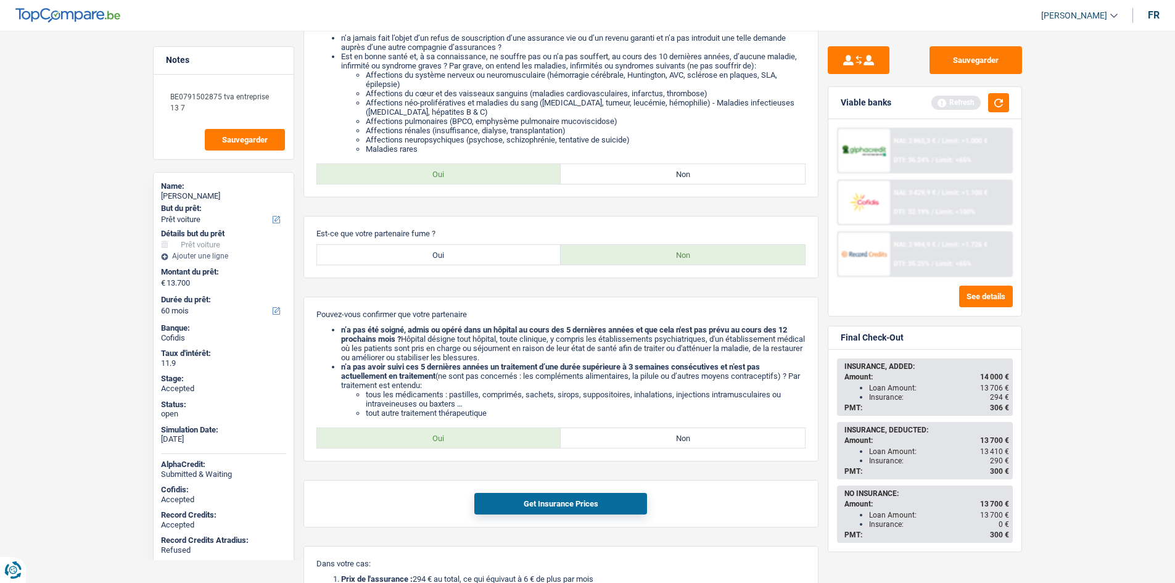
click at [916, 248] on span "NAI: 2 984,9 €" at bounding box center [915, 245] width 42 height 8
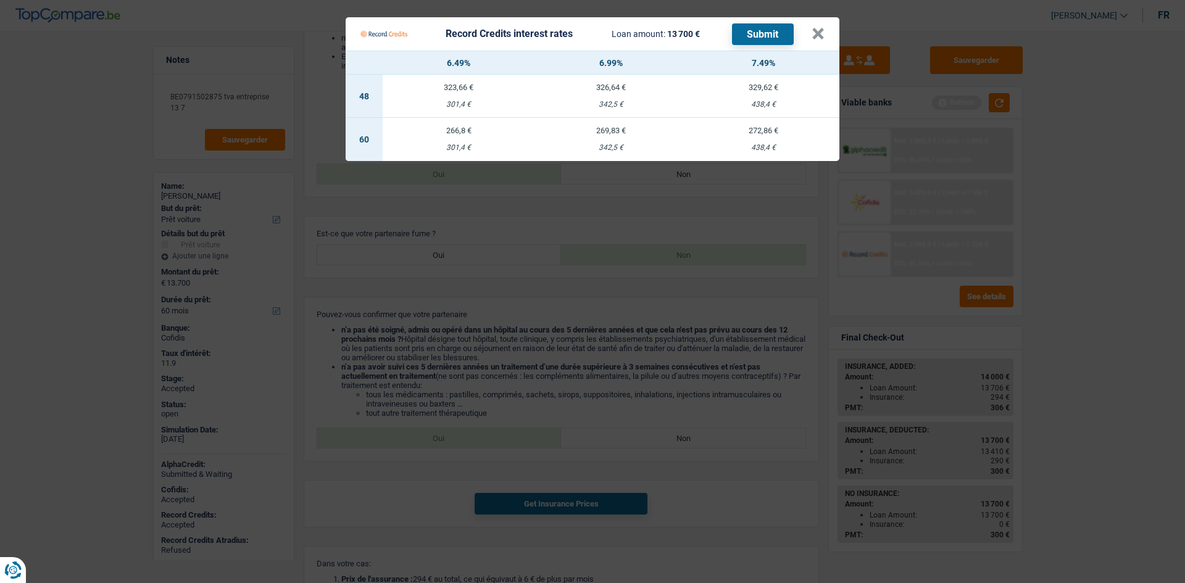
click at [764, 136] on td "272,86 € 438,4 €" at bounding box center [763, 139] width 152 height 43
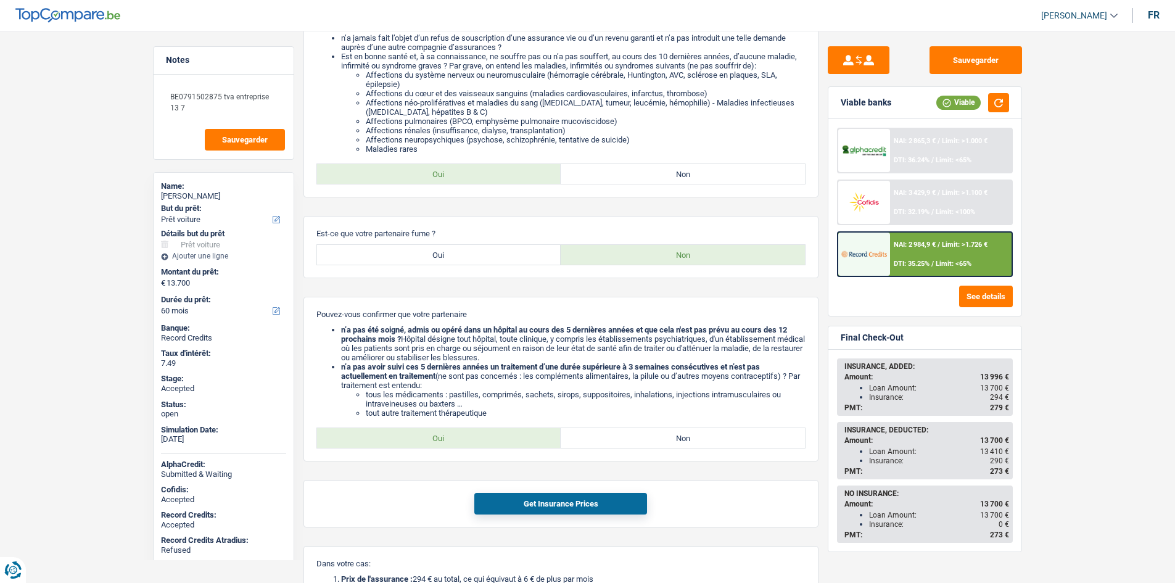
click at [89, 335] on main "Notes BE0791502875 tva entreprise 13 7 Sauvegarder Name: Gaetan Lepiemme But du…" at bounding box center [587, 24] width 1175 height 1455
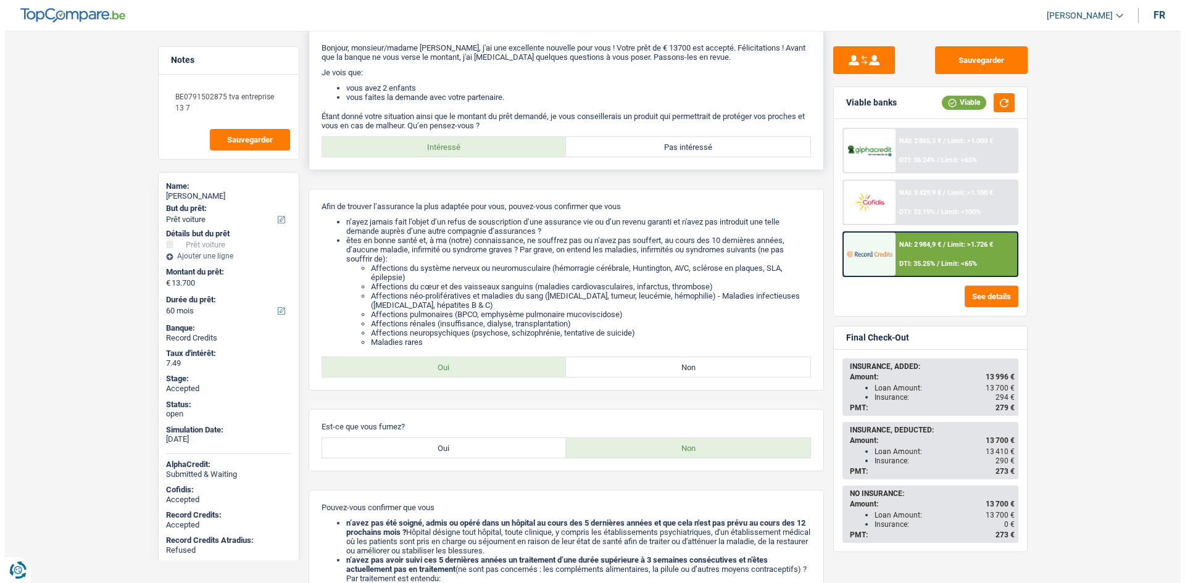
scroll to position [0, 0]
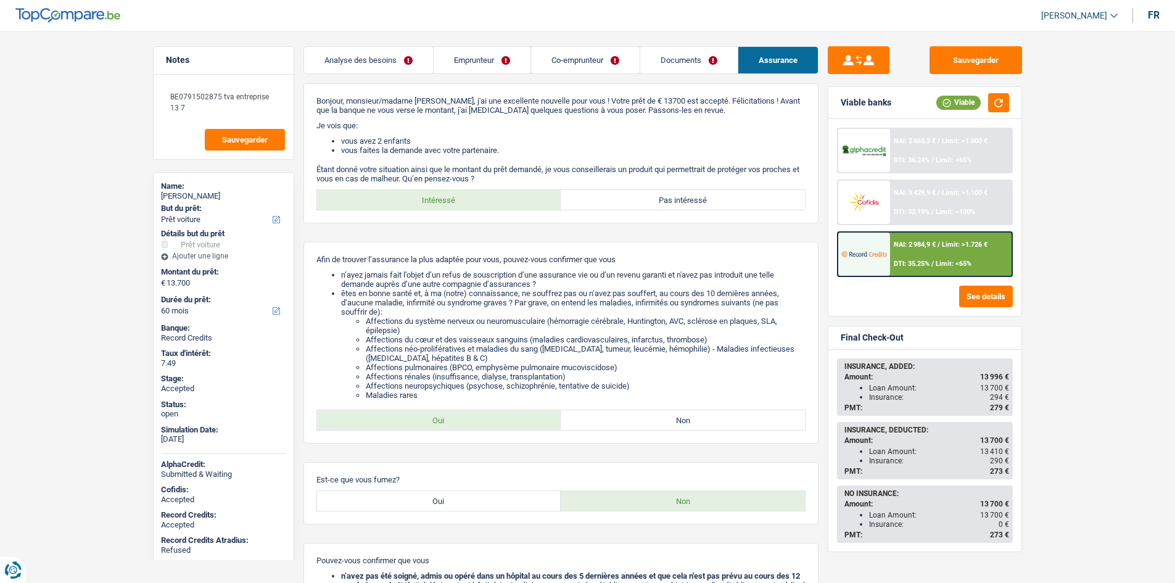
click at [505, 58] on link "Emprunteur" at bounding box center [482, 60] width 97 height 27
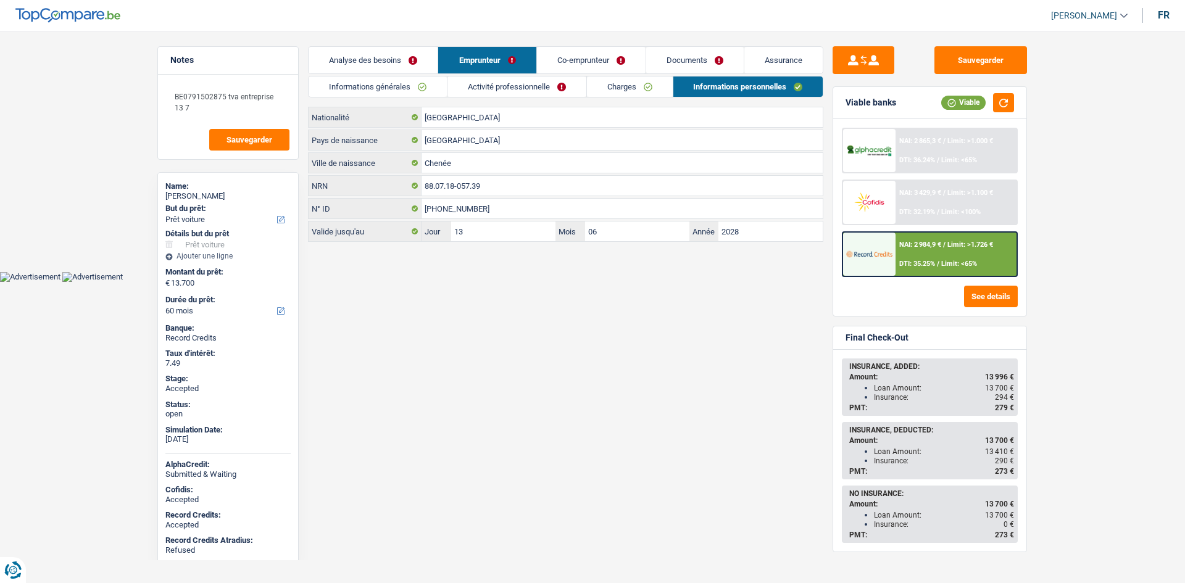
click at [571, 86] on link "Activité professionnelle" at bounding box center [516, 87] width 139 height 20
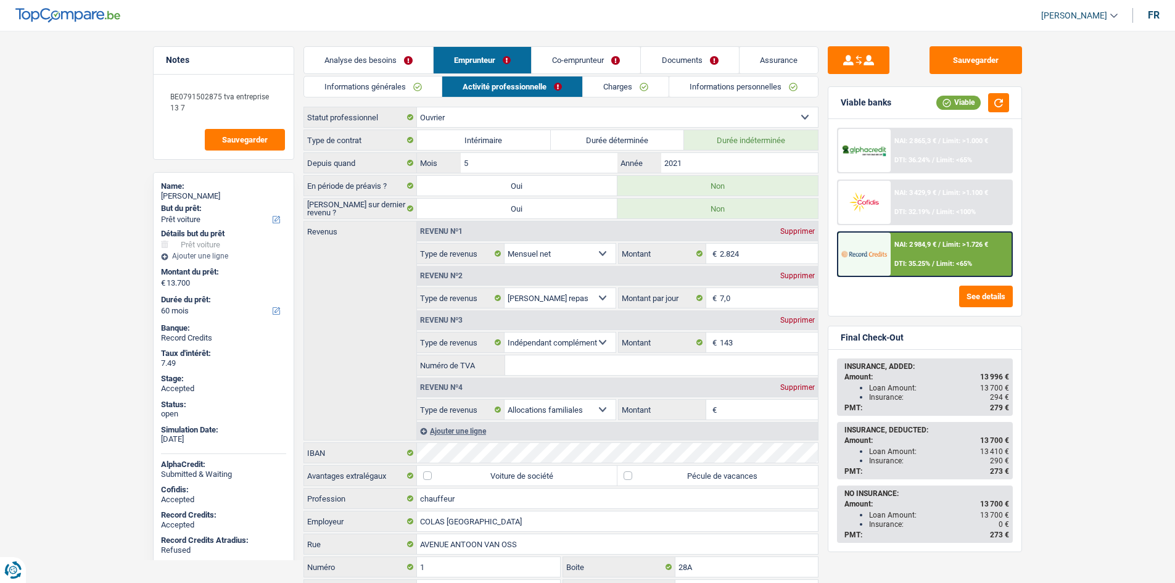
click at [608, 89] on link "Charges" at bounding box center [626, 87] width 86 height 20
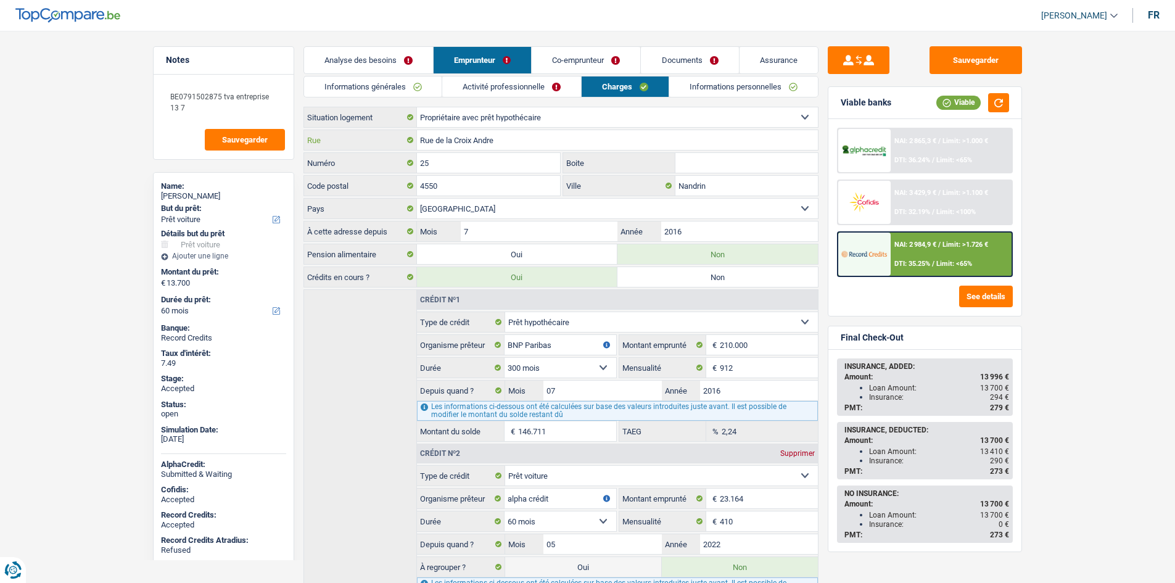
click at [523, 145] on input "Rue de la Croix Andre" at bounding box center [617, 140] width 401 height 20
click at [470, 194] on input "4550" at bounding box center [489, 186] width 144 height 20
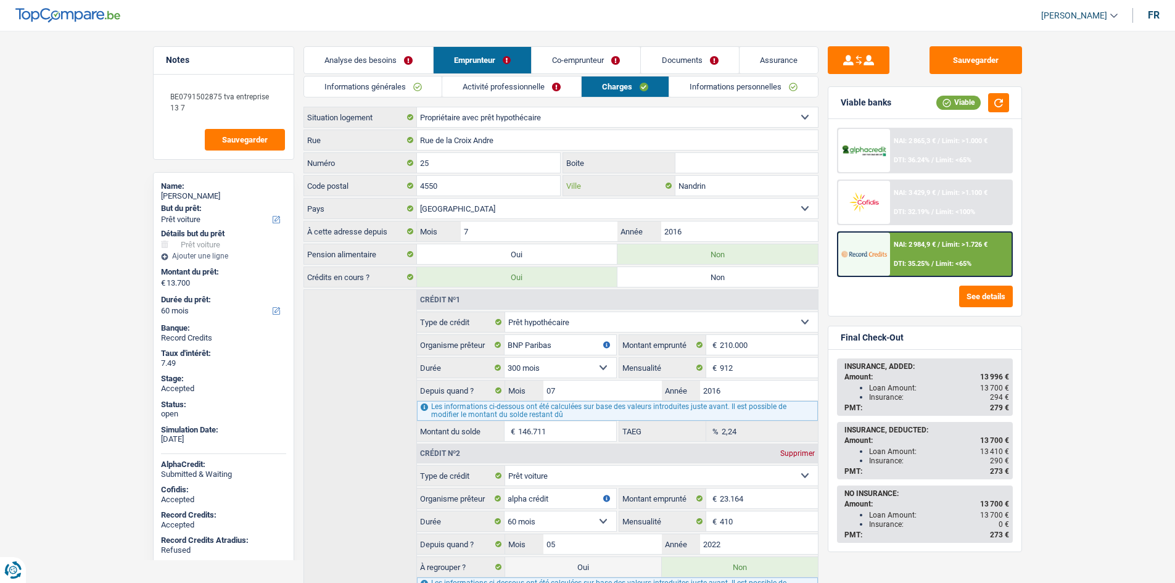
click at [786, 183] on input "Nandrin" at bounding box center [747, 186] width 143 height 20
click at [711, 83] on link "Informations personnelles" at bounding box center [743, 87] width 149 height 20
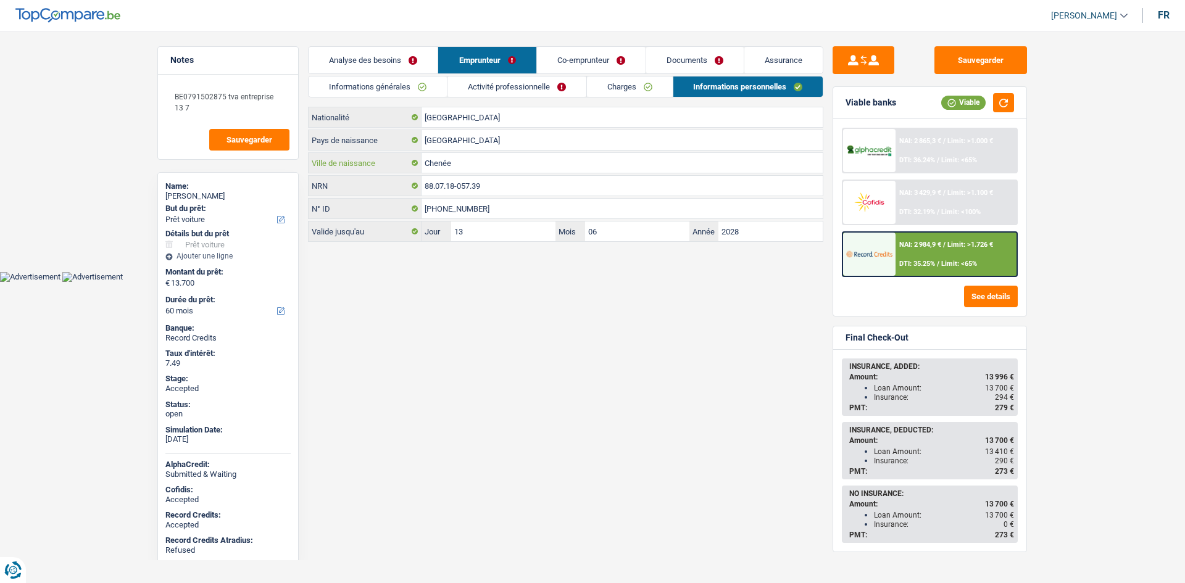
click at [529, 165] on input "Chenée" at bounding box center [621, 163] width 401 height 20
click at [1003, 393] on span "294 €" at bounding box center [1004, 397] width 19 height 9
copy span "294"
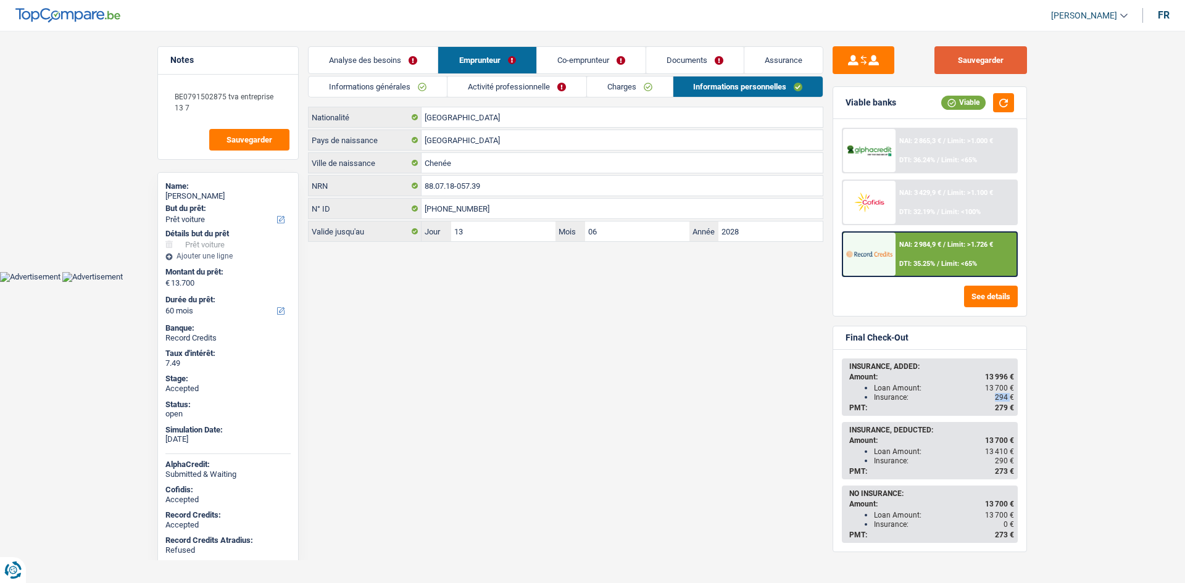
click at [1019, 57] on button "Sauvegarder" at bounding box center [980, 60] width 93 height 28
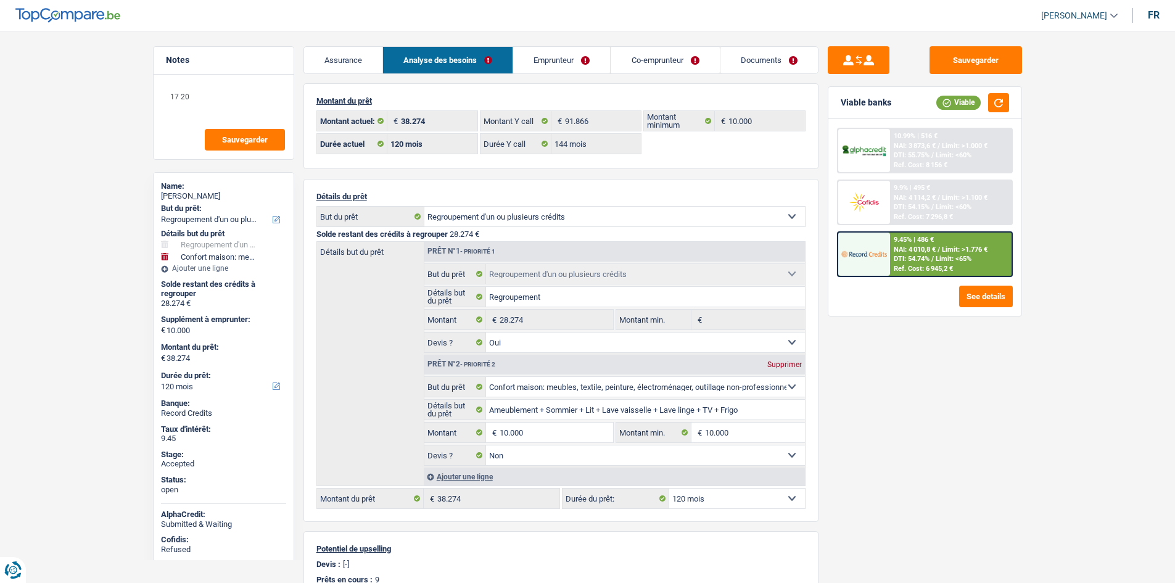
select select "refinancing"
select select "household"
select select "120"
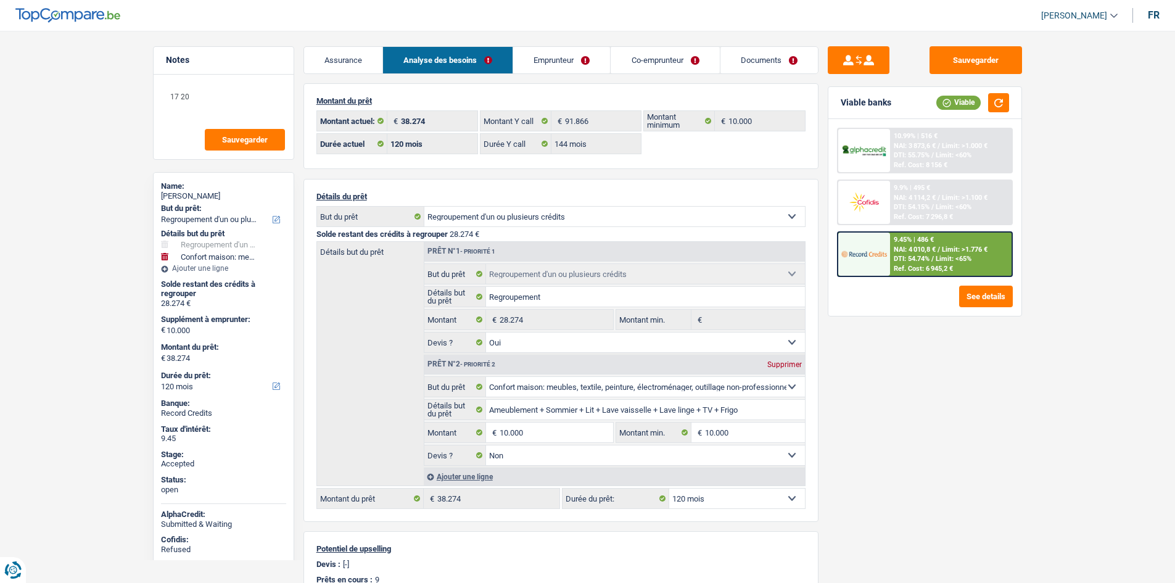
select select "144"
select select "refinancing"
select select "yes"
select select "household"
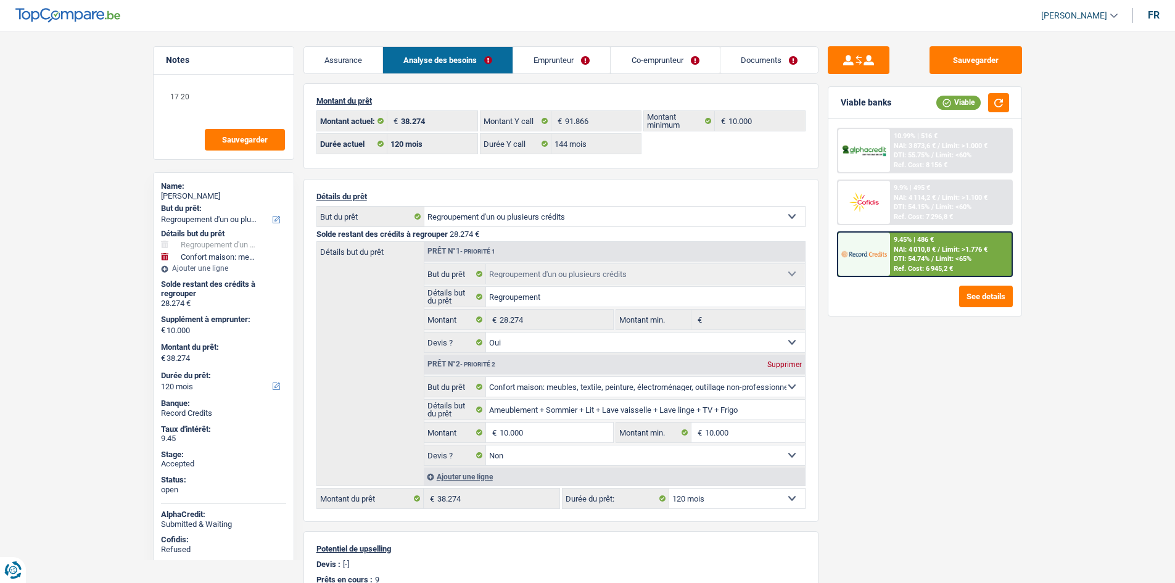
select select "false"
select select "120"
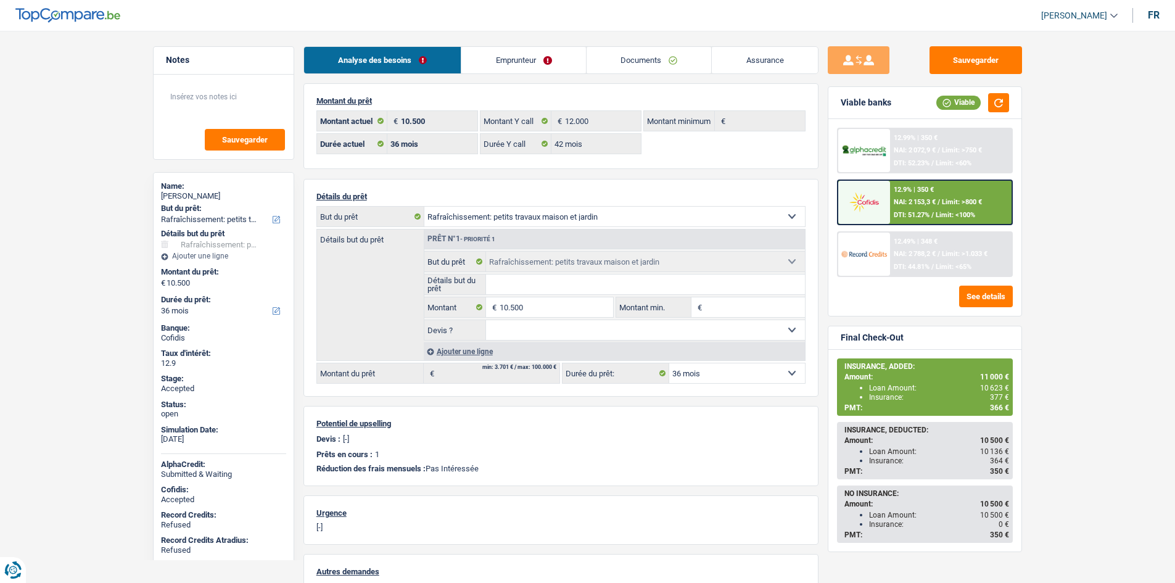
select select "houseOrGarden"
select select "36"
select select "42"
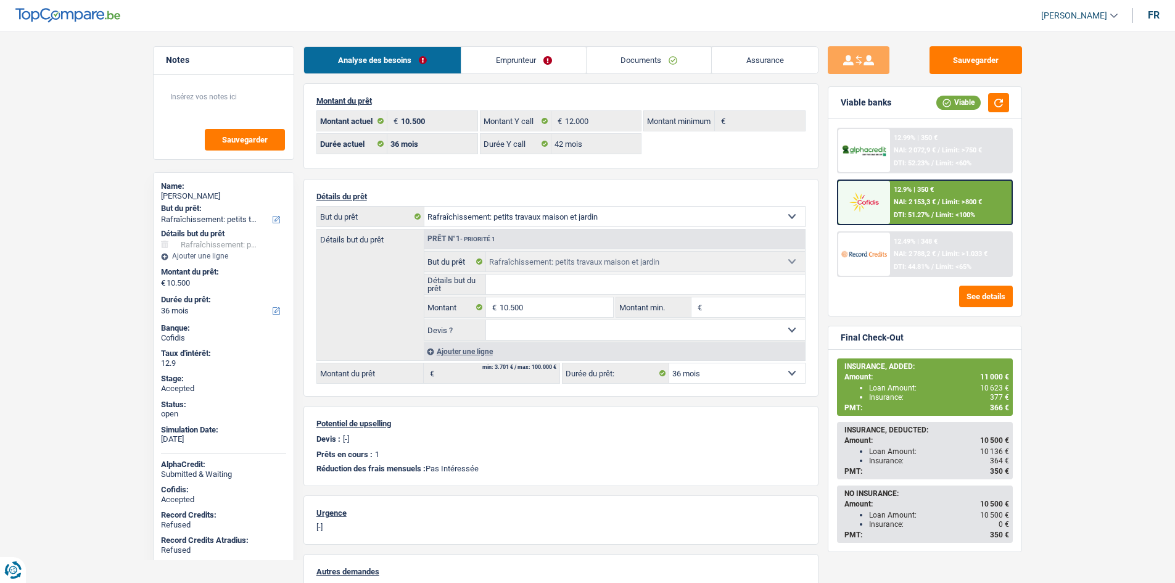
select select "houseOrGarden"
select select "36"
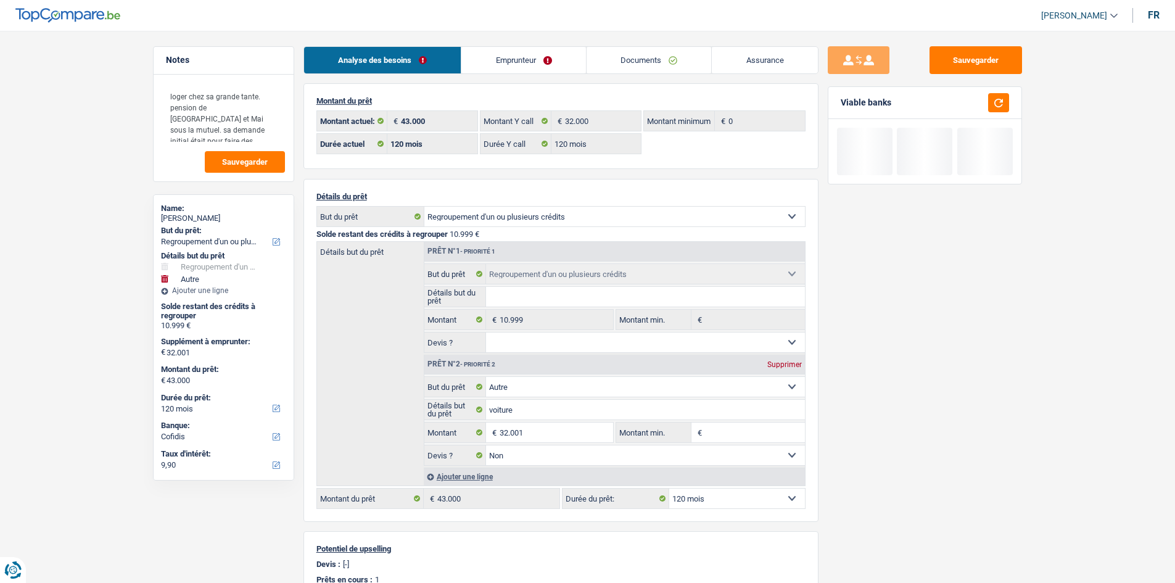
select select "refinancing"
select select "other"
select select "120"
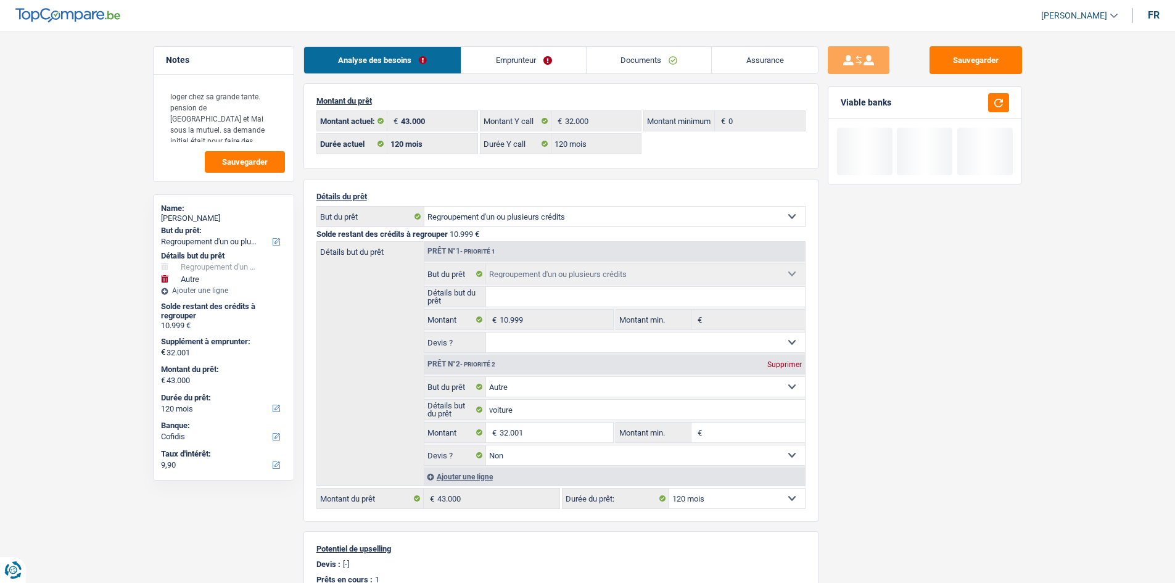
select select "120"
select select "refinancing"
select select "other"
select select "false"
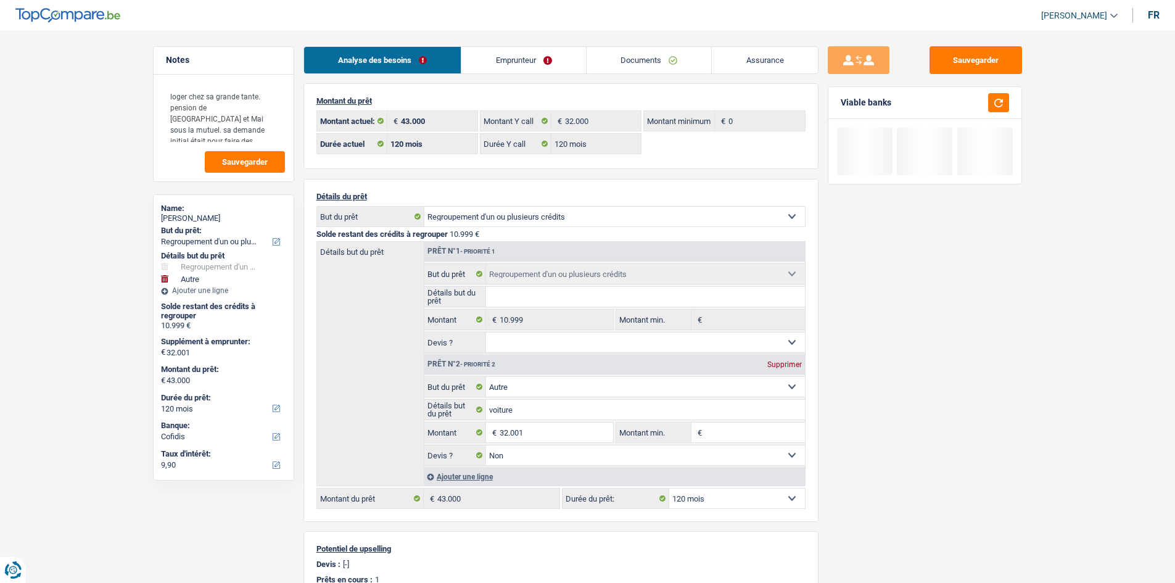
select select "120"
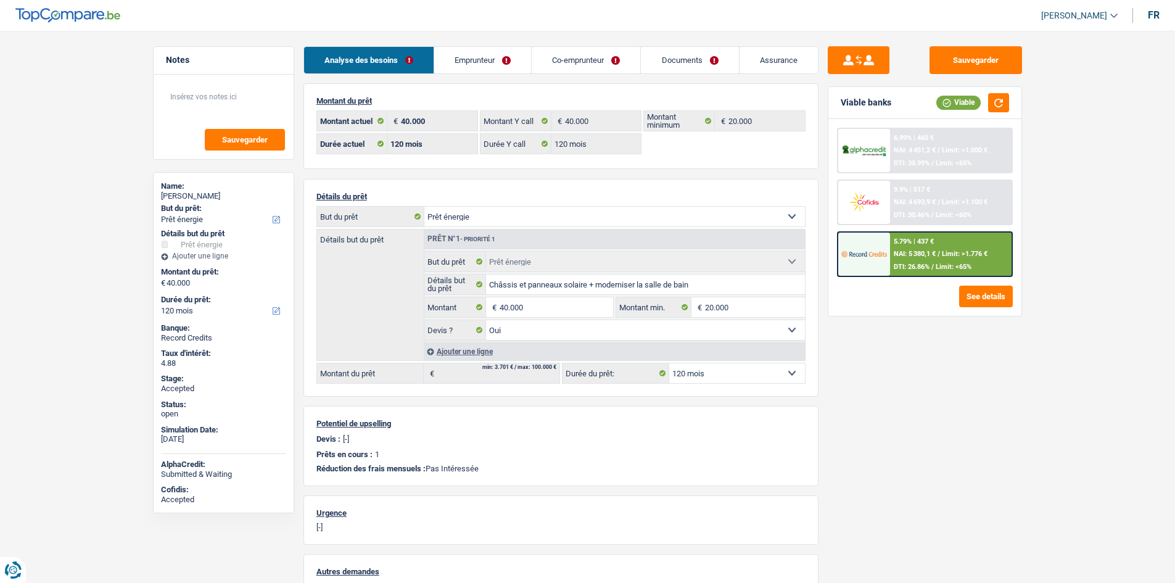
select select "energy"
select select "120"
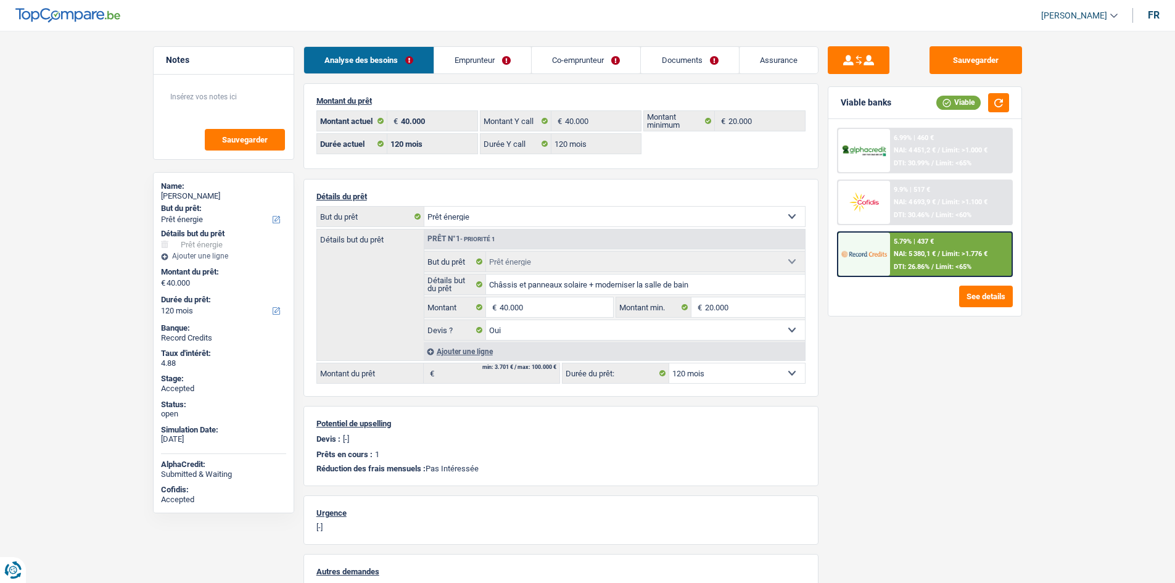
select select "energy"
select select "yes"
select select "120"
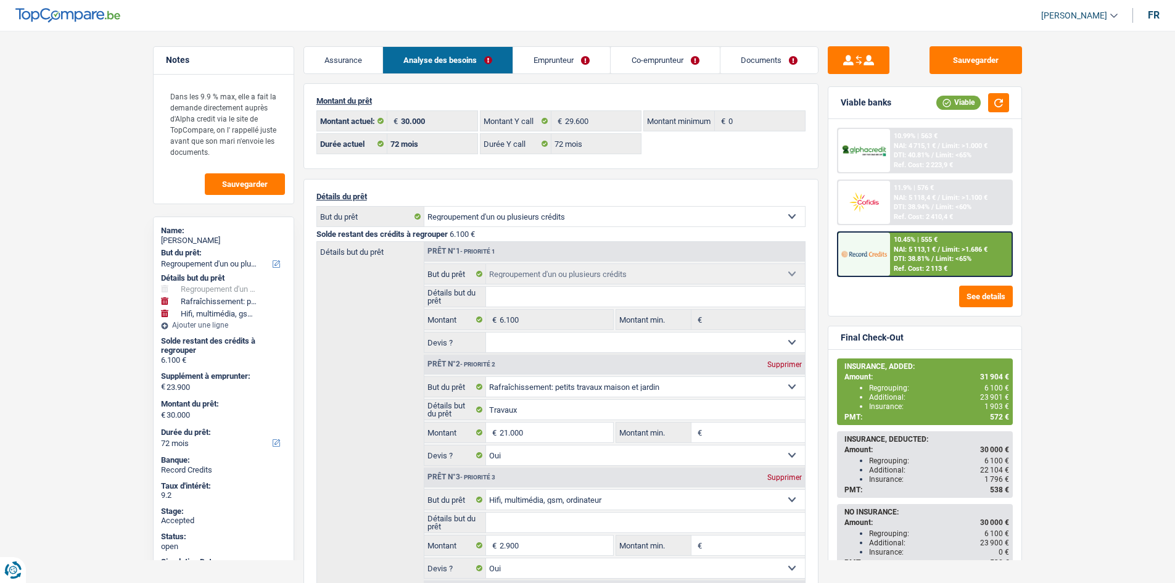
select select "refinancing"
select select "houseOrGarden"
select select "tech"
select select "72"
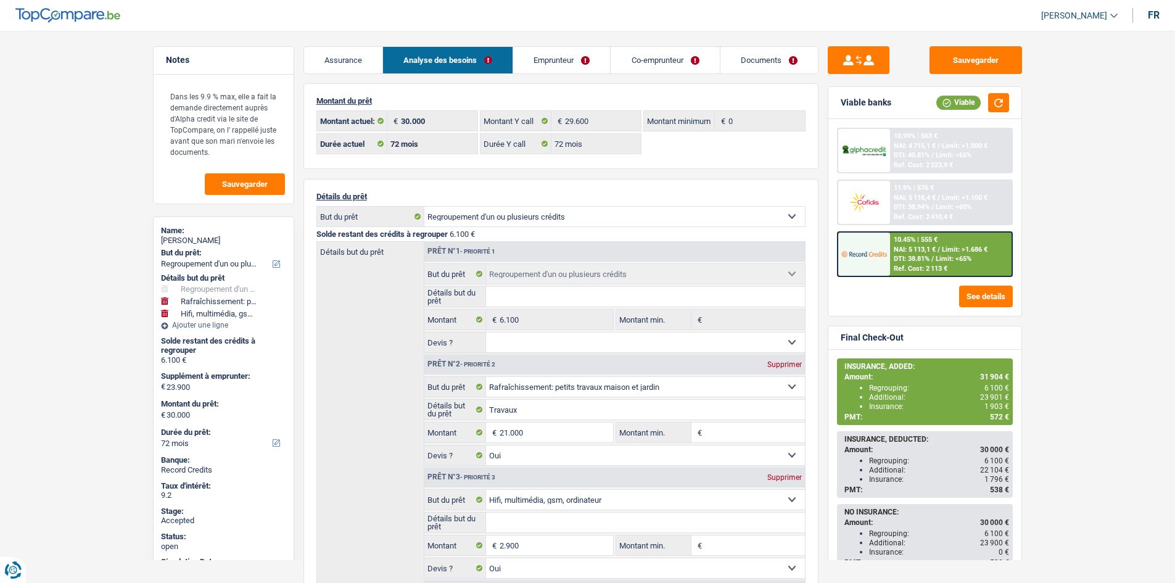
select select "72"
select select "refinancing"
select select "houseOrGarden"
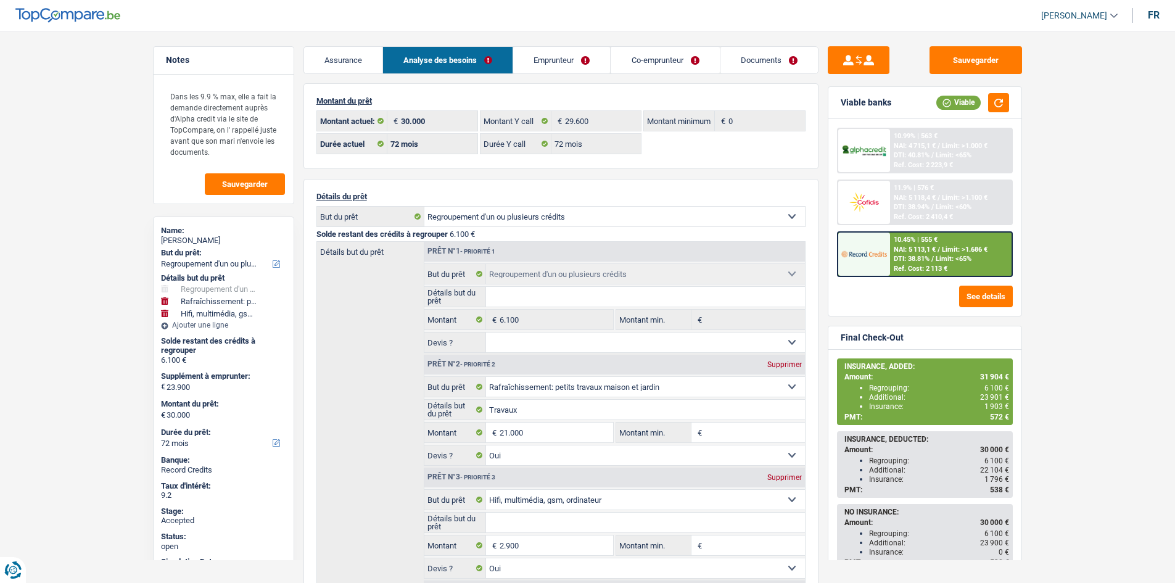
select select "yes"
select select "tech"
select select "yes"
select select "72"
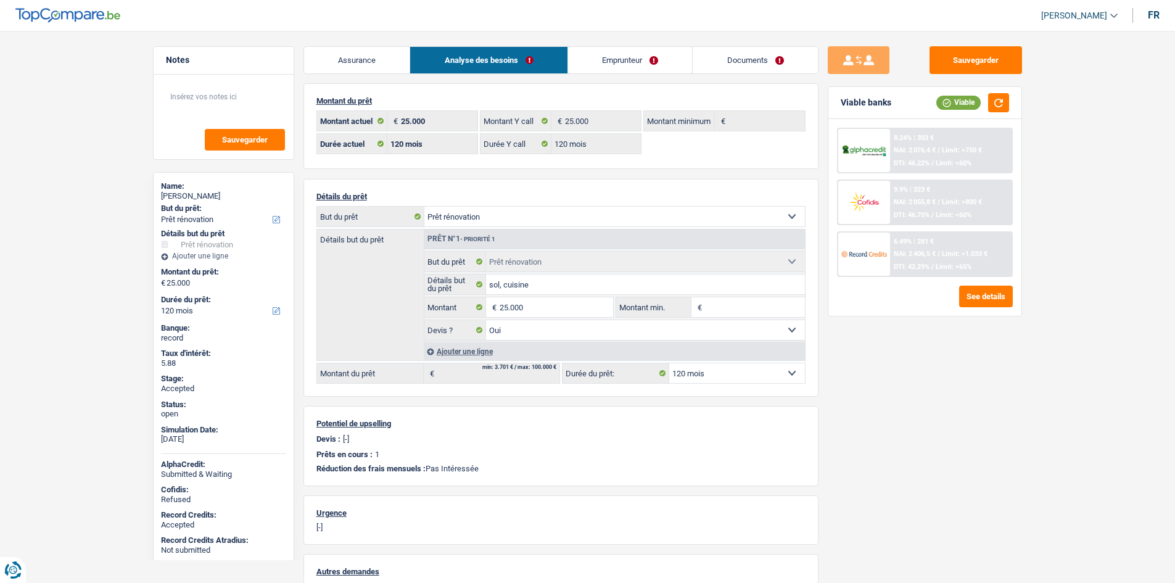
select select "renovation"
select select "120"
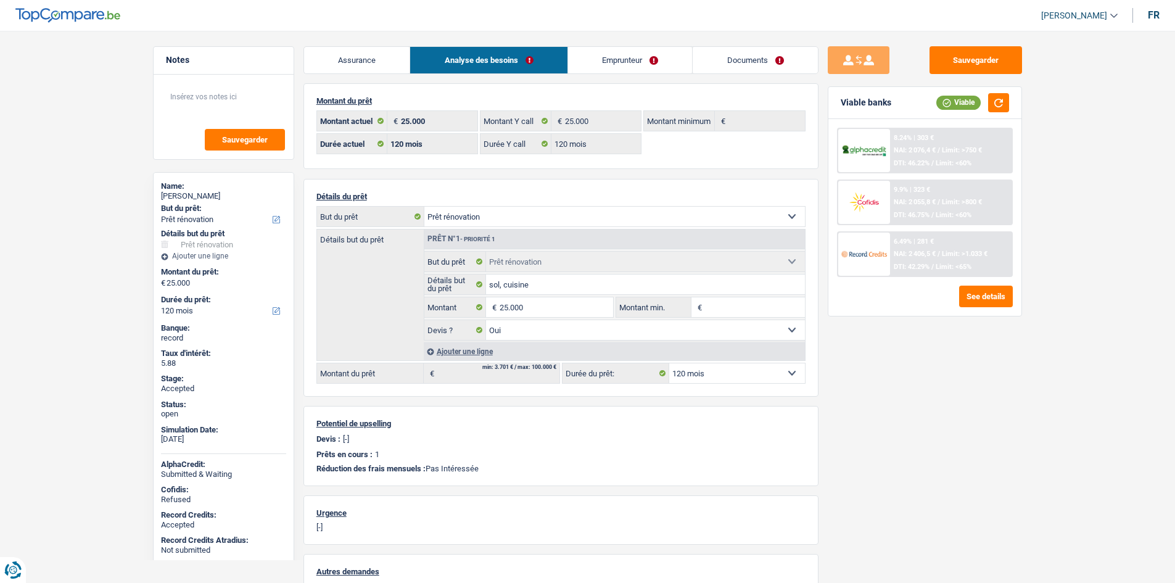
select select "renovation"
select select "yes"
select select "120"
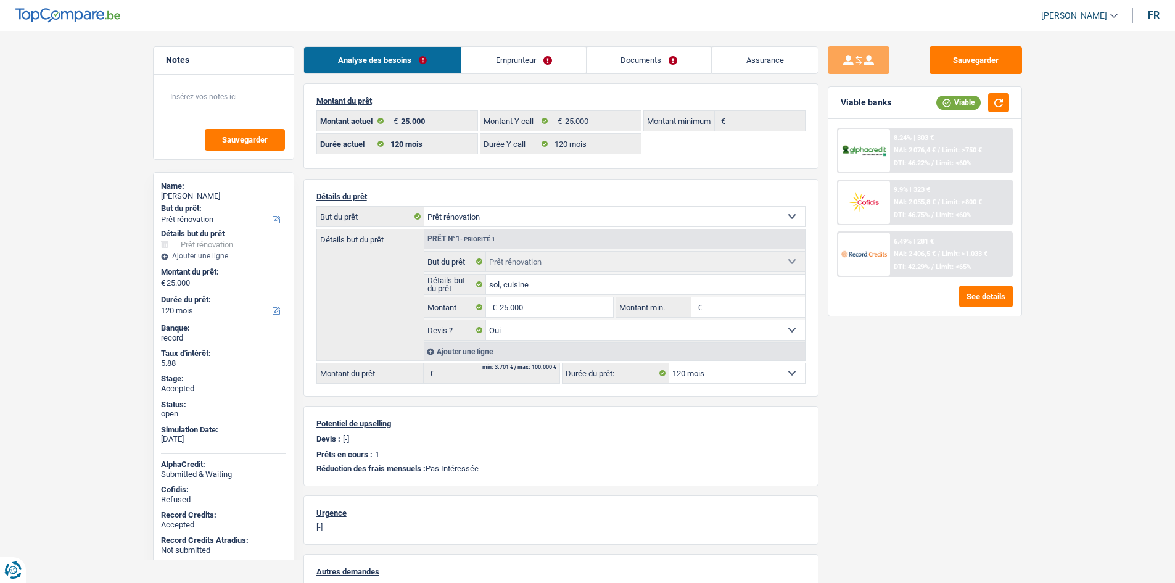
click at [547, 49] on link "Emprunteur" at bounding box center [524, 60] width 125 height 27
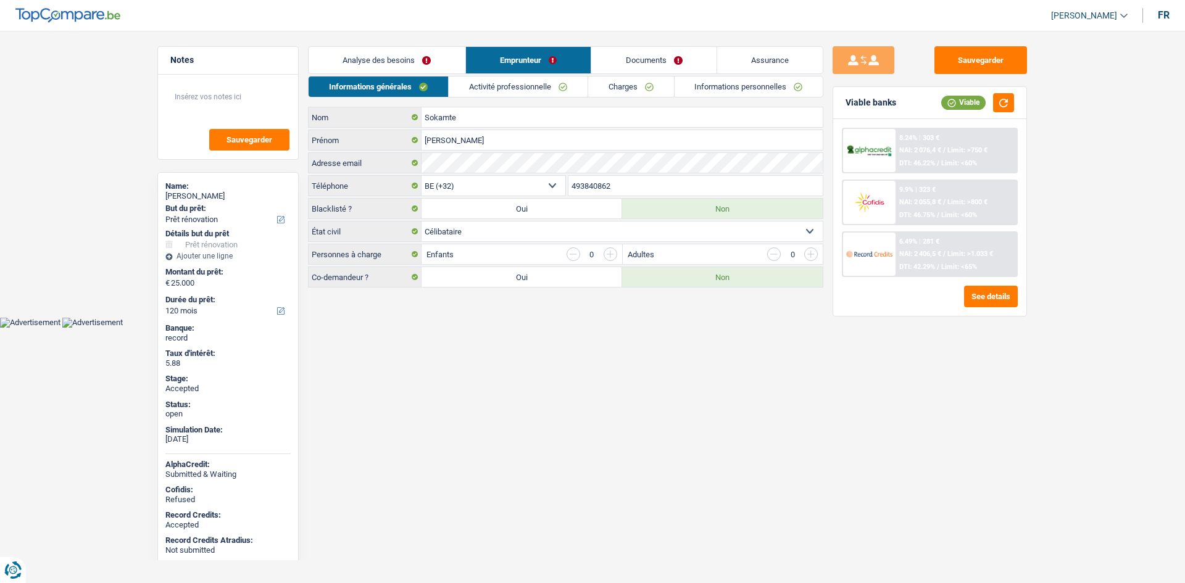
click at [657, 80] on link "Charges" at bounding box center [631, 87] width 86 height 20
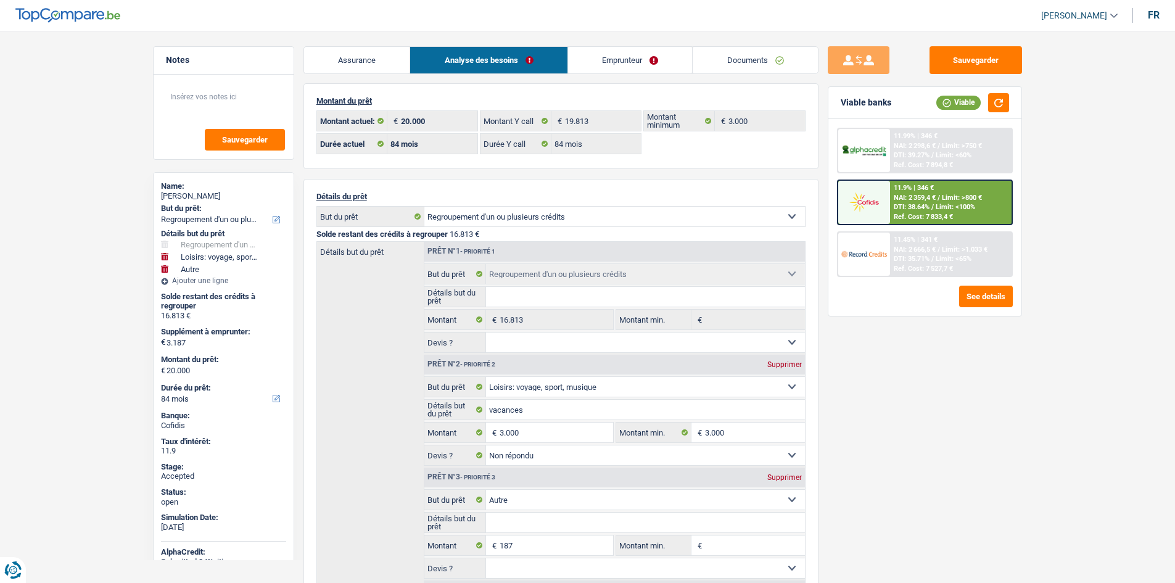
select select "refinancing"
select select "hobbies"
select select "other"
select select "84"
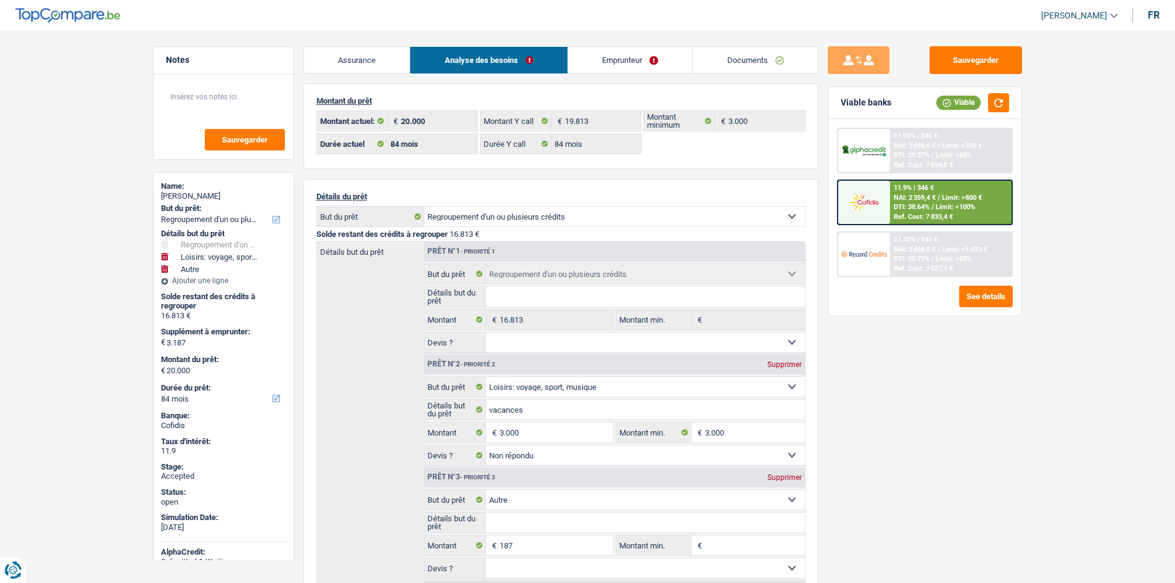
select select "84"
select select "refinancing"
select select "hobbies"
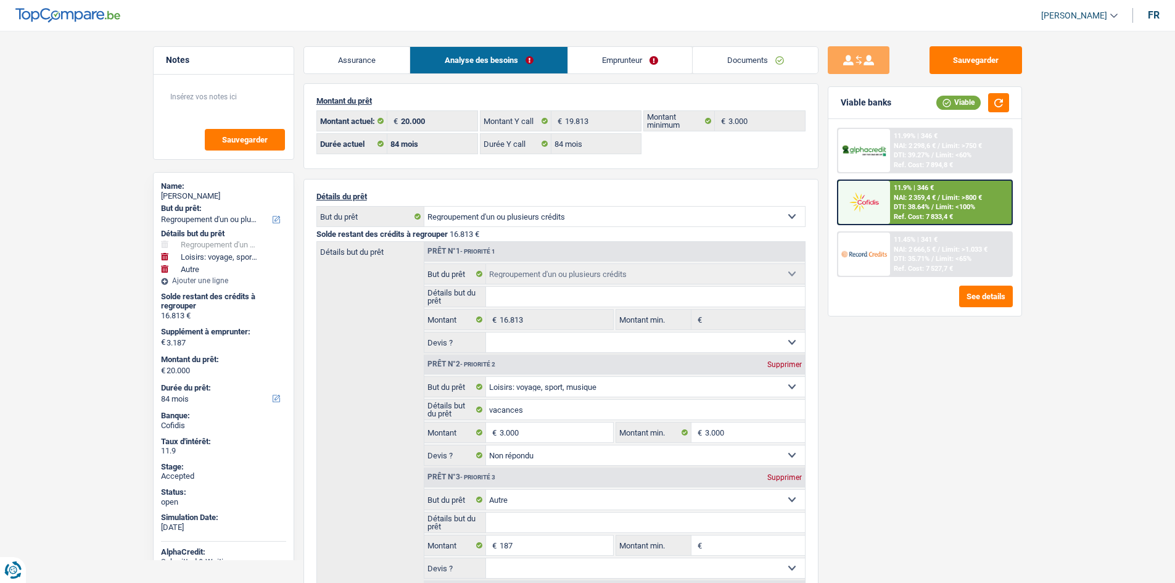
select select "not_answered"
select select "other"
select select "84"
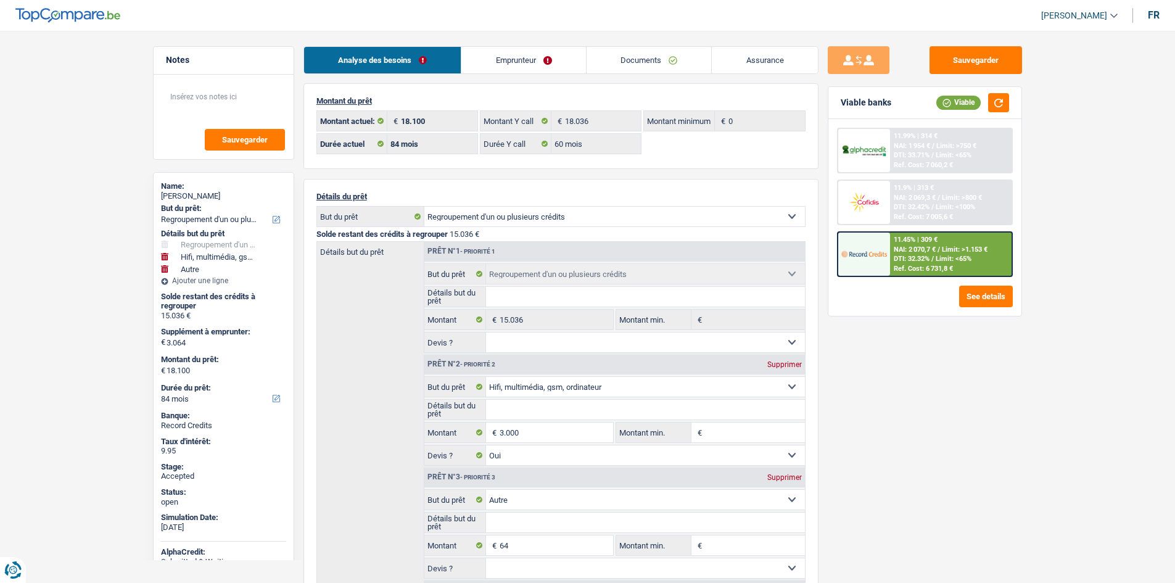
select select "refinancing"
select select "tech"
select select "other"
select select "84"
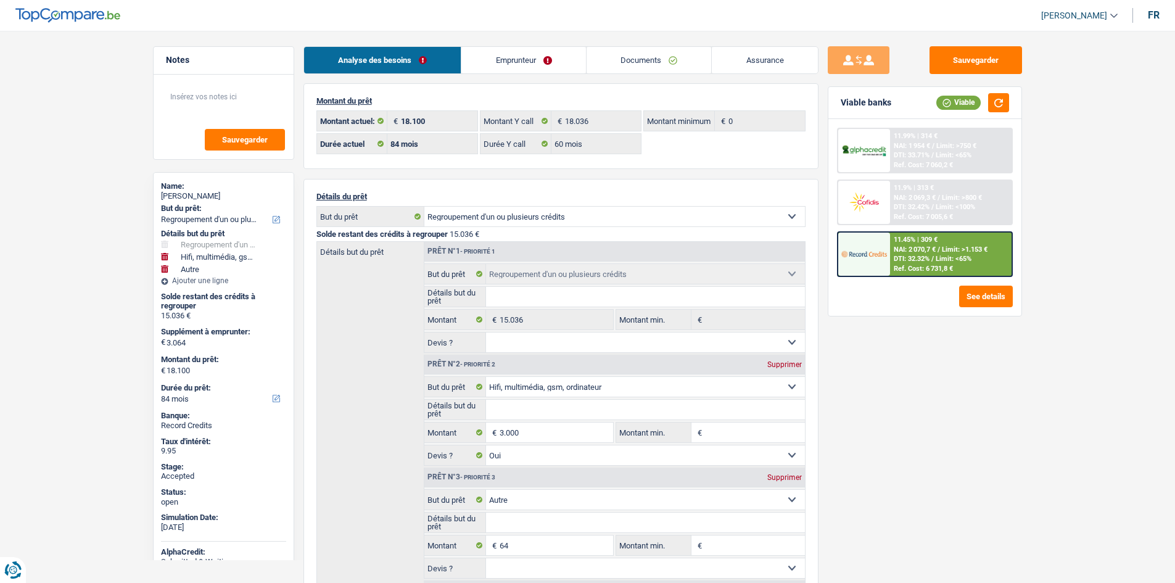
select select "84"
select select "60"
select select "refinancing"
select select "tech"
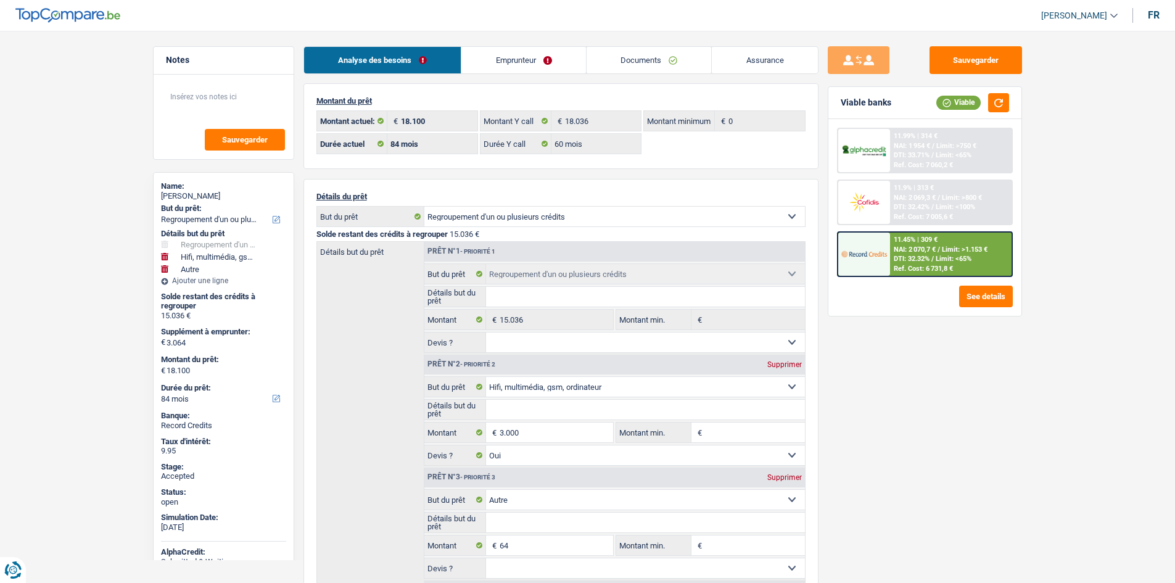
select select "yes"
select select "other"
select select "84"
click at [925, 410] on div "Sauvegarder Viable banks Viable 11.99% | 314 € NAI: 1 954 € / Limit: >750 € DTI…" at bounding box center [925, 303] width 213 height 514
click at [565, 60] on link "Emprunteur" at bounding box center [524, 60] width 125 height 27
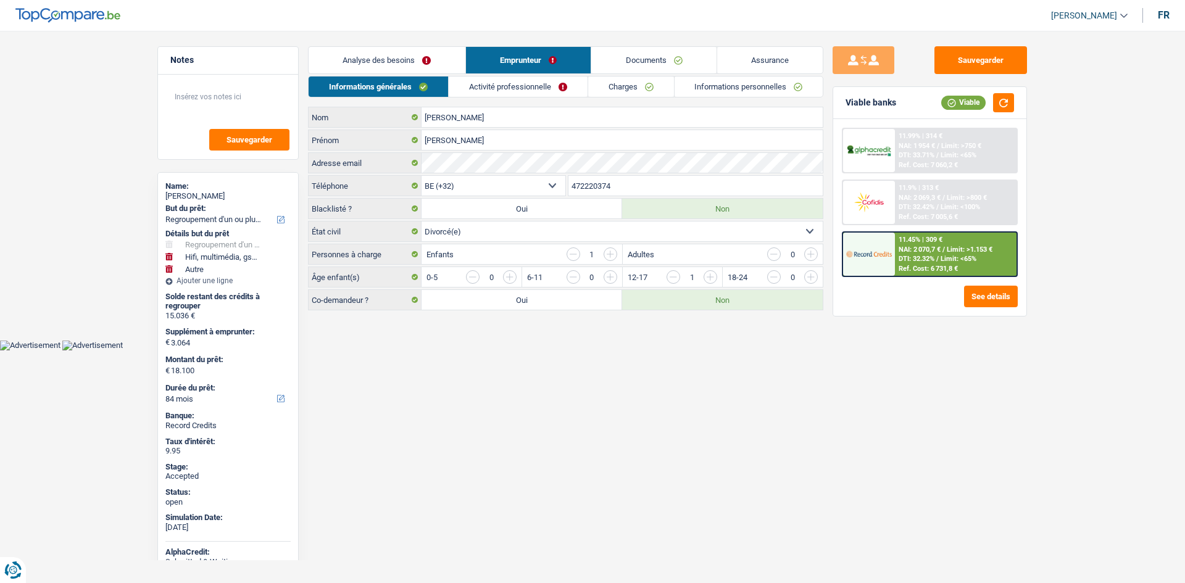
click at [644, 94] on link "Charges" at bounding box center [631, 87] width 86 height 20
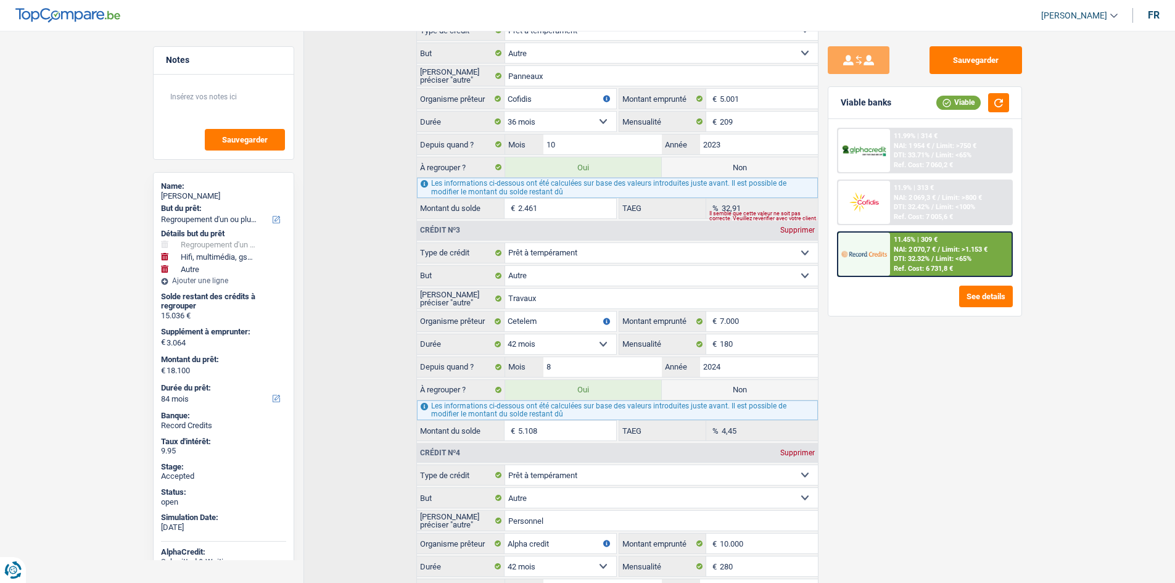
scroll to position [586, 0]
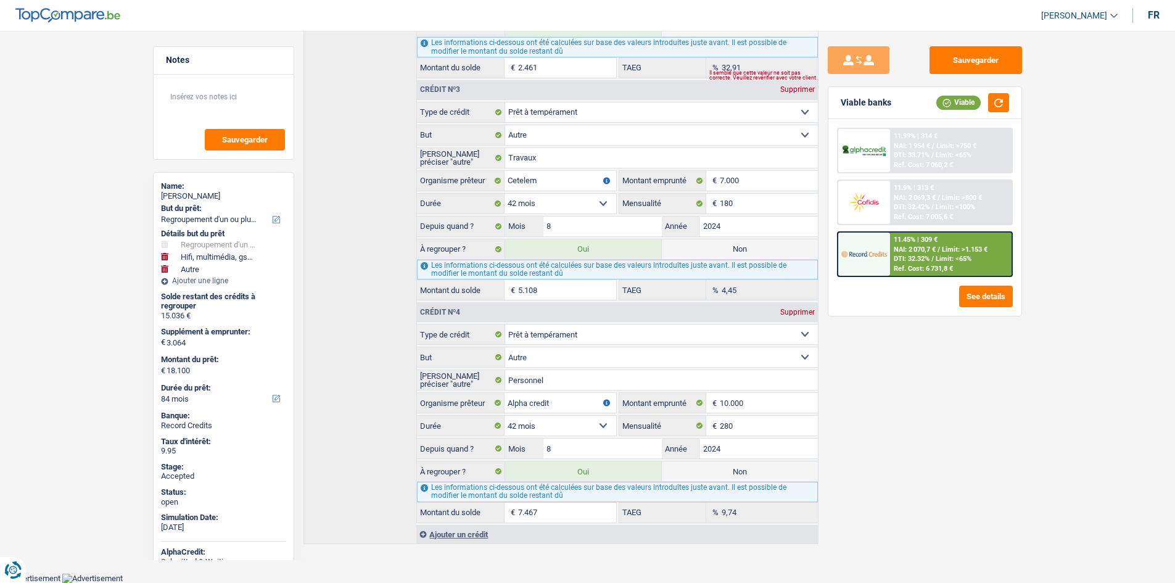
click at [977, 425] on div "Sauvegarder Viable banks Viable 11.99% | 314 € NAI: 1 954 € / Limit: >750 € DTI…" at bounding box center [925, 303] width 213 height 514
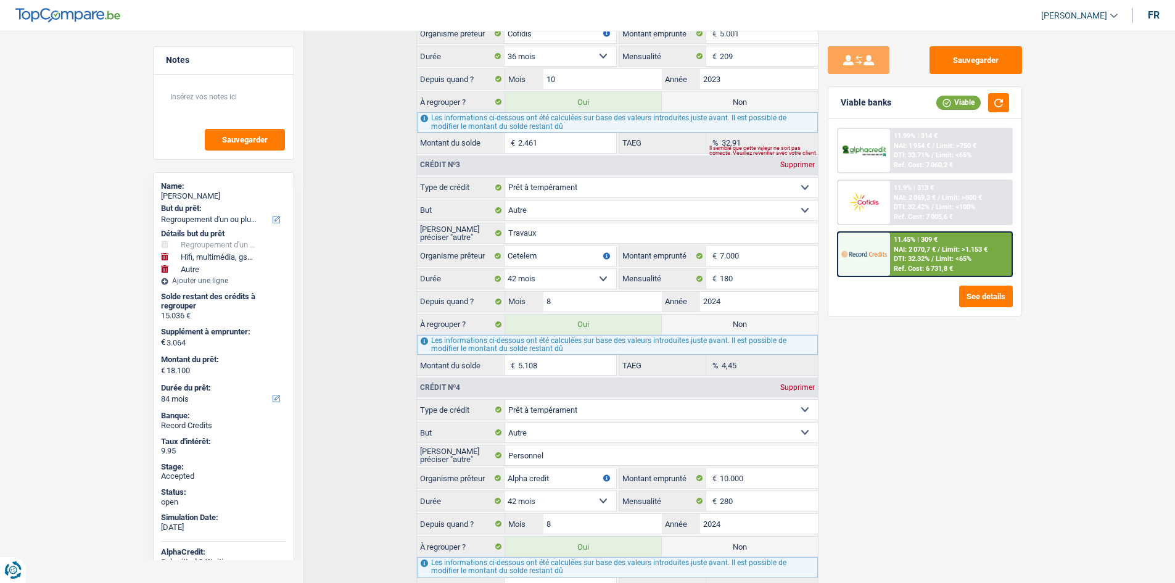
scroll to position [339, 0]
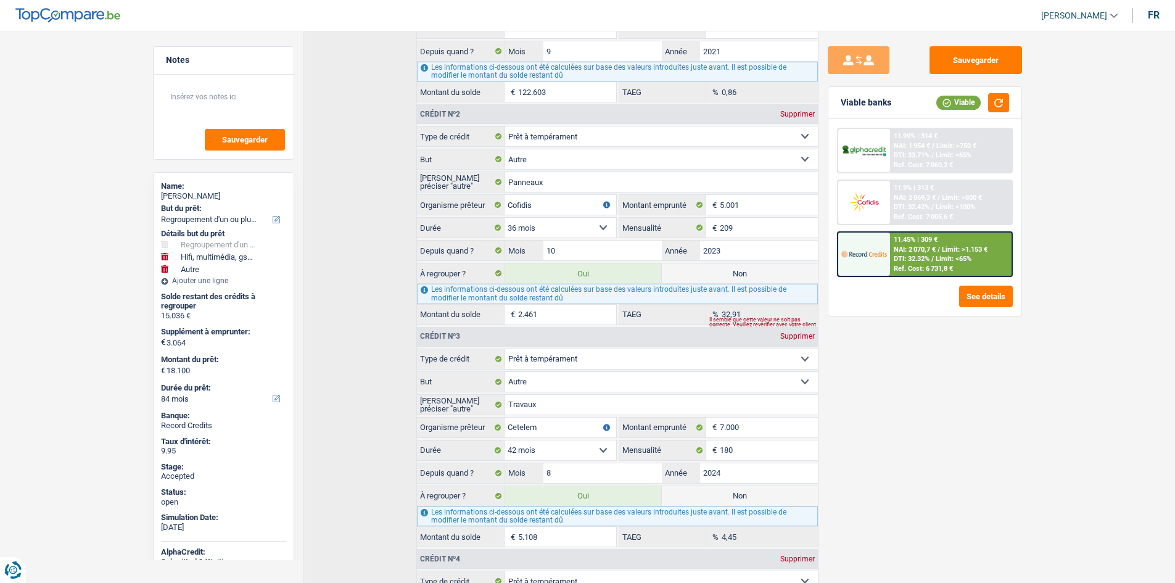
click at [1064, 486] on main "Notes Sauvegarder Name: [PERSON_NAME] But du prêt: Confort maison: meubles, tex…" at bounding box center [587, 249] width 1175 height 1141
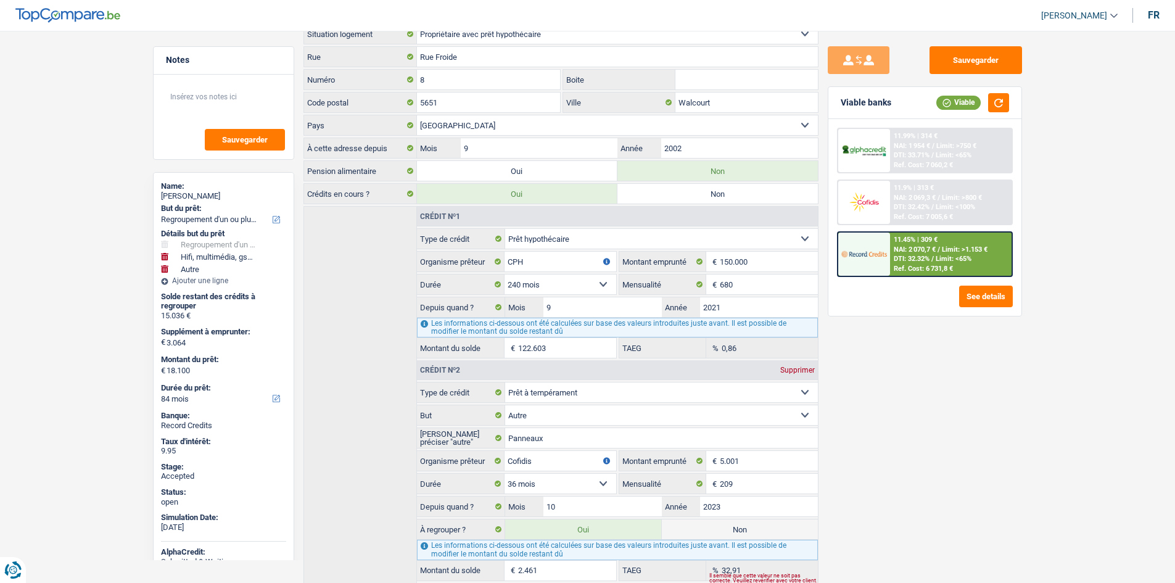
scroll to position [0, 0]
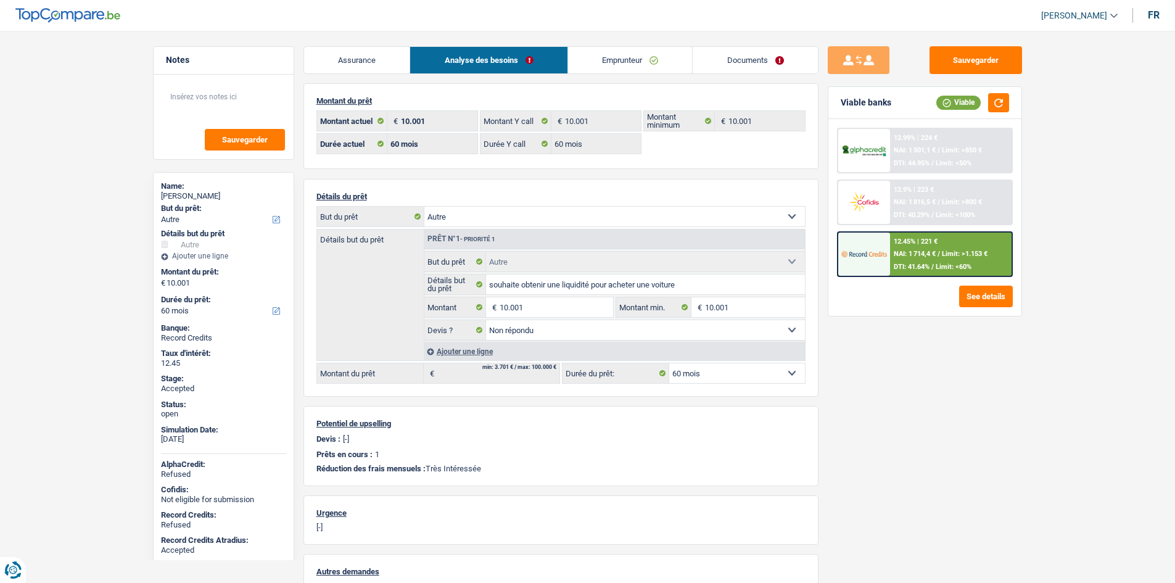
select select "other"
select select "60"
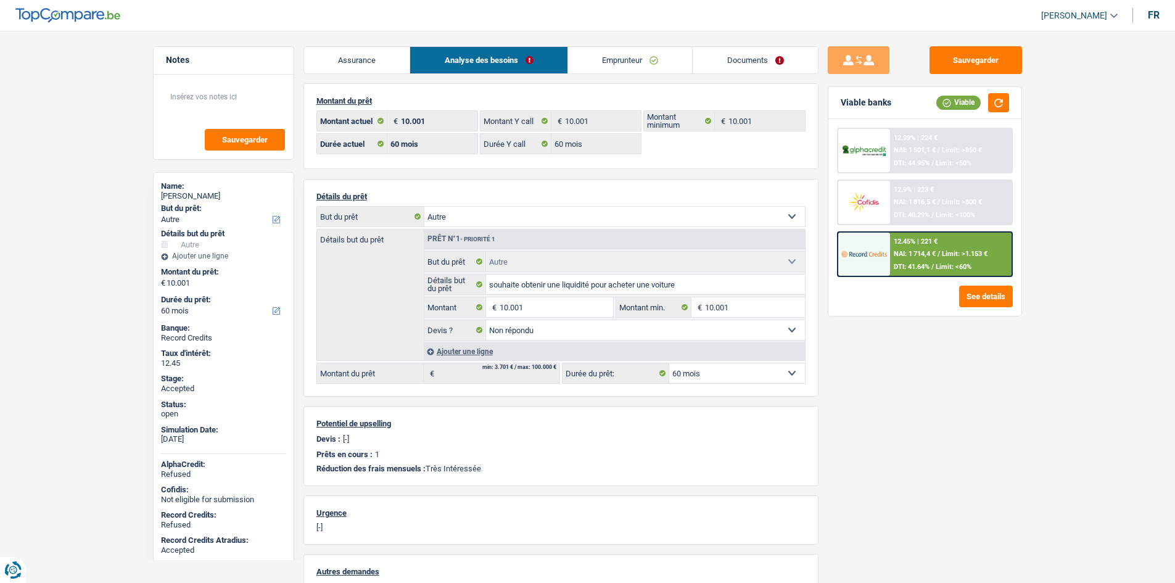
select select "other"
select select "not_answered"
select select "60"
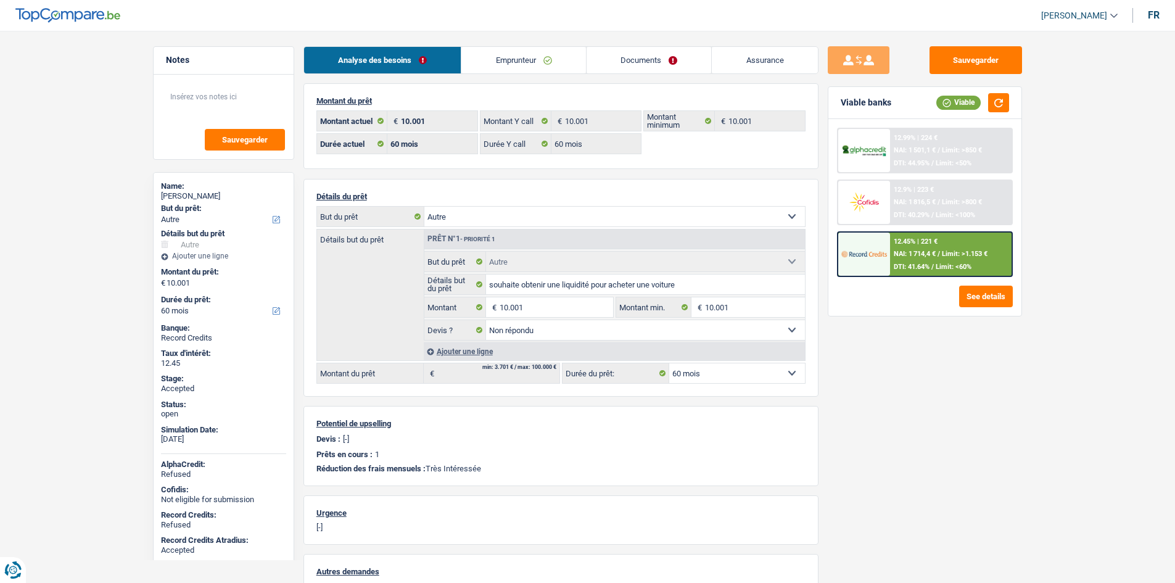
click at [538, 61] on link "Emprunteur" at bounding box center [524, 60] width 125 height 27
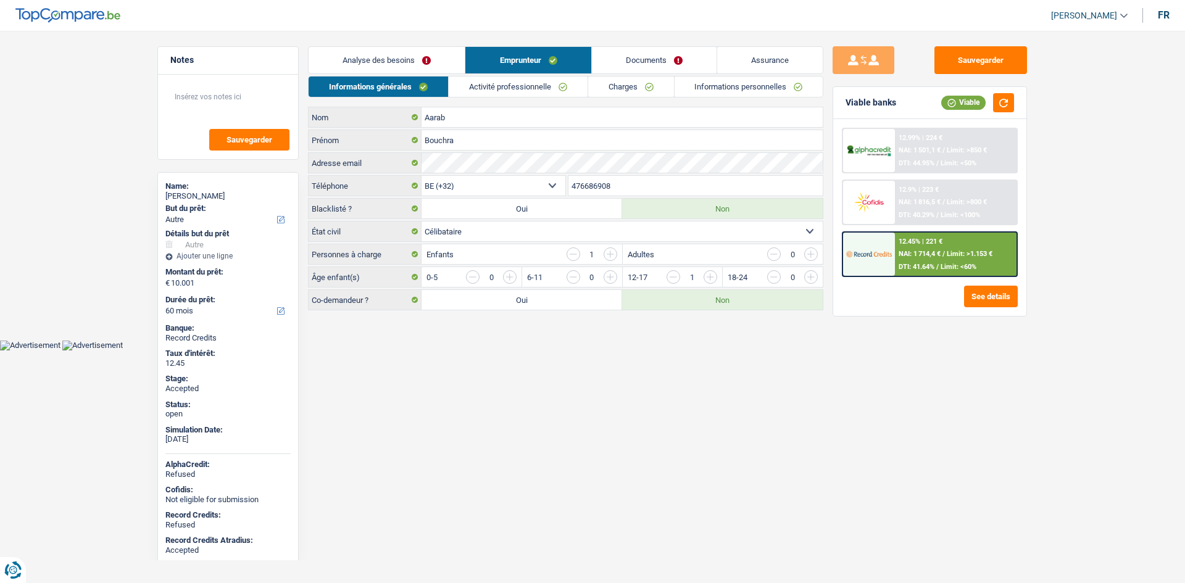
click at [627, 96] on link "Charges" at bounding box center [631, 87] width 86 height 20
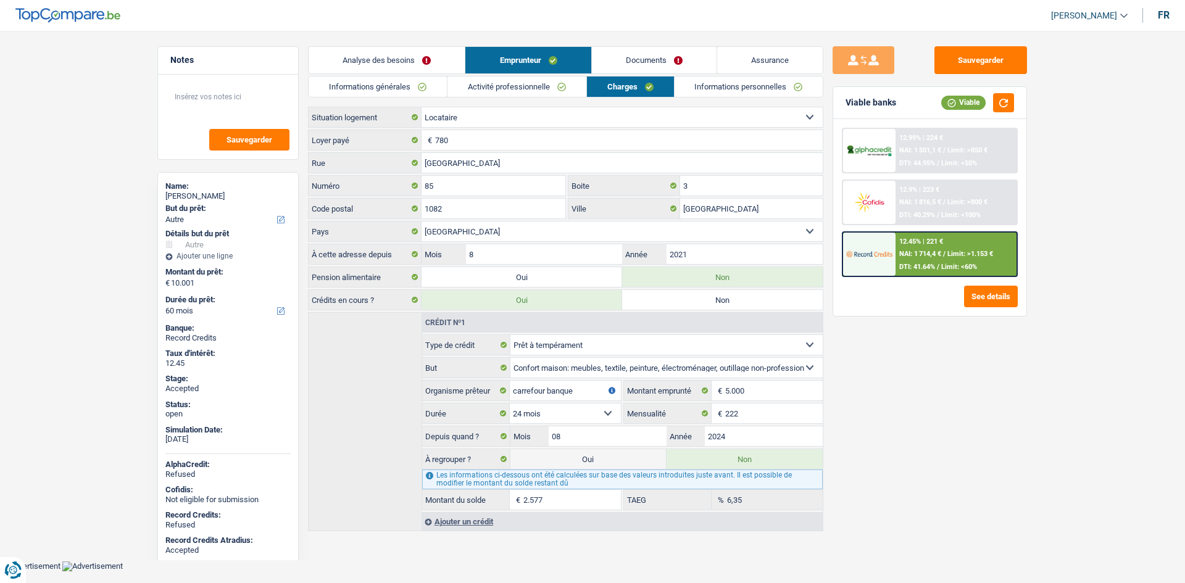
click at [889, 413] on div "Sauvegarder Viable banks Viable 12.99% | 224 € NAI: 1 501,1 € / Limit: >850 € D…" at bounding box center [929, 303] width 213 height 514
click at [406, 53] on link "Analyse des besoins" at bounding box center [387, 60] width 156 height 27
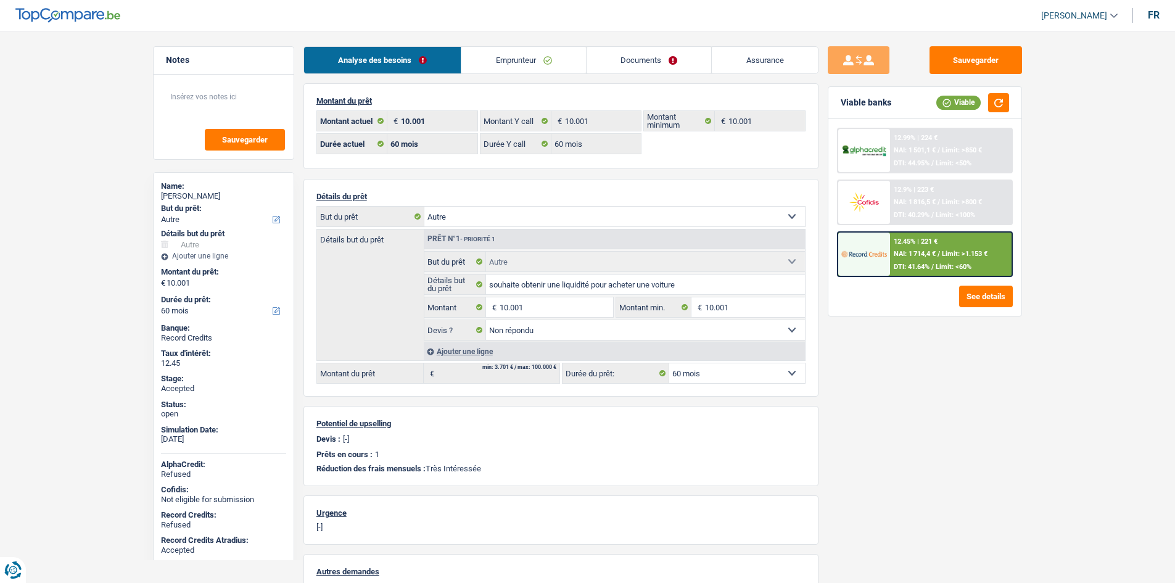
click at [976, 414] on div "Sauvegarder Viable banks Viable 12.99% | 224 € NAI: 1 501,1 € / Limit: >850 € D…" at bounding box center [925, 303] width 213 height 514
click at [979, 414] on div "Sauvegarder Viable banks Viable 12.99% | 224 € NAI: 1 501,1 € / Limit: >850 € D…" at bounding box center [925, 303] width 213 height 514
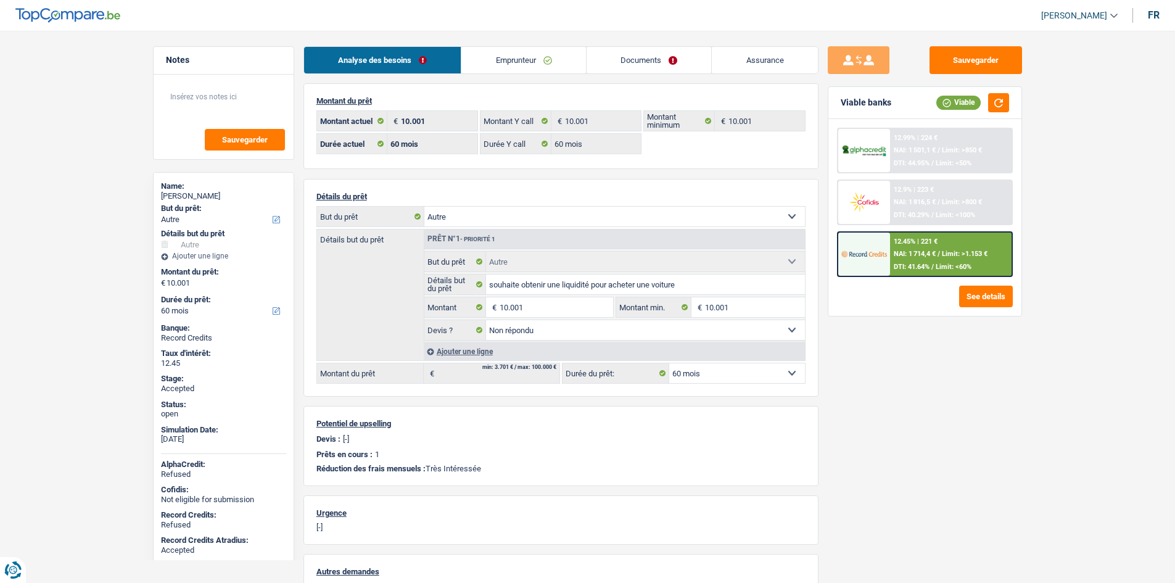
click at [1103, 279] on main "Notes Sauvegarder Name: [PERSON_NAME] But du prêt: Confort maison: meubles, tex…" at bounding box center [587, 389] width 1175 height 741
click at [521, 56] on link "Emprunteur" at bounding box center [524, 60] width 125 height 27
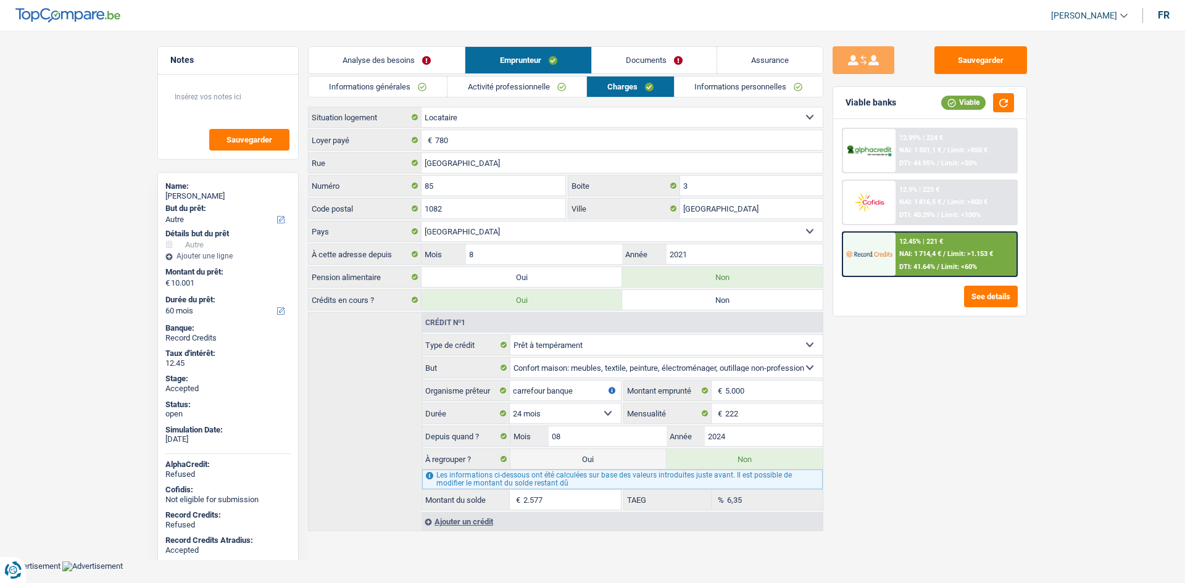
click at [924, 411] on div "Sauvegarder Viable banks Viable 12.99% | 224 € NAI: 1 501,1 € / Limit: >850 € D…" at bounding box center [929, 303] width 213 height 514
click at [399, 64] on link "Analyse des besoins" at bounding box center [387, 60] width 156 height 27
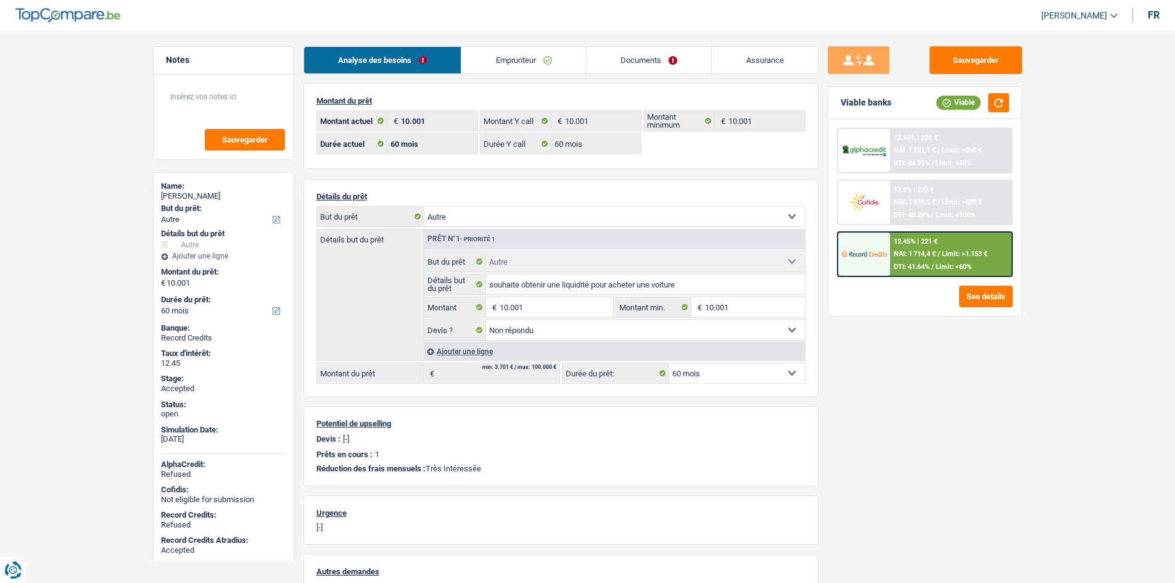
click at [1003, 426] on div "Sauvegarder Viable banks Viable 12.99% | 224 € NAI: 1 501,1 € / Limit: >850 € D…" at bounding box center [925, 303] width 213 height 514
click at [1024, 444] on div "Sauvegarder Viable banks Viable 12.99% | 224 € NAI: 1 501,1 € / Limit: >850 € D…" at bounding box center [925, 303] width 213 height 514
click at [778, 59] on link "Assurance" at bounding box center [765, 60] width 106 height 27
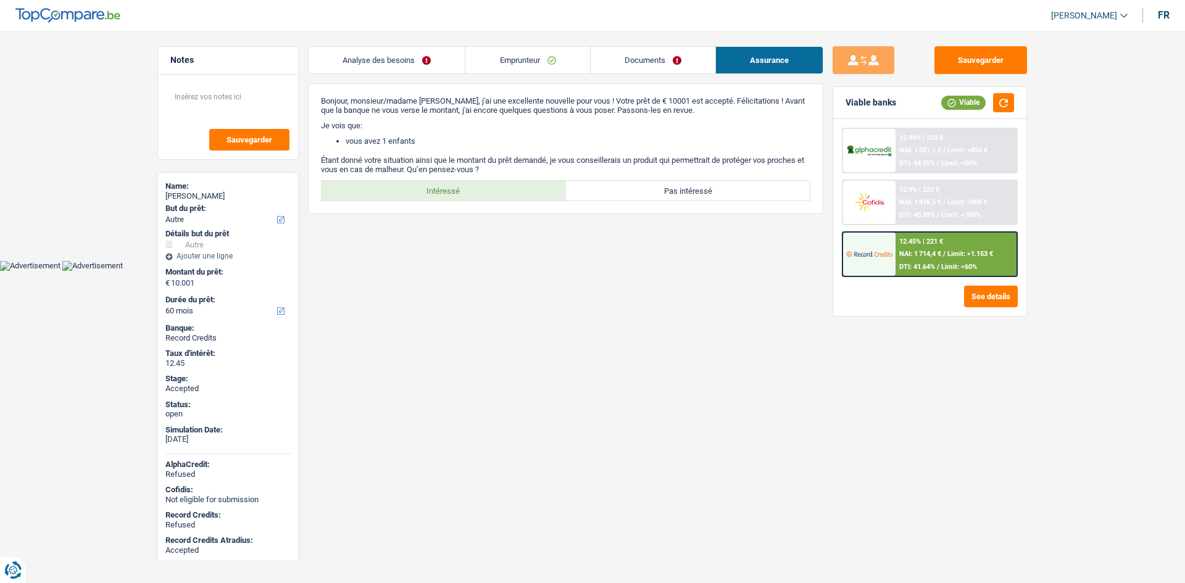
click at [1033, 426] on div "Sauvegarder Viable banks Viable 12.99% | 224 € NAI: 1 501,1 € / Limit: >850 € D…" at bounding box center [929, 303] width 213 height 514
drag, startPoint x: 120, startPoint y: 234, endPoint x: 128, endPoint y: 58, distance: 176.0
click at [120, 225] on main "Notes Sauvegarder Name: [PERSON_NAME] But du prêt: Confort maison: meubles, tex…" at bounding box center [592, 140] width 1185 height 242
